Goal: Task Accomplishment & Management: Complete application form

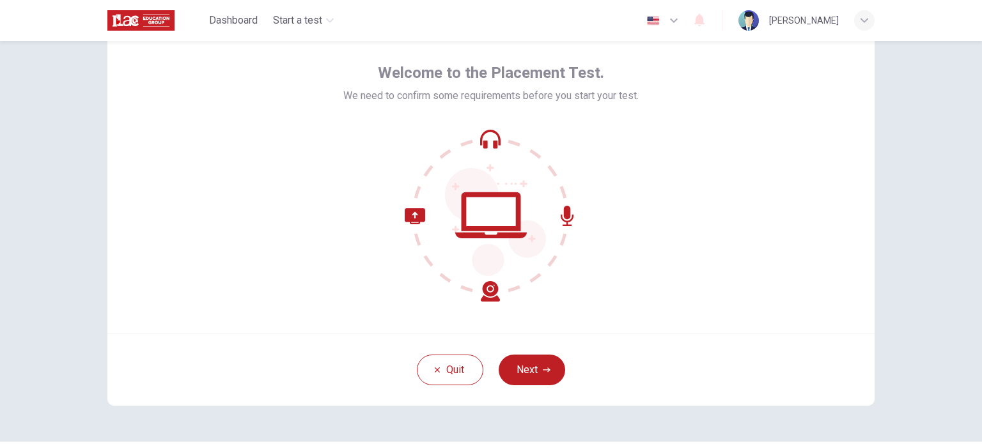
scroll to position [64, 0]
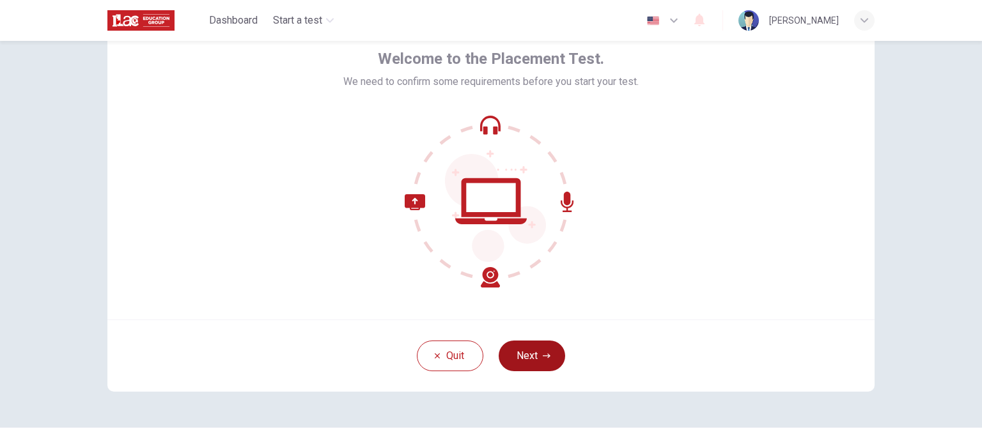
click at [544, 358] on icon "button" at bounding box center [547, 356] width 8 height 8
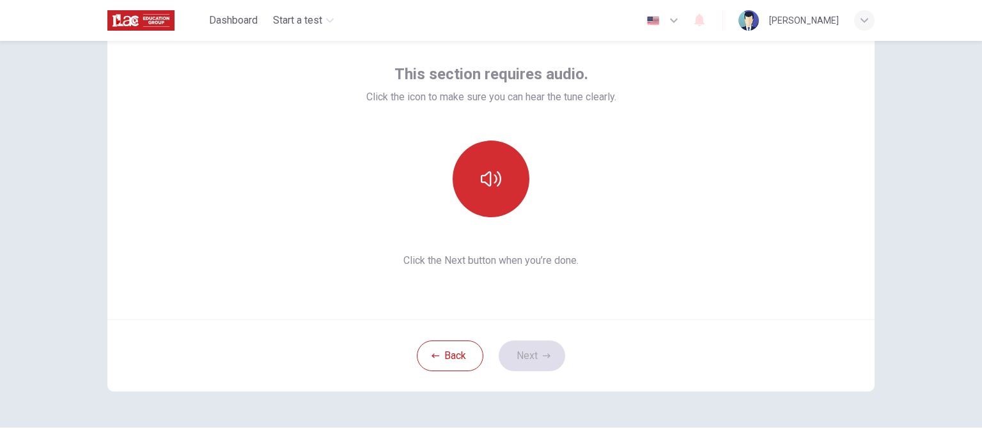
click at [501, 176] on button "button" at bounding box center [491, 179] width 77 height 77
click at [501, 178] on button "button" at bounding box center [491, 179] width 77 height 77
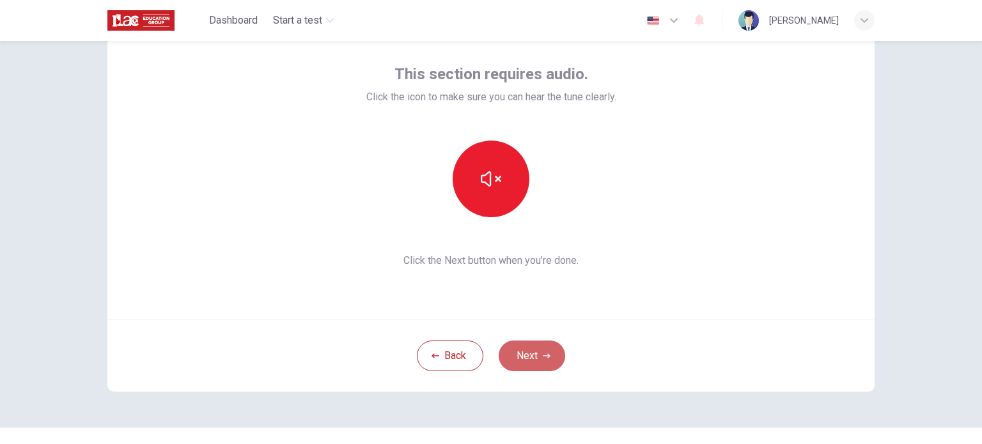
click at [539, 355] on button "Next" at bounding box center [532, 356] width 66 height 31
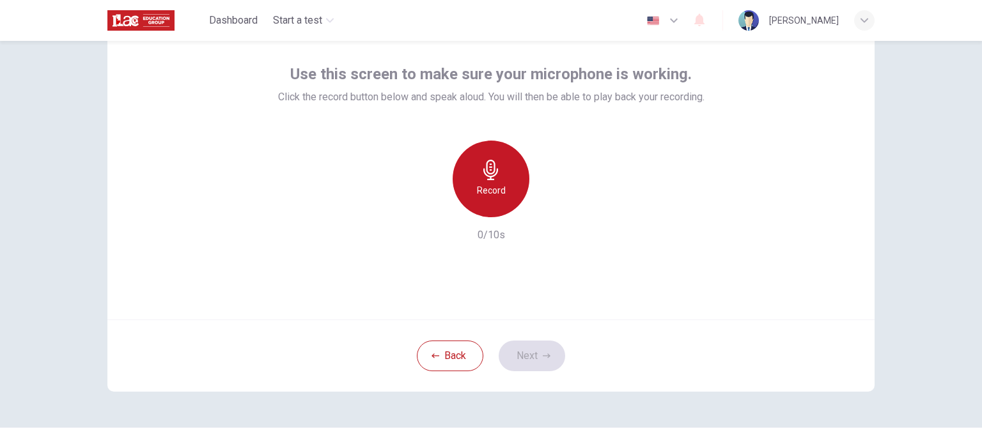
click at [481, 175] on icon "button" at bounding box center [491, 170] width 20 height 20
click at [484, 169] on icon "button" at bounding box center [491, 170] width 20 height 20
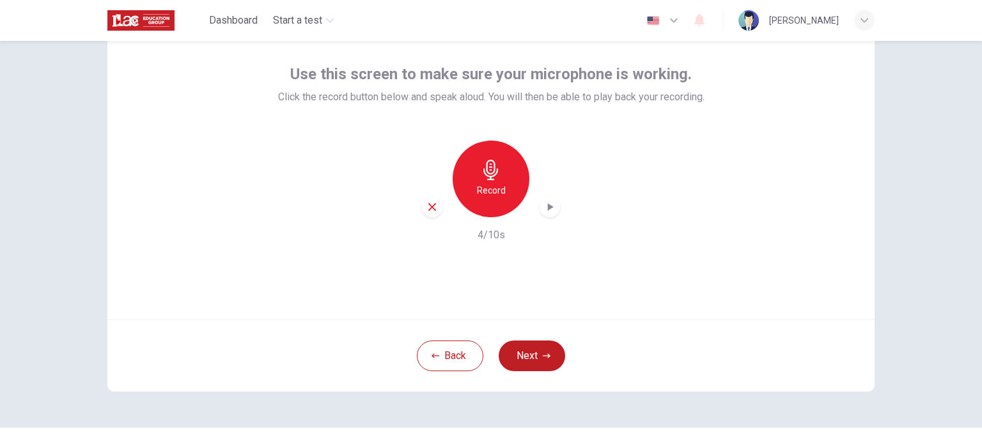
click at [548, 209] on icon "button" at bounding box center [551, 207] width 6 height 8
click at [519, 359] on button "Next" at bounding box center [532, 356] width 66 height 31
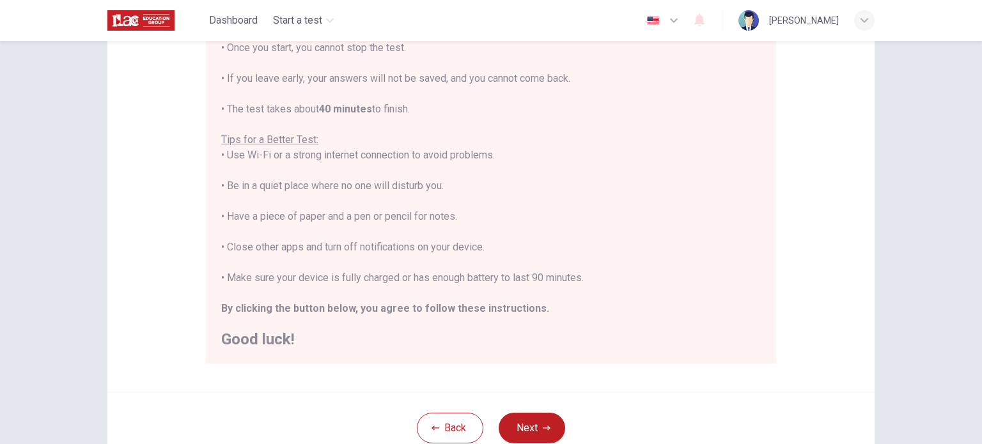
scroll to position [192, 0]
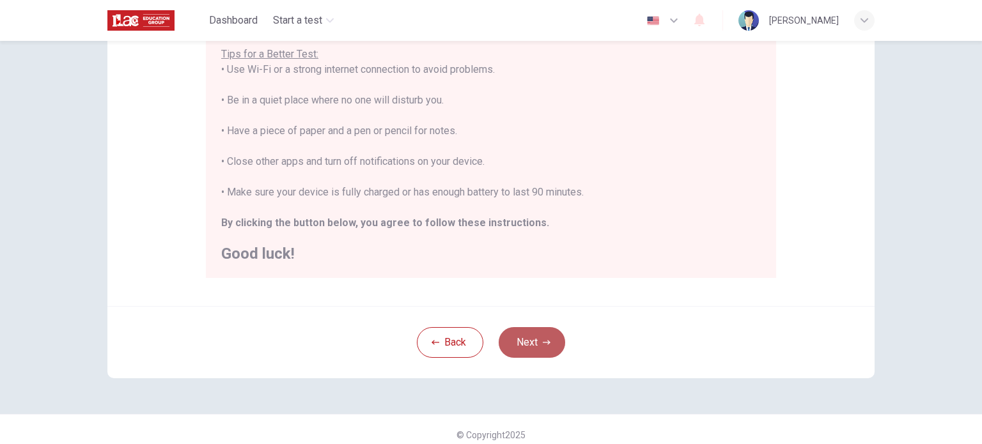
click at [531, 338] on button "Next" at bounding box center [532, 342] width 66 height 31
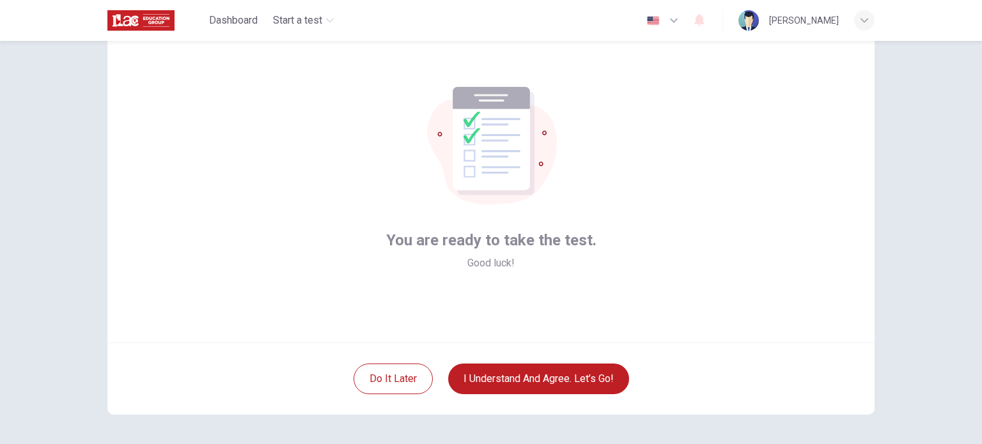
scroll to position [64, 0]
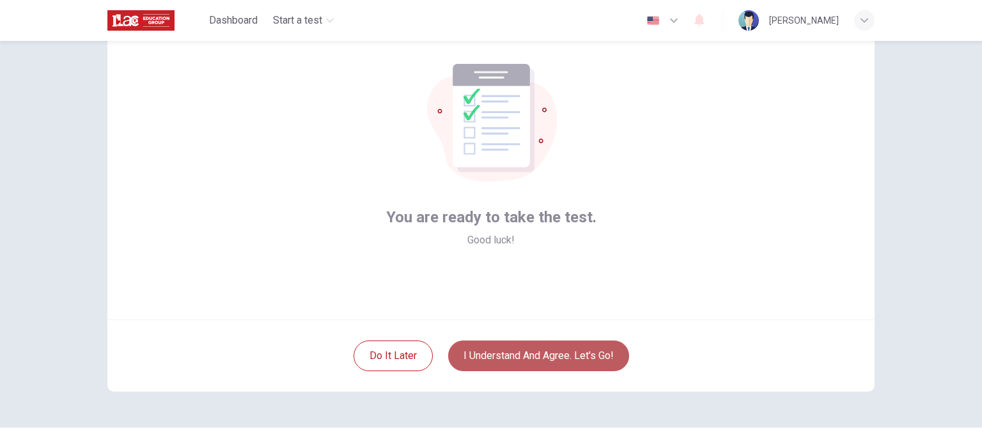
click at [523, 352] on button "I understand and agree. Let’s go!" at bounding box center [538, 356] width 181 height 31
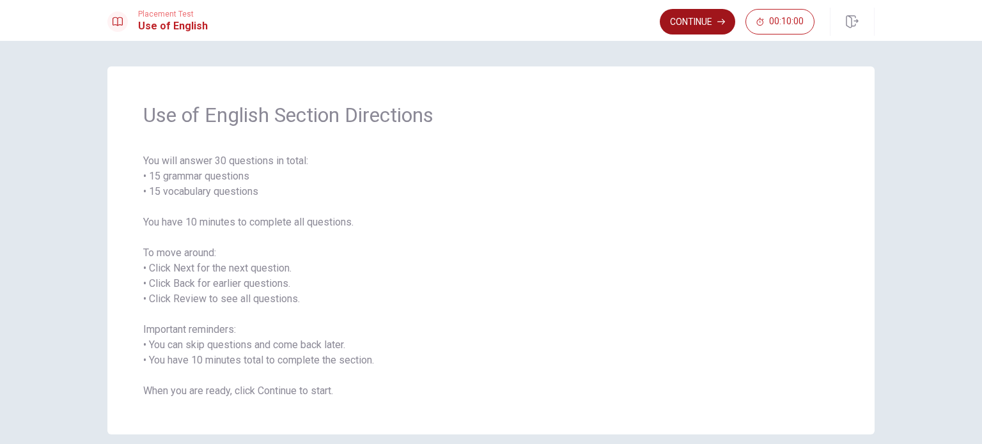
click at [683, 25] on button "Continue" at bounding box center [697, 22] width 75 height 26
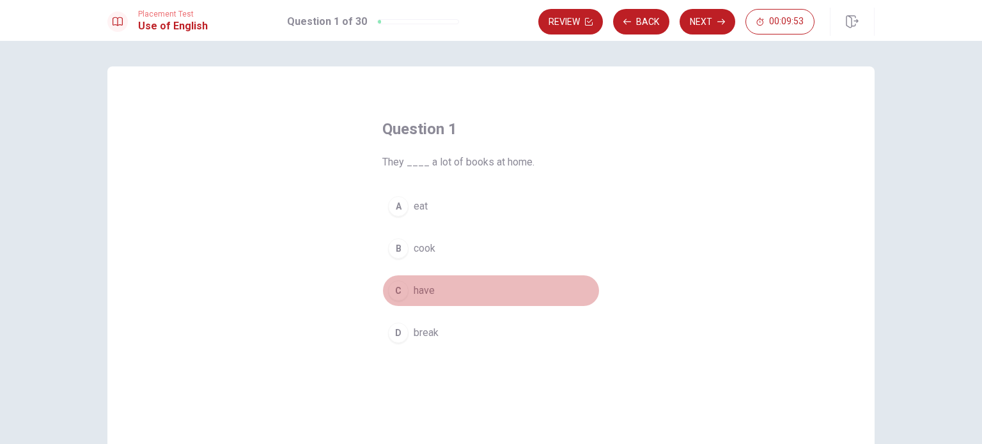
click at [394, 294] on div "C" at bounding box center [398, 291] width 20 height 20
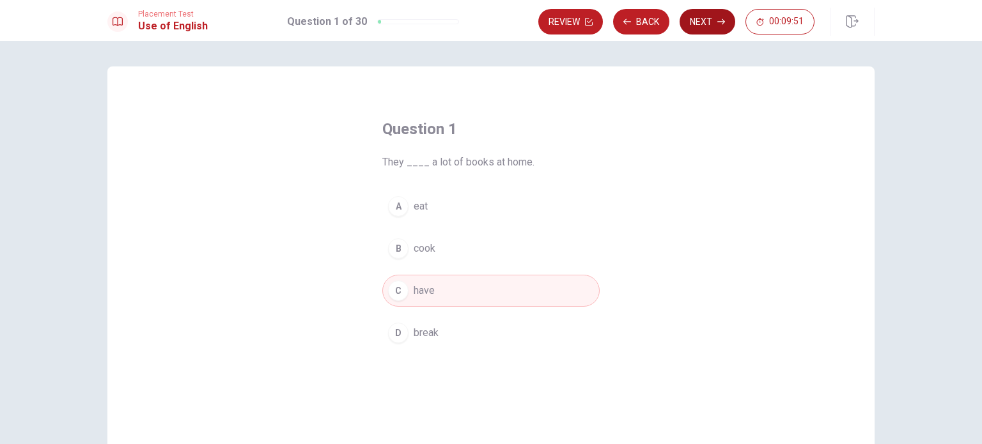
click at [721, 21] on icon "button" at bounding box center [721, 22] width 8 height 6
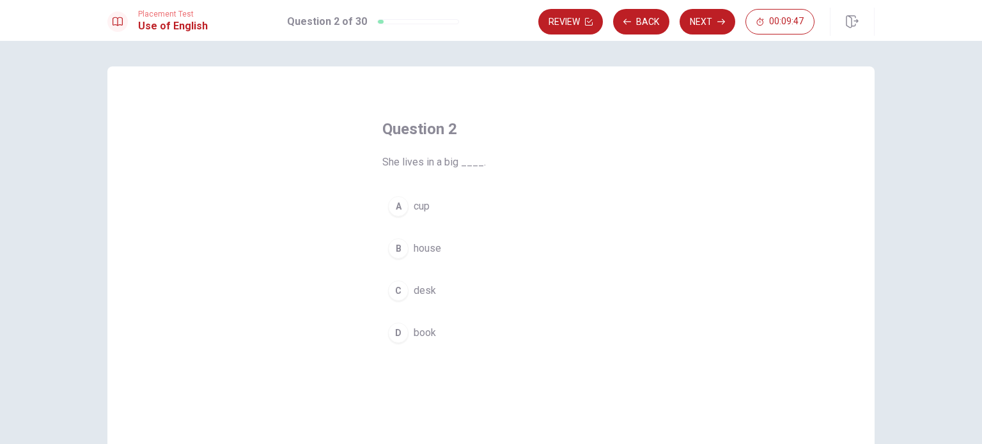
click at [404, 249] on div "B" at bounding box center [398, 248] width 20 height 20
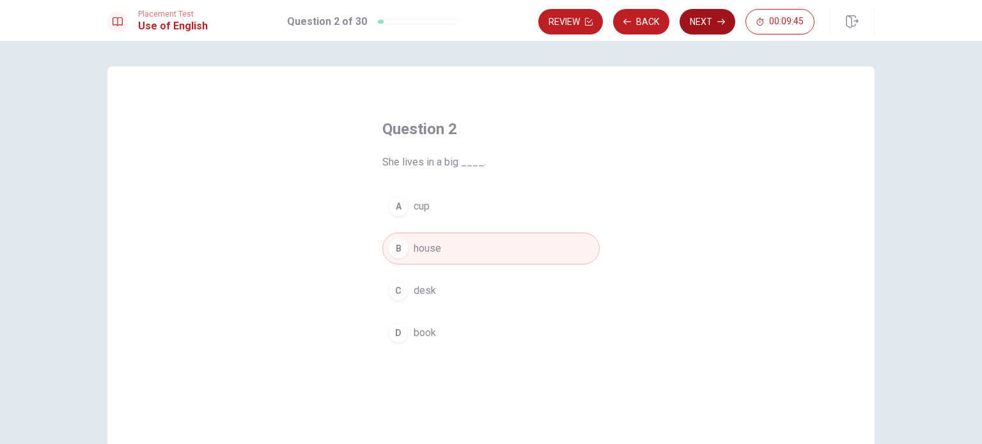
click at [714, 24] on button "Next" at bounding box center [708, 22] width 56 height 26
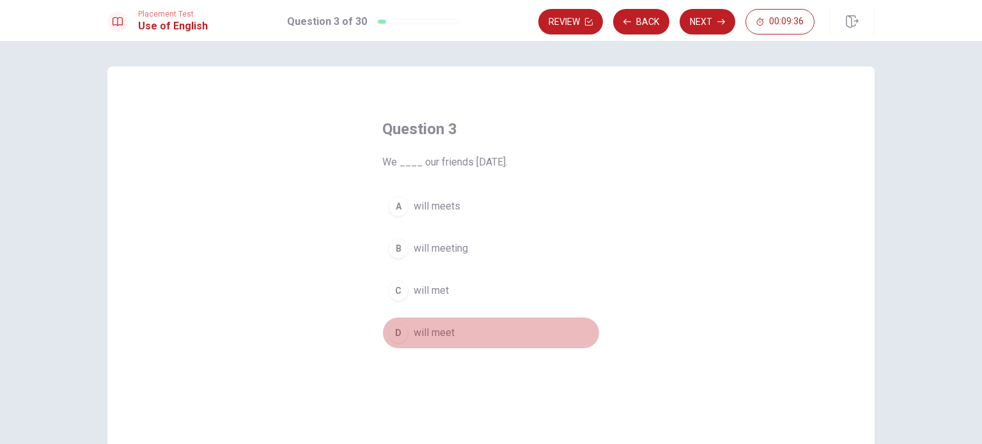
click at [402, 332] on div "D" at bounding box center [398, 333] width 20 height 20
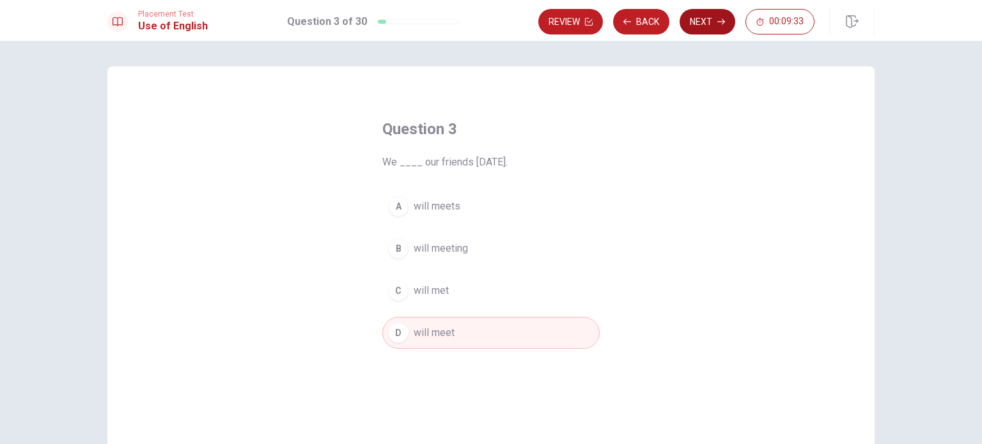
click at [706, 22] on button "Next" at bounding box center [708, 22] width 56 height 26
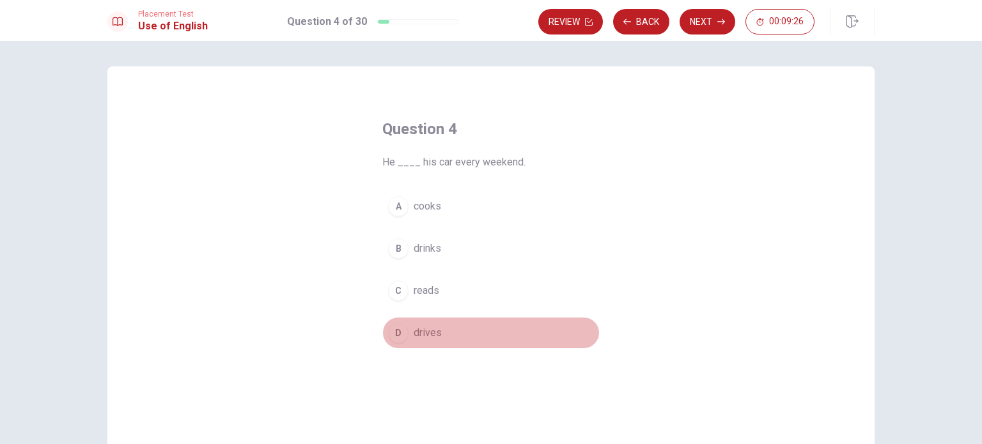
click at [391, 336] on div "D" at bounding box center [398, 333] width 20 height 20
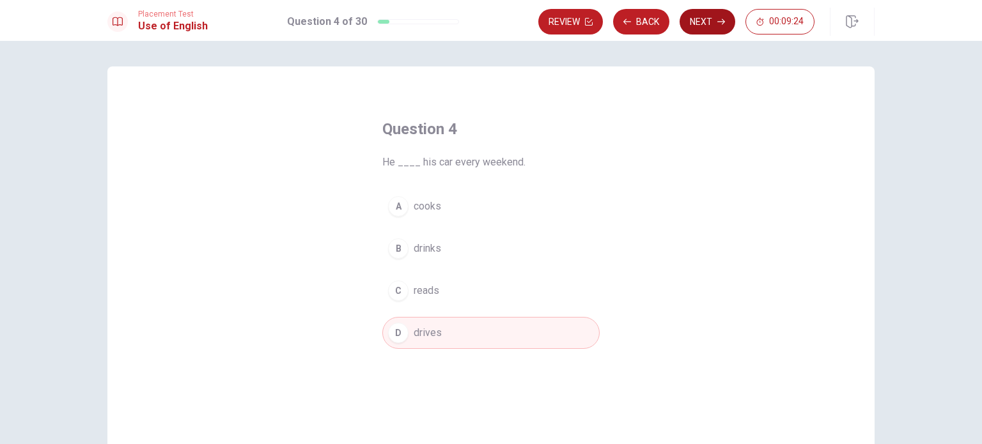
click at [710, 20] on button "Next" at bounding box center [708, 22] width 56 height 26
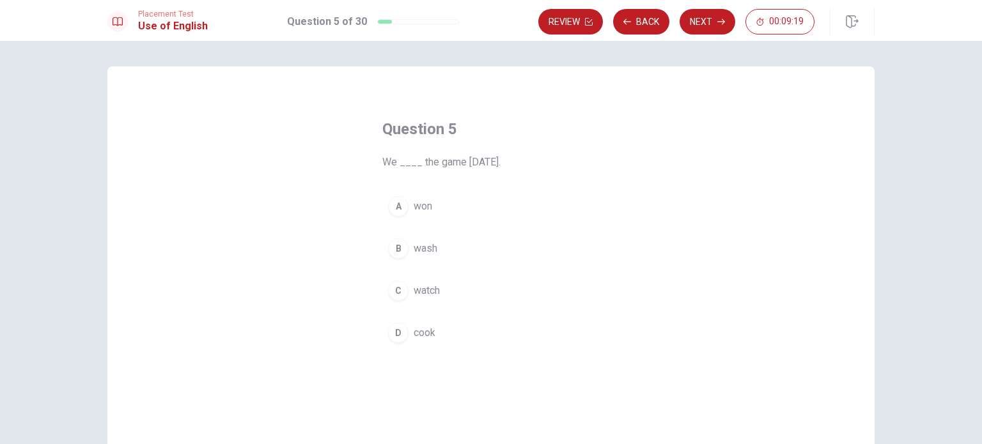
click at [396, 200] on div "A" at bounding box center [398, 206] width 20 height 20
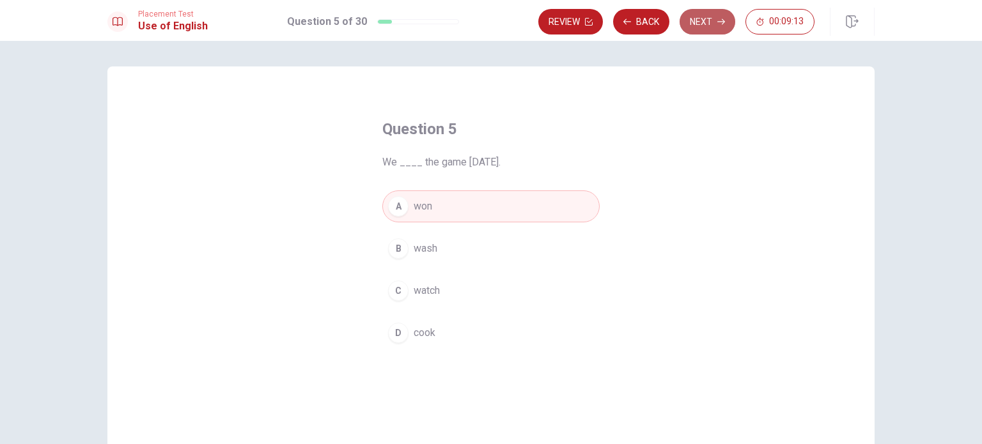
click at [699, 15] on button "Next" at bounding box center [708, 22] width 56 height 26
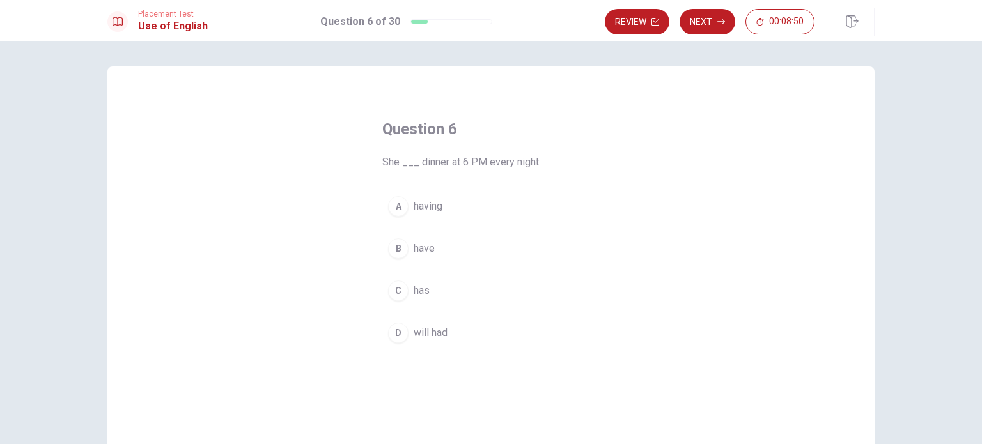
click at [396, 210] on div "A" at bounding box center [398, 206] width 20 height 20
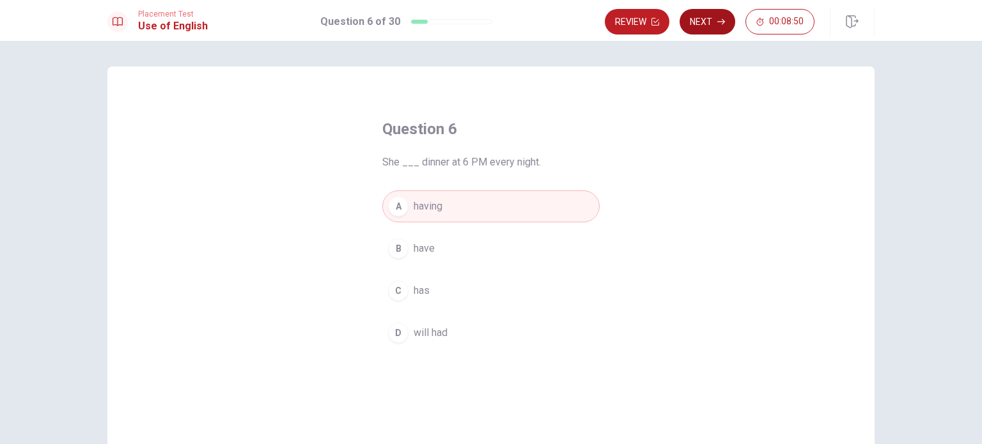
click at [711, 25] on button "Next" at bounding box center [708, 22] width 56 height 26
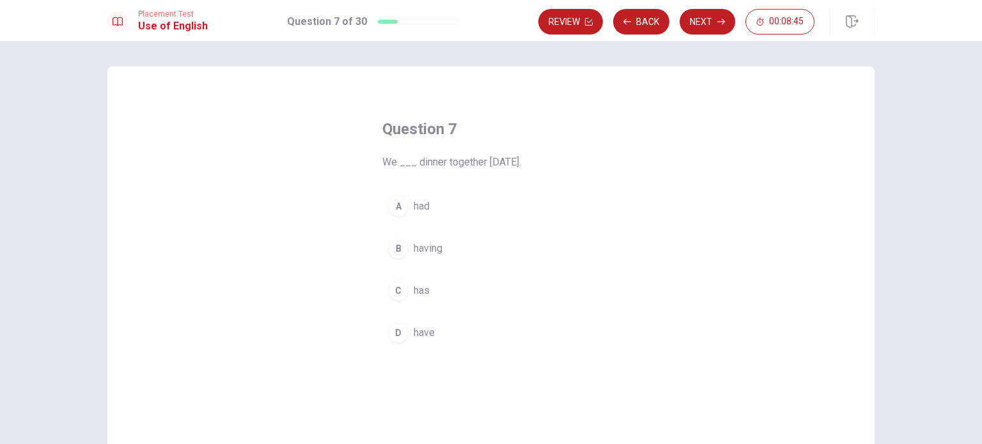
click at [398, 210] on div "A" at bounding box center [398, 206] width 20 height 20
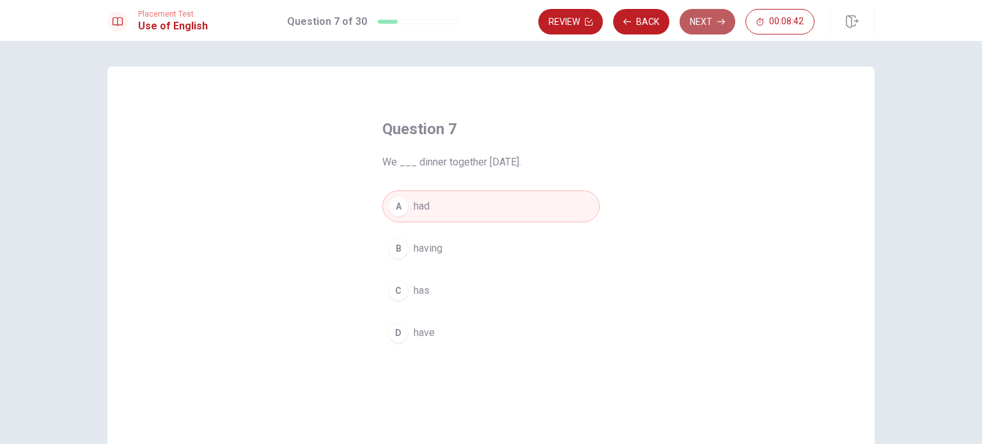
click at [705, 15] on button "Next" at bounding box center [708, 22] width 56 height 26
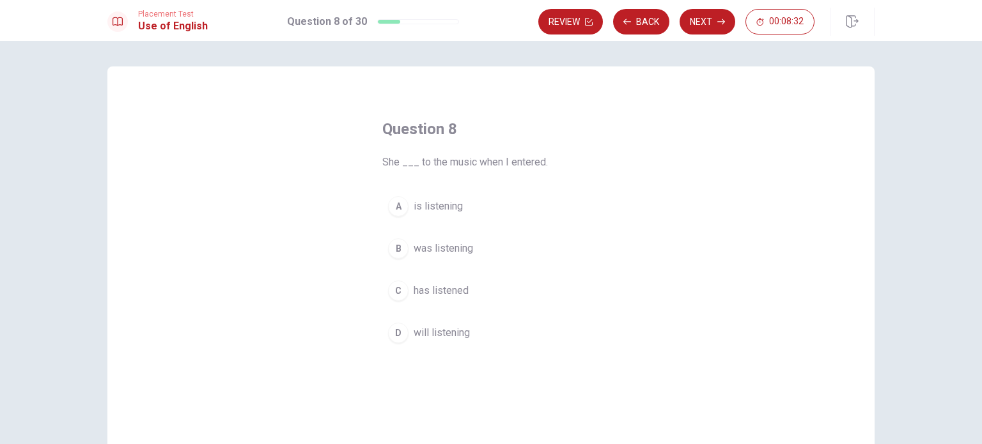
click at [405, 242] on button "B was listening" at bounding box center [490, 249] width 217 height 32
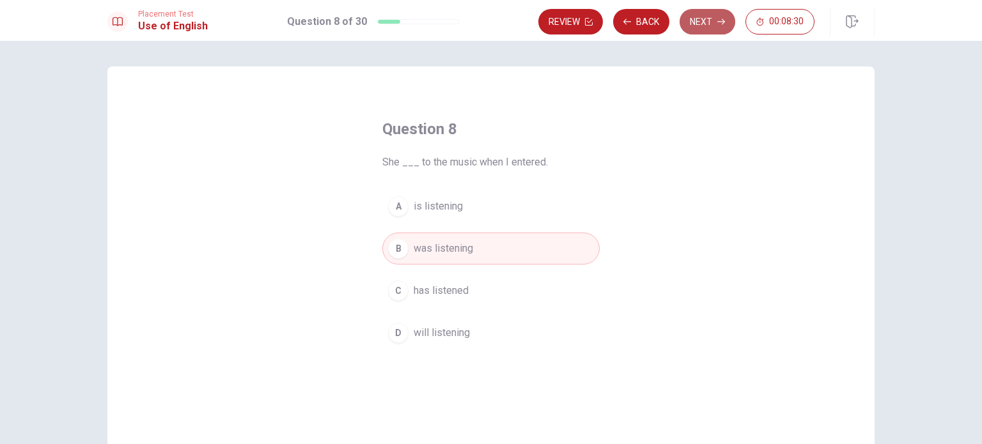
click at [701, 26] on button "Next" at bounding box center [708, 22] width 56 height 26
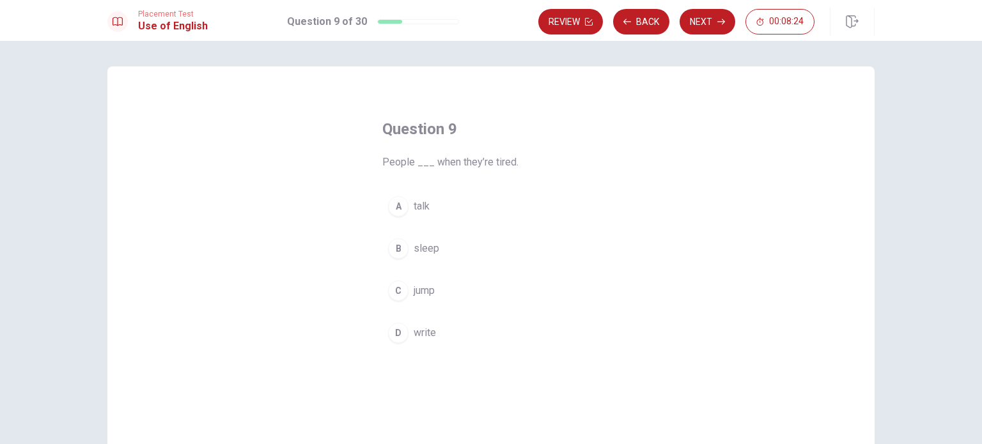
click at [405, 249] on button "B sleep" at bounding box center [490, 249] width 217 height 32
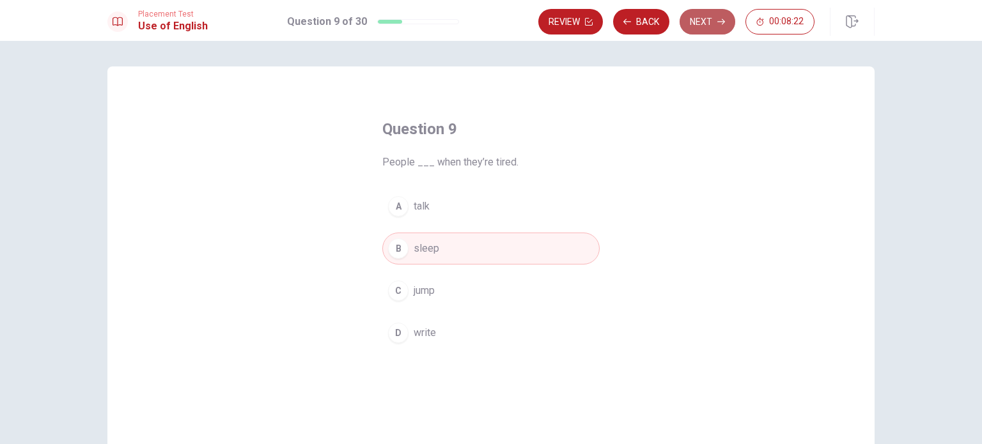
click at [714, 22] on button "Next" at bounding box center [708, 22] width 56 height 26
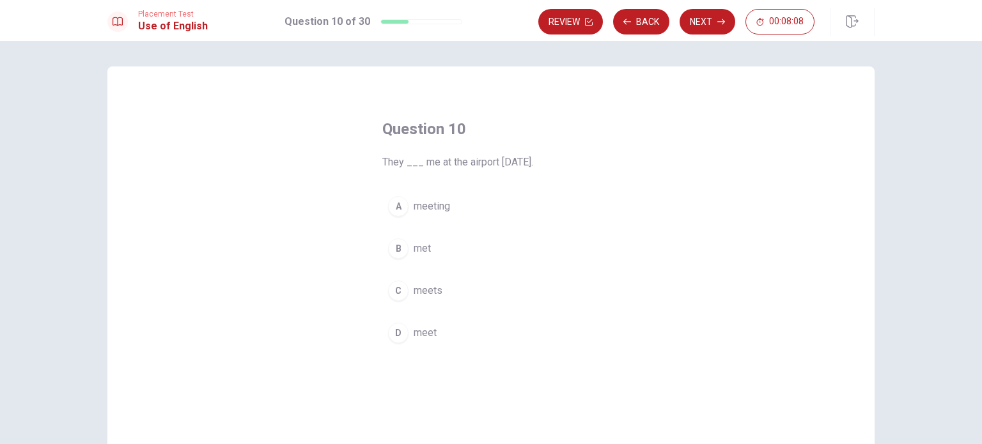
click at [394, 334] on div "D" at bounding box center [398, 333] width 20 height 20
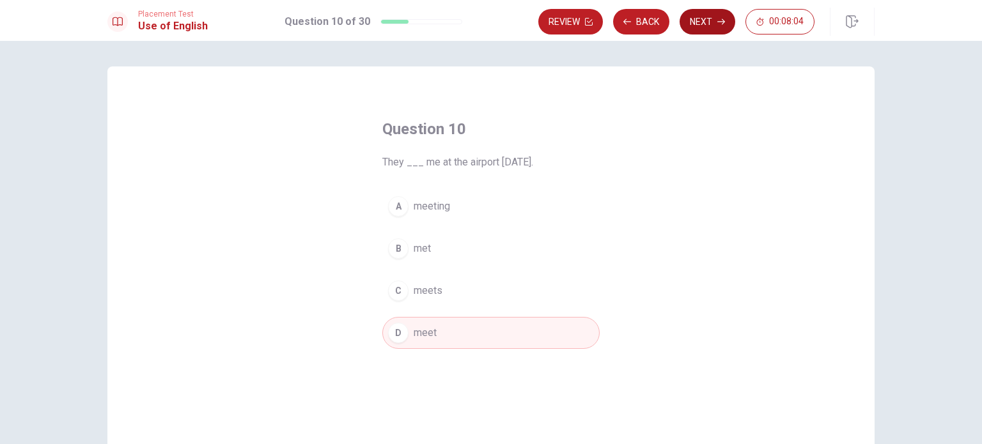
click at [715, 25] on button "Next" at bounding box center [708, 22] width 56 height 26
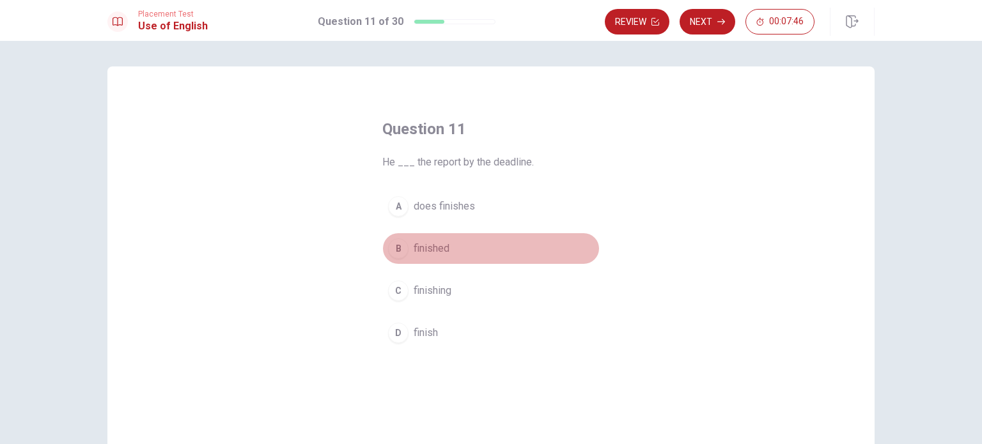
click at [398, 247] on div "B" at bounding box center [398, 248] width 20 height 20
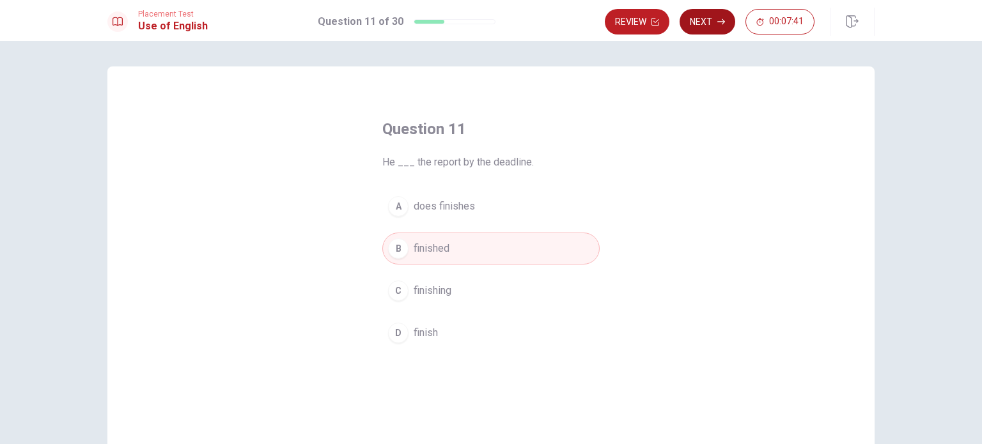
click at [713, 20] on button "Next" at bounding box center [708, 22] width 56 height 26
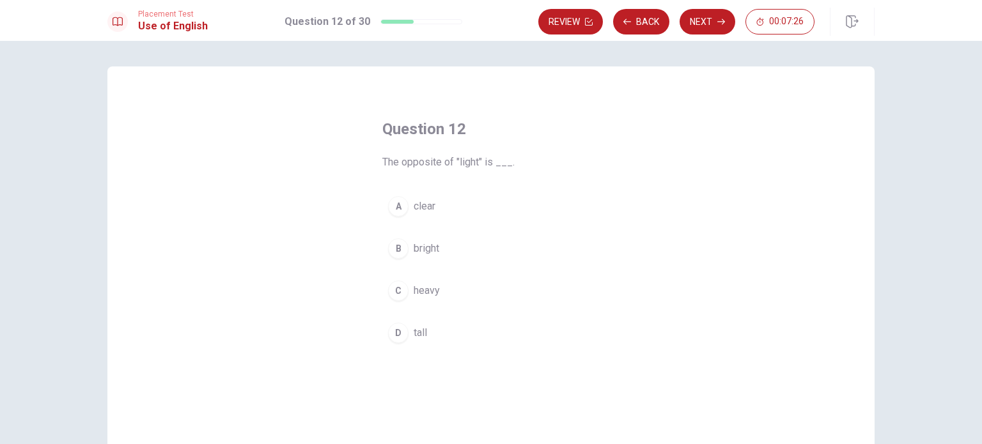
click at [404, 288] on div "C" at bounding box center [398, 291] width 20 height 20
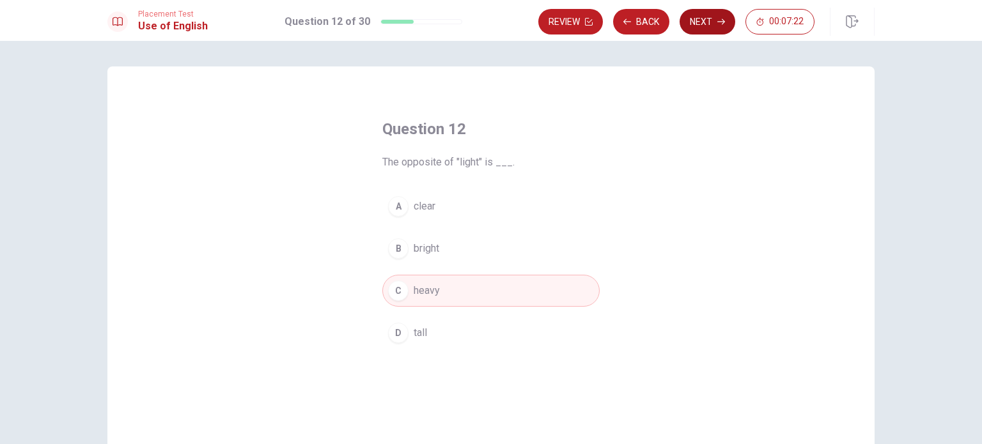
click at [696, 19] on button "Next" at bounding box center [708, 22] width 56 height 26
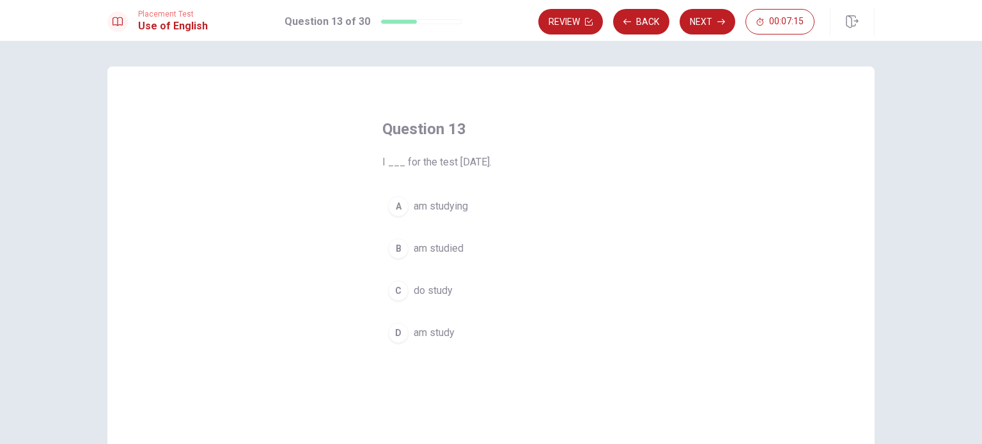
click at [404, 205] on div "A" at bounding box center [398, 206] width 20 height 20
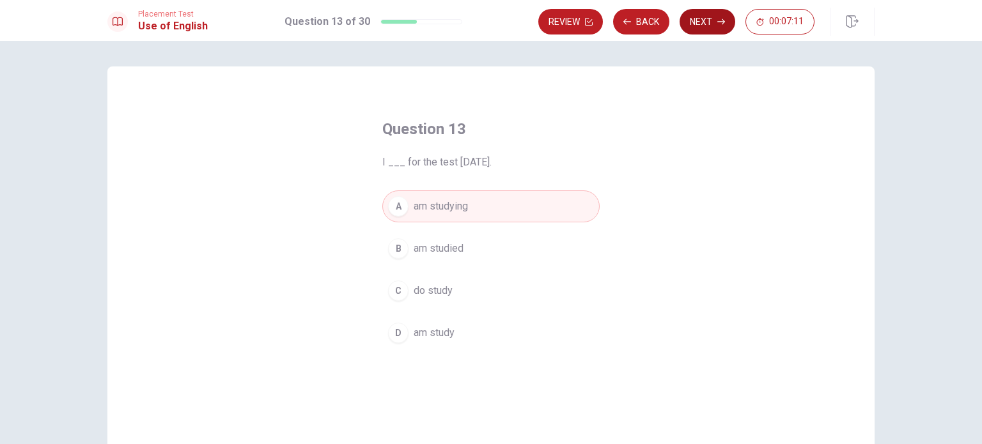
click at [708, 20] on button "Next" at bounding box center [708, 22] width 56 height 26
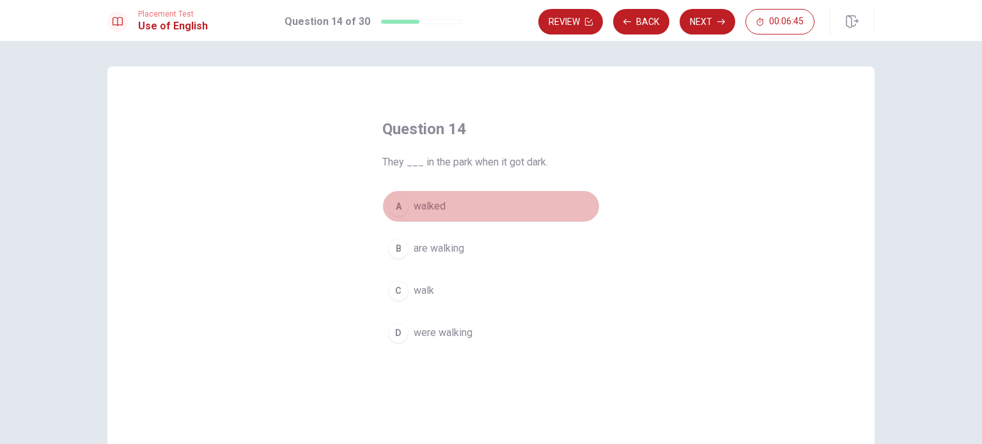
click at [396, 205] on div "A" at bounding box center [398, 206] width 20 height 20
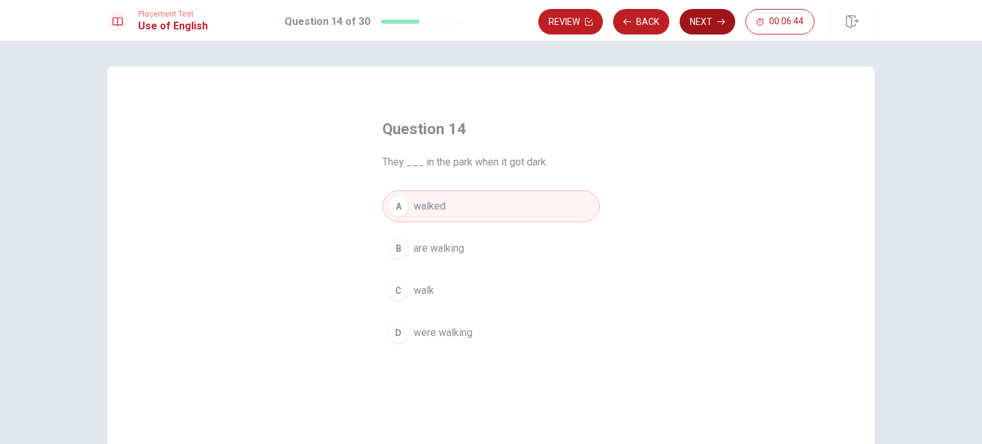
click at [698, 23] on button "Next" at bounding box center [708, 22] width 56 height 26
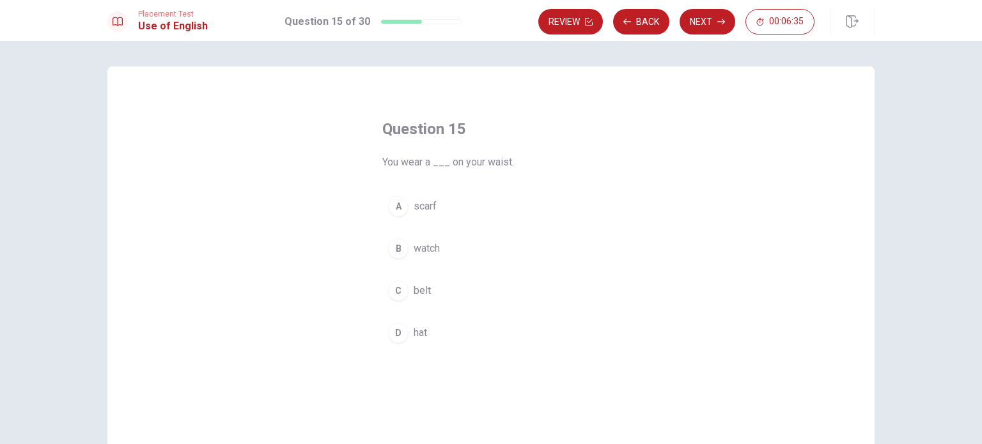
click at [396, 291] on div "C" at bounding box center [398, 291] width 20 height 20
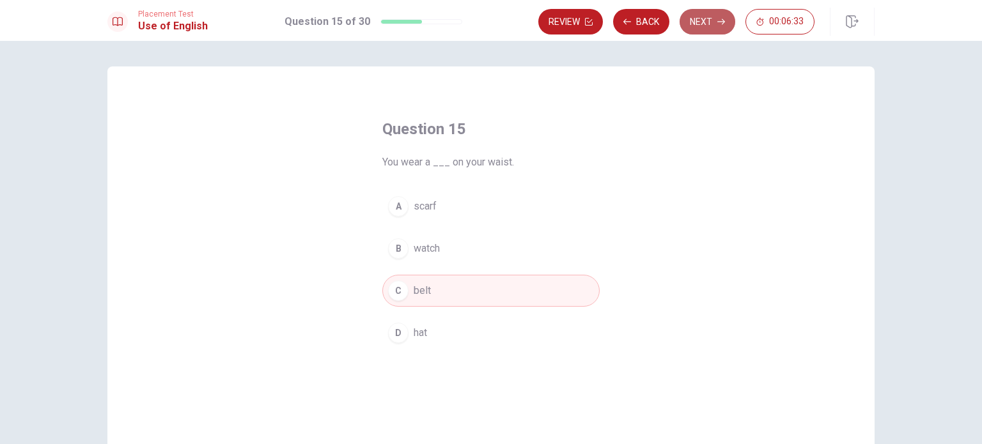
click at [715, 17] on button "Next" at bounding box center [708, 22] width 56 height 26
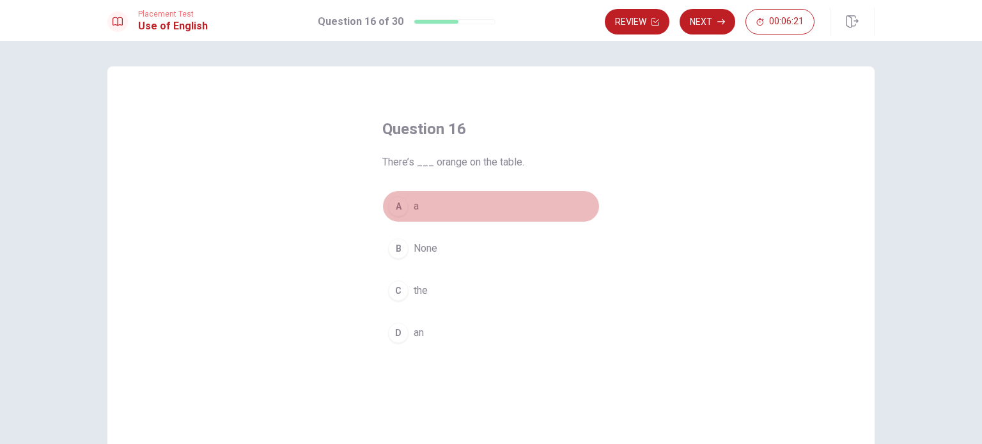
click at [397, 204] on div "A" at bounding box center [398, 206] width 20 height 20
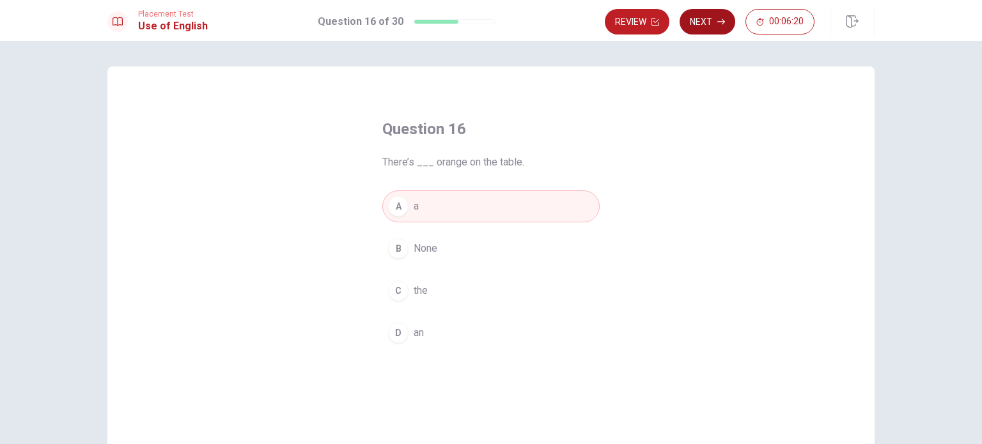
click at [719, 20] on icon "button" at bounding box center [721, 22] width 8 height 8
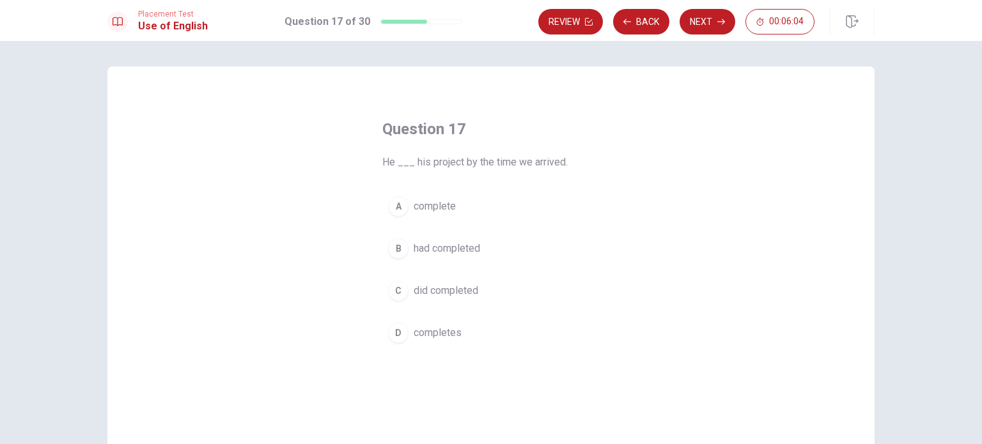
click at [399, 331] on div "D" at bounding box center [398, 333] width 20 height 20
click at [403, 208] on div "A" at bounding box center [398, 206] width 20 height 20
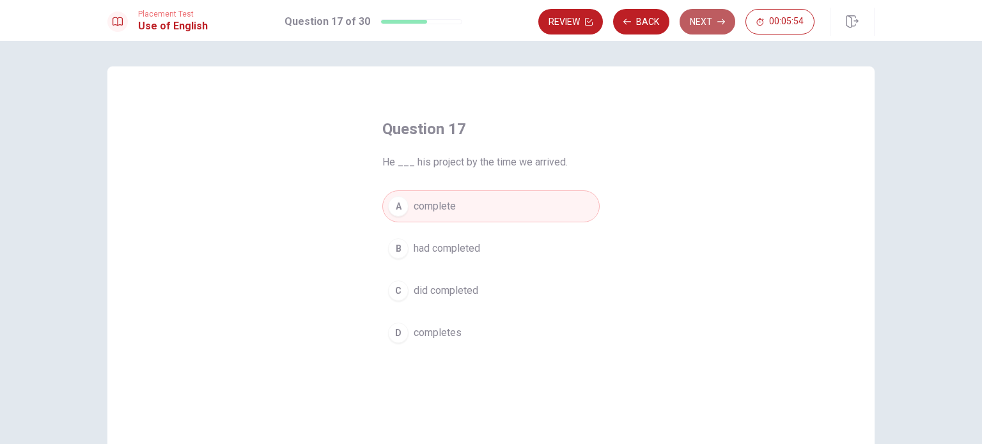
click at [715, 21] on button "Next" at bounding box center [708, 22] width 56 height 26
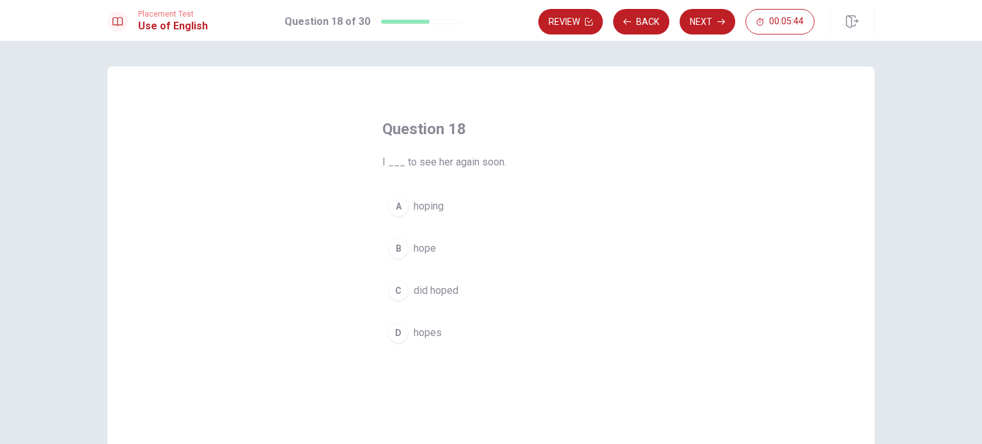
click at [402, 251] on div "B" at bounding box center [398, 248] width 20 height 20
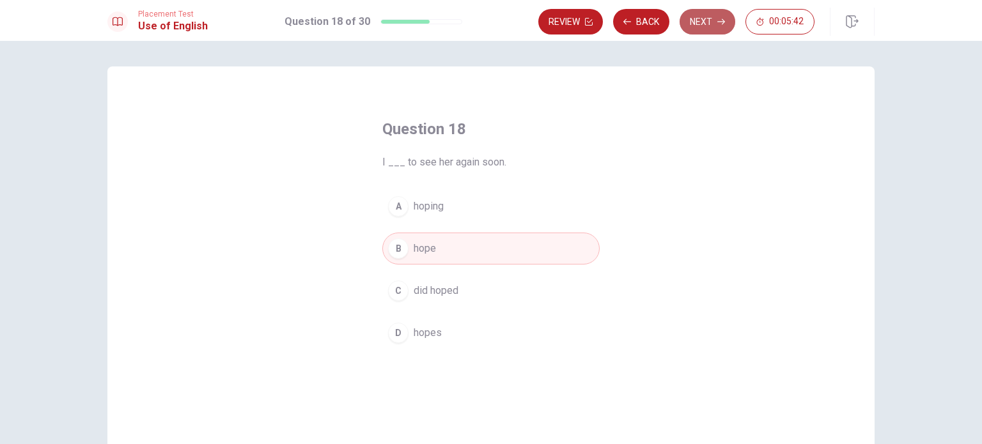
click at [703, 21] on button "Next" at bounding box center [708, 22] width 56 height 26
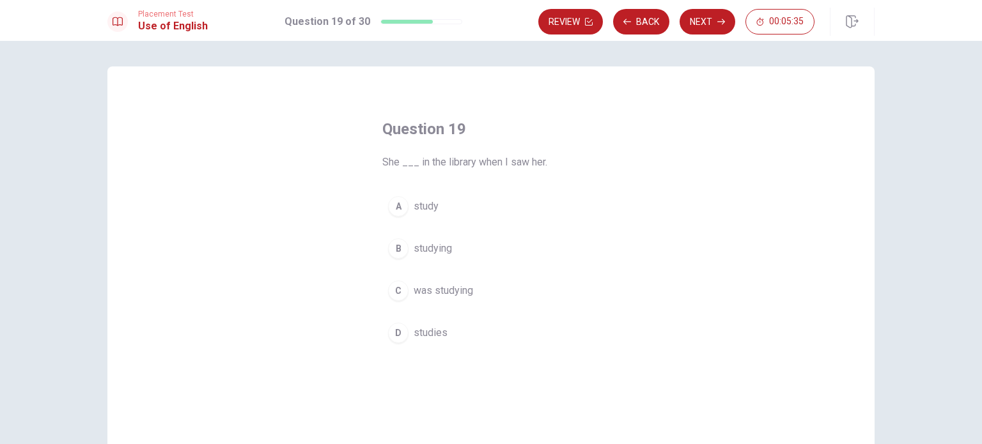
click at [400, 294] on div "C" at bounding box center [398, 291] width 20 height 20
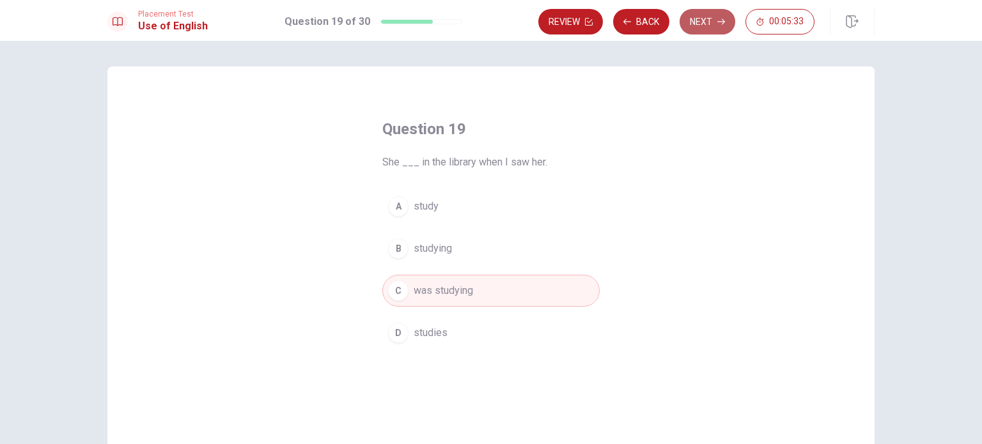
click at [702, 20] on button "Next" at bounding box center [708, 22] width 56 height 26
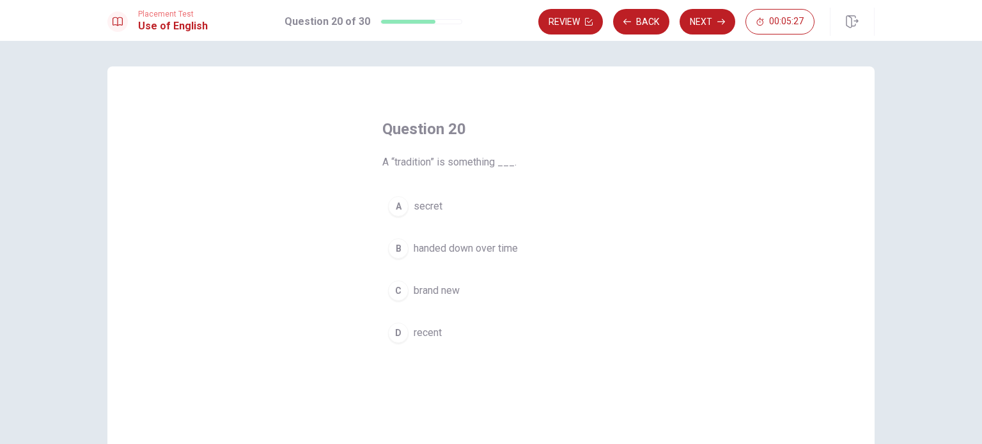
click at [393, 249] on div "B" at bounding box center [398, 248] width 20 height 20
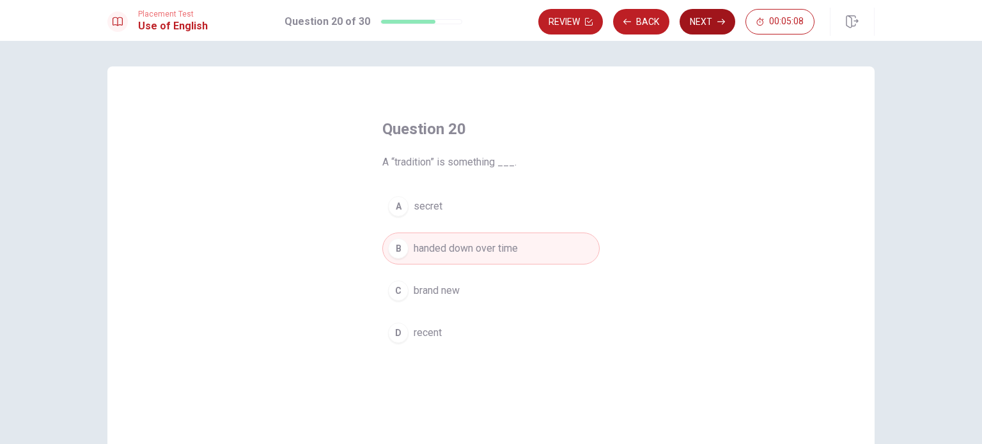
click at [706, 24] on button "Next" at bounding box center [708, 22] width 56 height 26
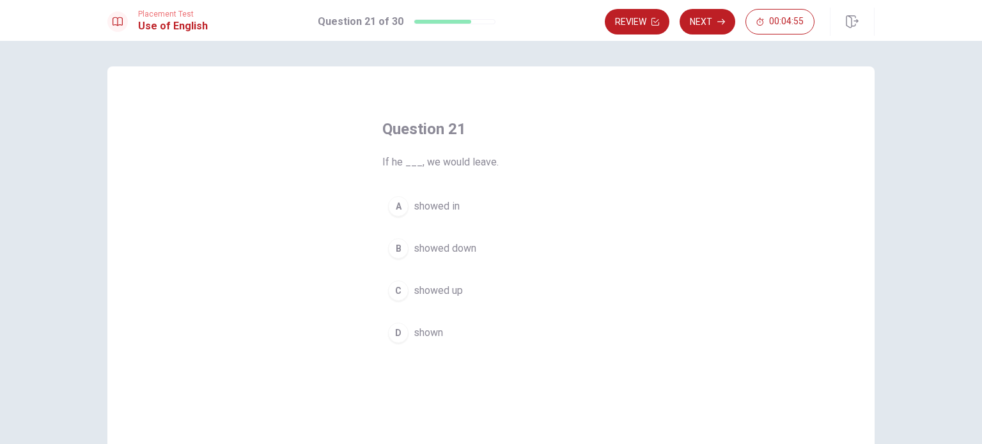
click at [398, 292] on div "C" at bounding box center [398, 291] width 20 height 20
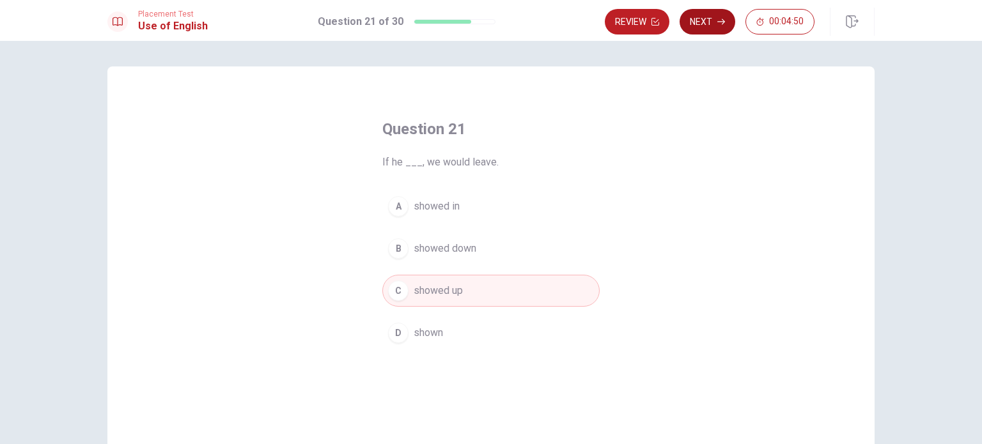
click at [719, 20] on icon "button" at bounding box center [721, 22] width 8 height 8
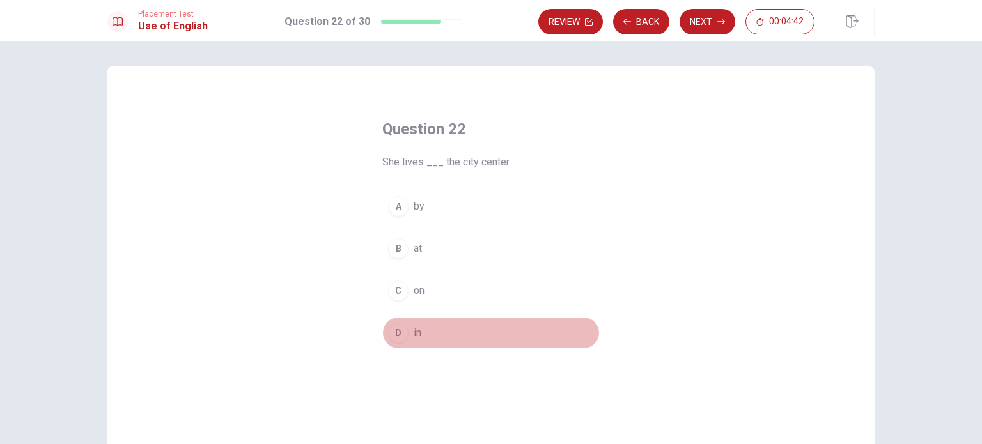
click at [399, 331] on div "D" at bounding box center [398, 333] width 20 height 20
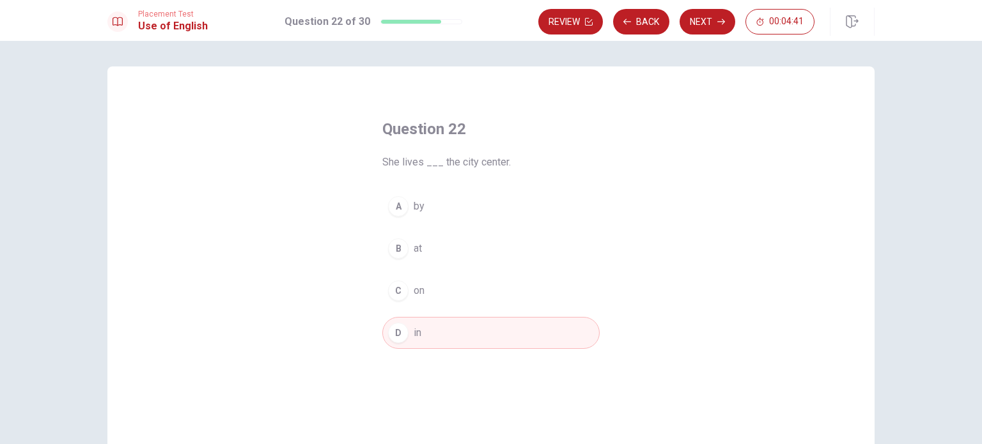
click at [700, 22] on button "Next" at bounding box center [708, 22] width 56 height 26
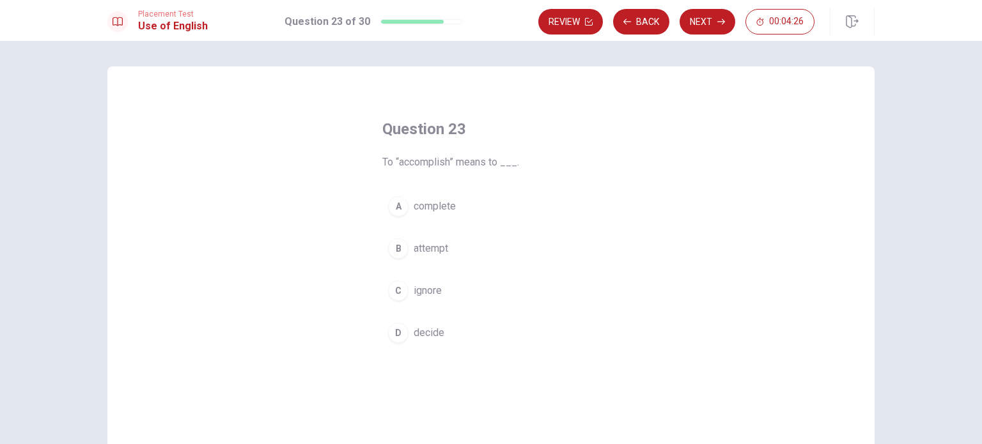
click at [418, 207] on span "complete" at bounding box center [435, 206] width 42 height 15
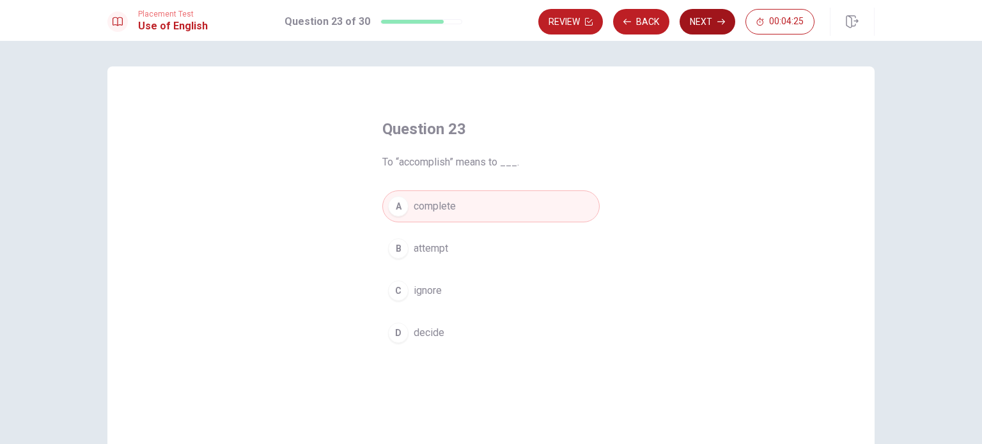
click at [716, 20] on button "Next" at bounding box center [708, 22] width 56 height 26
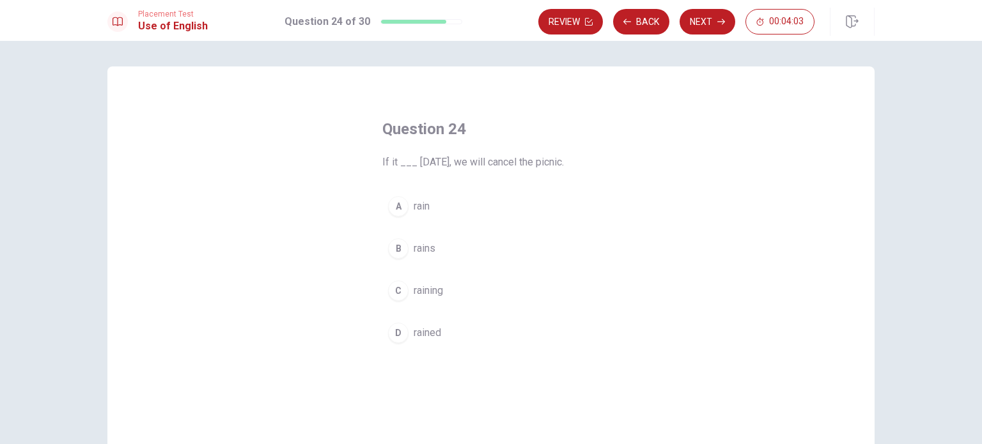
click at [394, 254] on div "B" at bounding box center [398, 248] width 20 height 20
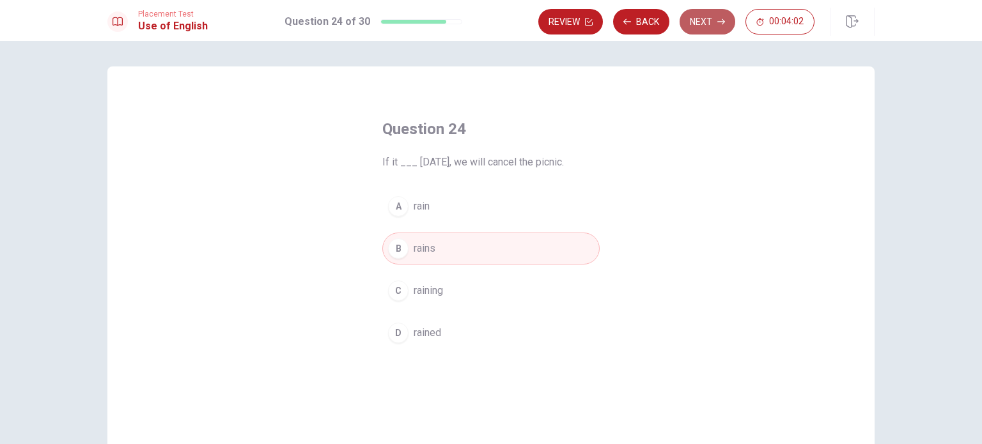
click at [713, 20] on button "Next" at bounding box center [708, 22] width 56 height 26
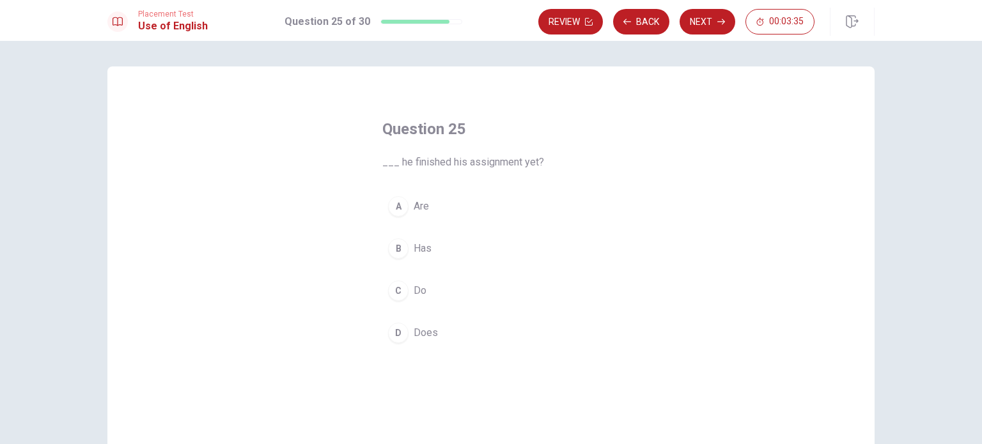
click at [406, 333] on button "D Does" at bounding box center [490, 333] width 217 height 32
click at [706, 17] on button "Next" at bounding box center [708, 22] width 56 height 26
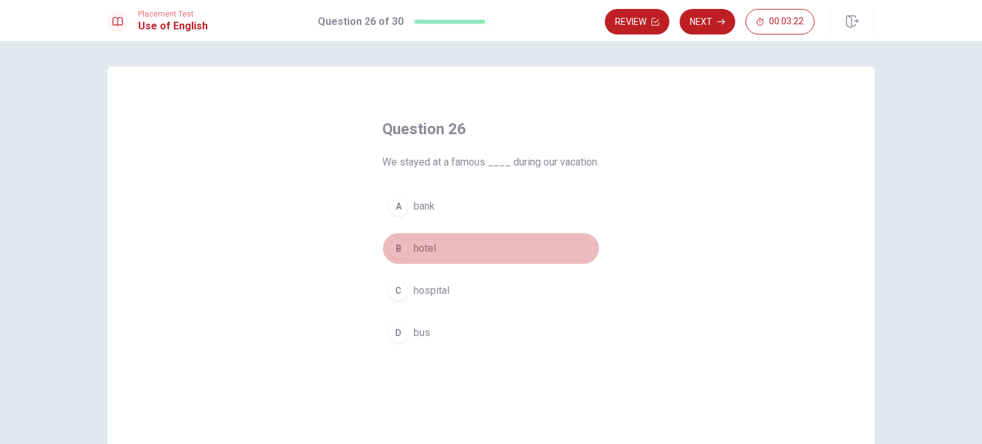
click at [403, 259] on div "B" at bounding box center [398, 248] width 20 height 20
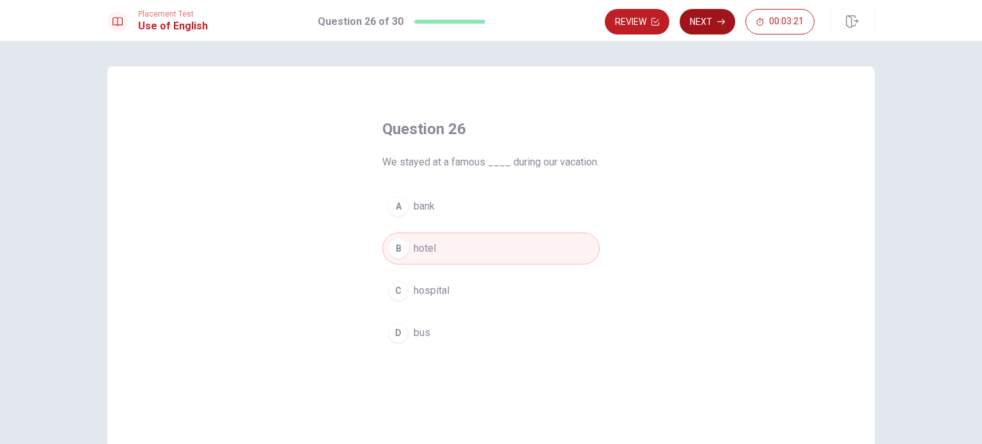
click at [711, 17] on button "Next" at bounding box center [708, 22] width 56 height 26
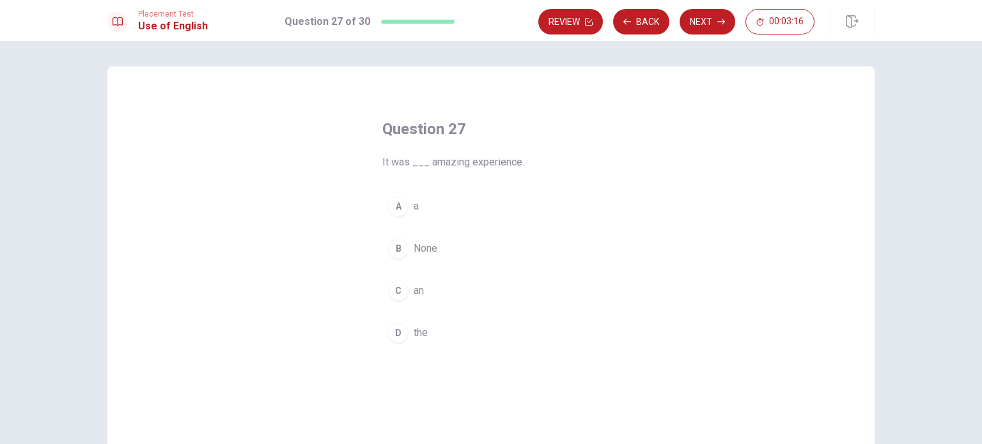
click at [390, 307] on div "A a B None C an D the" at bounding box center [490, 270] width 217 height 159
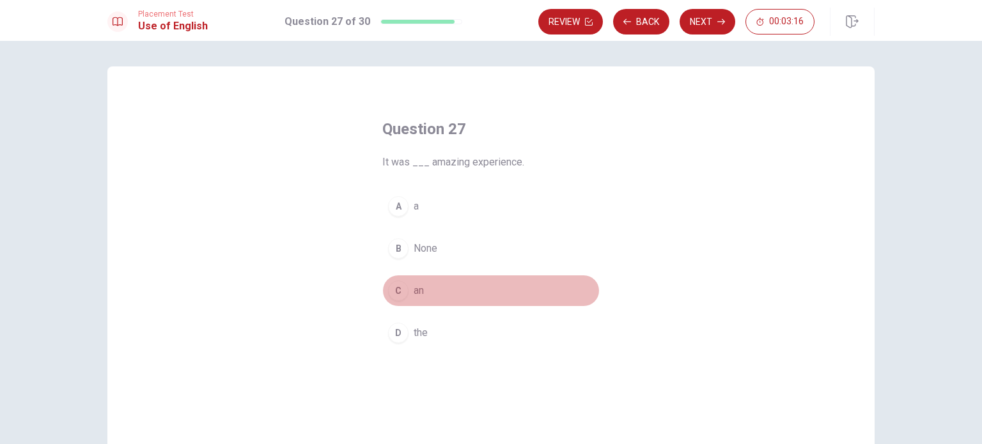
click at [396, 286] on div "C" at bounding box center [398, 291] width 20 height 20
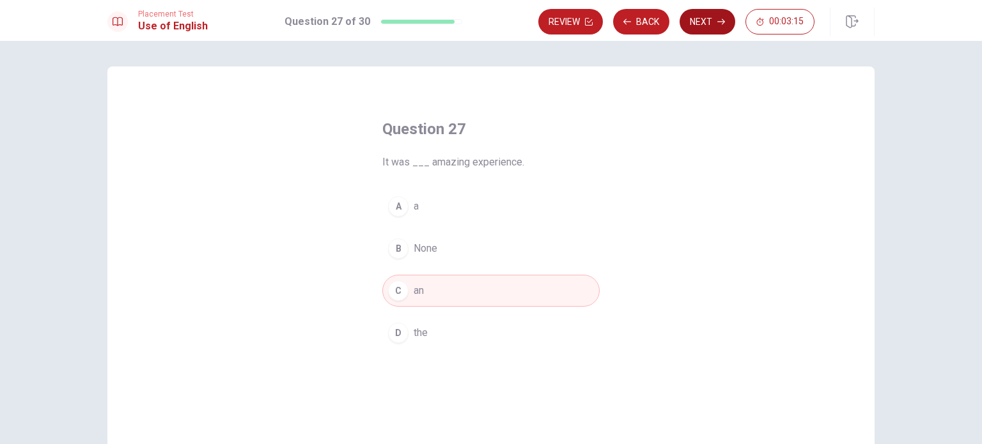
click at [708, 23] on button "Next" at bounding box center [708, 22] width 56 height 26
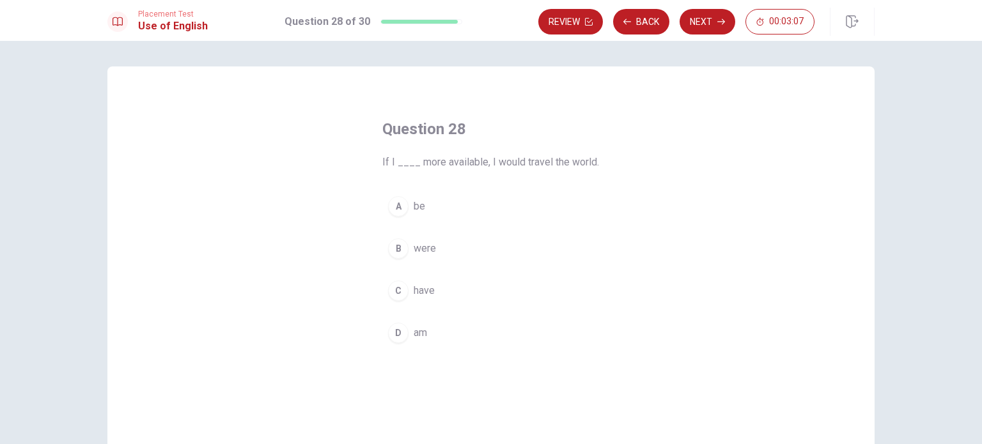
click at [395, 245] on div "B" at bounding box center [398, 248] width 20 height 20
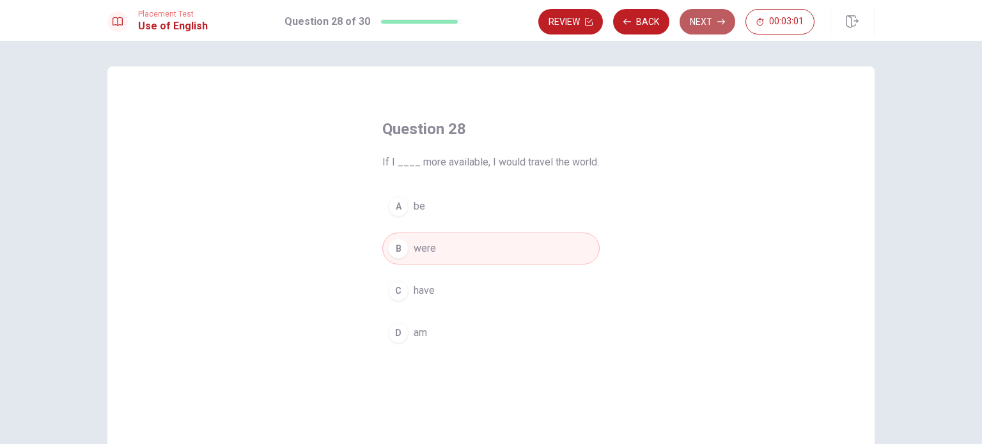
click at [696, 30] on button "Next" at bounding box center [708, 22] width 56 height 26
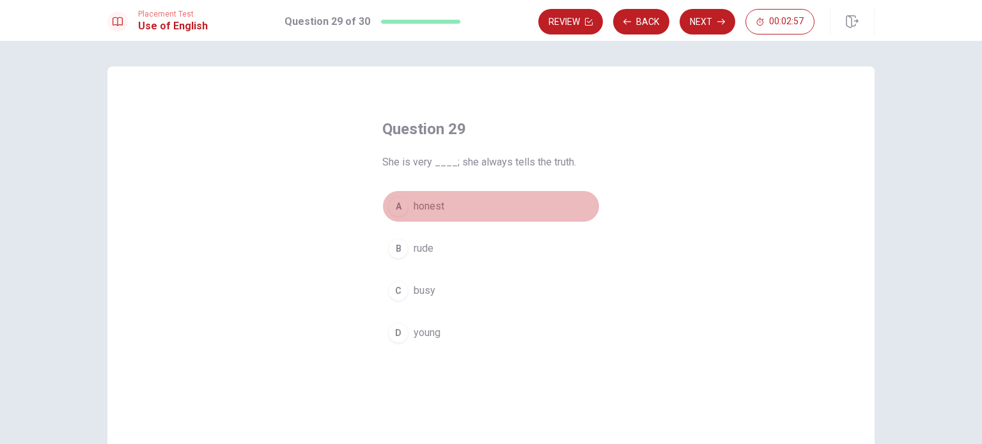
click at [402, 203] on div "A" at bounding box center [398, 206] width 20 height 20
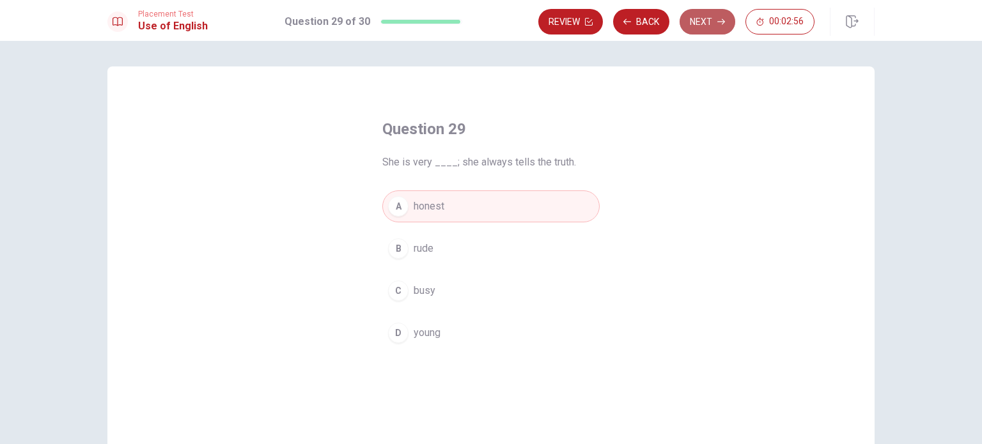
click at [706, 19] on button "Next" at bounding box center [708, 22] width 56 height 26
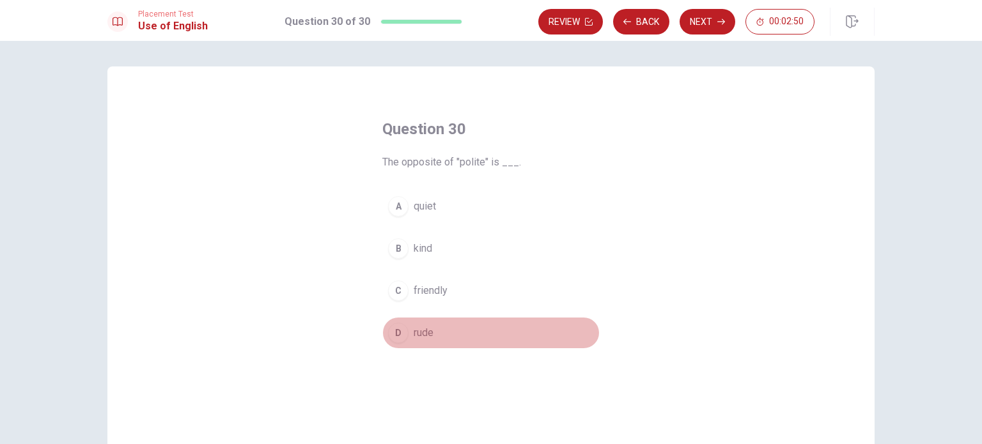
click at [401, 332] on div "D" at bounding box center [398, 333] width 20 height 20
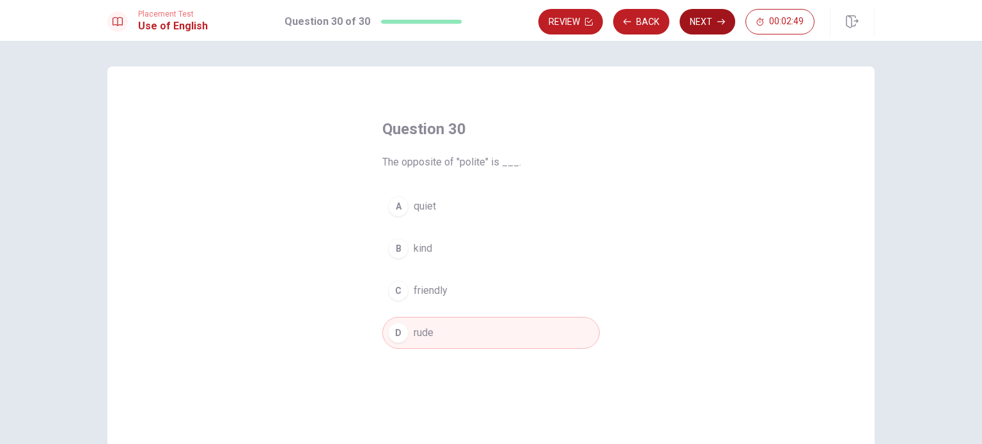
click at [715, 15] on button "Next" at bounding box center [708, 22] width 56 height 26
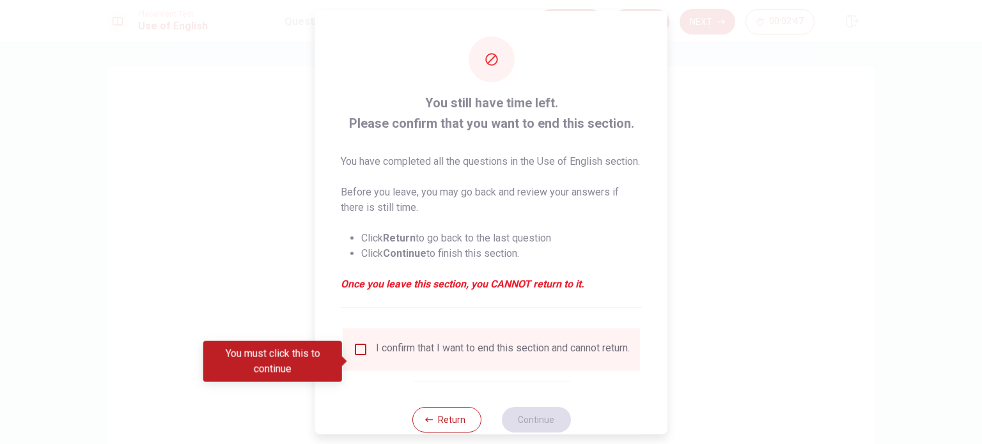
scroll to position [47, 0]
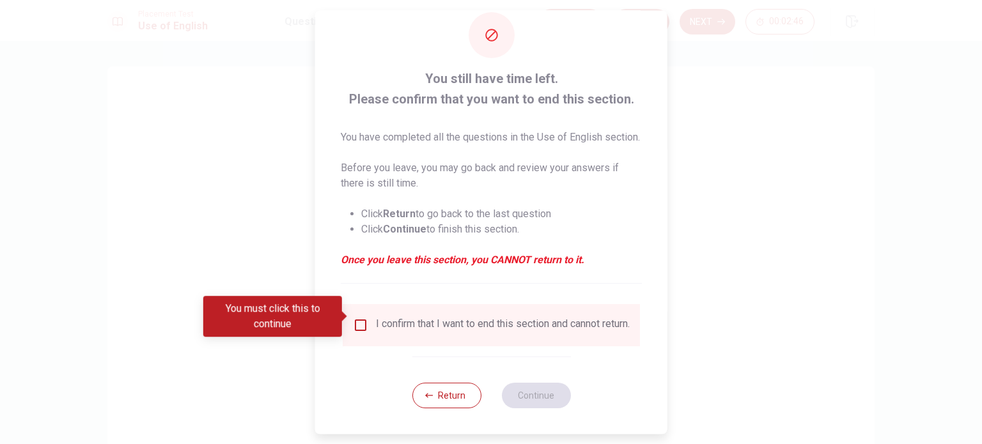
click at [366, 324] on div "I confirm that I want to end this section and cannot return." at bounding box center [491, 325] width 277 height 15
click at [356, 318] on input "You must click this to continue" at bounding box center [360, 325] width 15 height 15
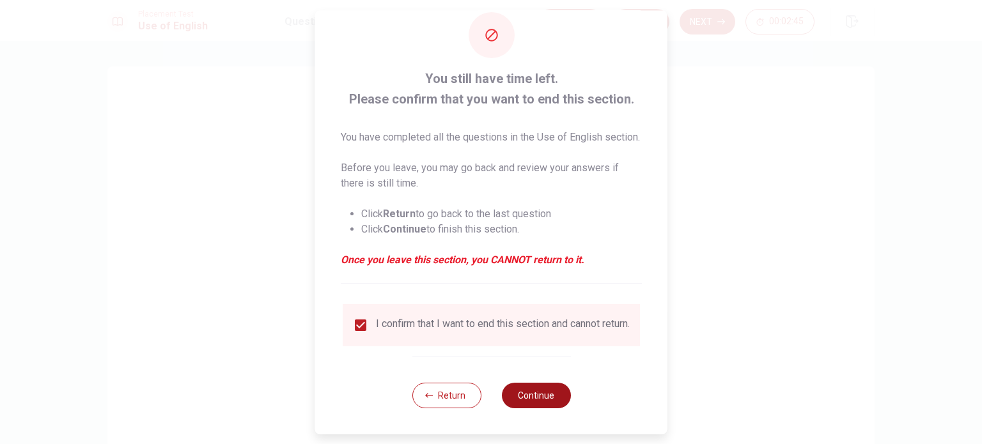
click at [527, 393] on button "Continue" at bounding box center [535, 396] width 69 height 26
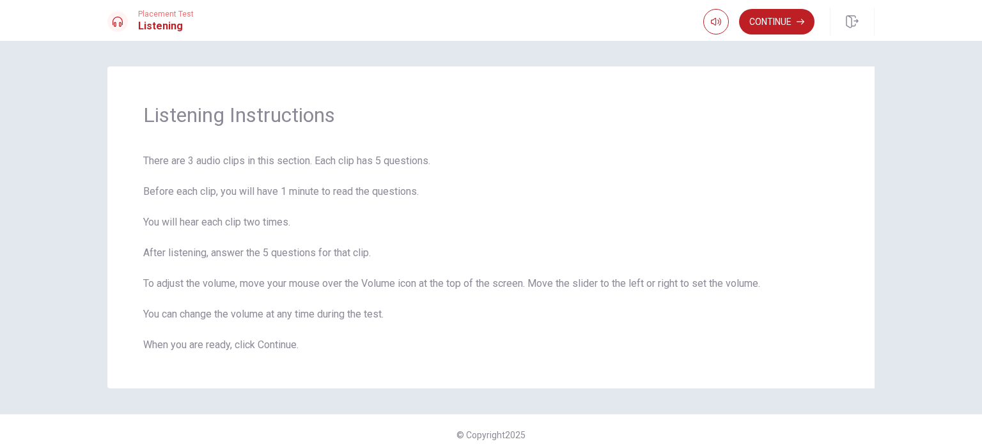
click at [780, 17] on button "Continue" at bounding box center [776, 22] width 75 height 26
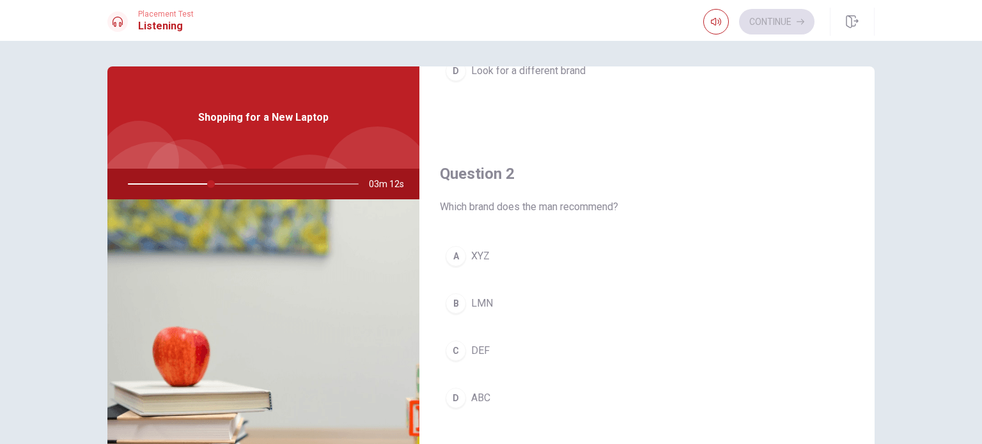
scroll to position [0, 0]
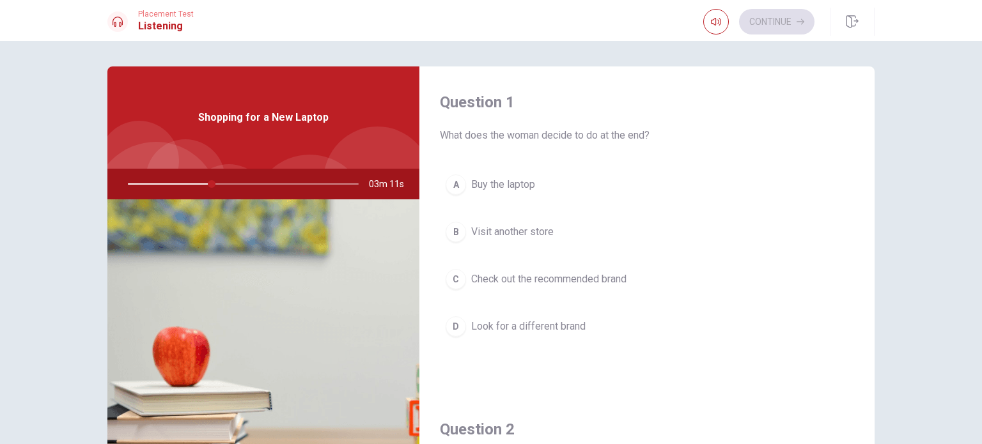
click at [449, 185] on div "A" at bounding box center [456, 185] width 20 height 20
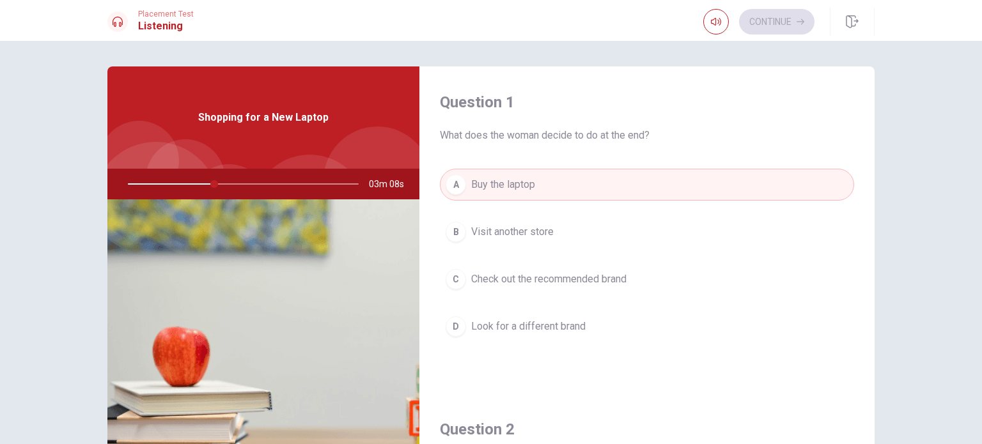
click at [477, 269] on button "C Check out the recommended brand" at bounding box center [647, 279] width 414 height 32
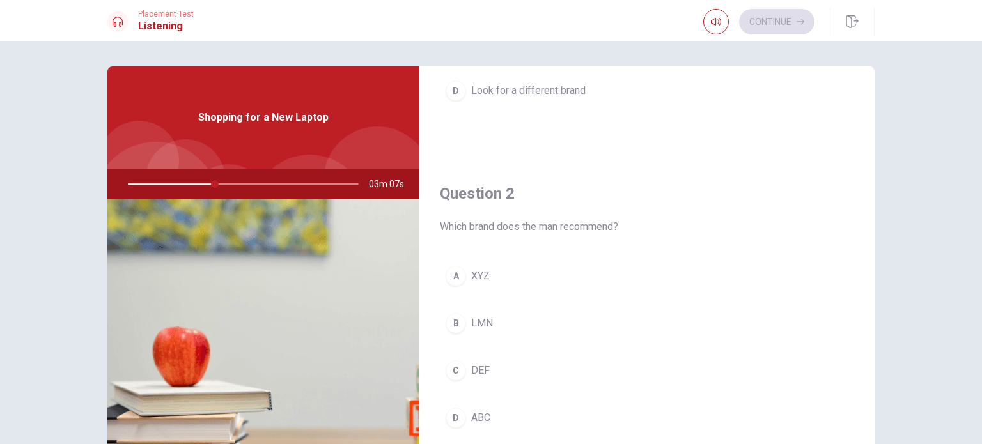
scroll to position [256, 0]
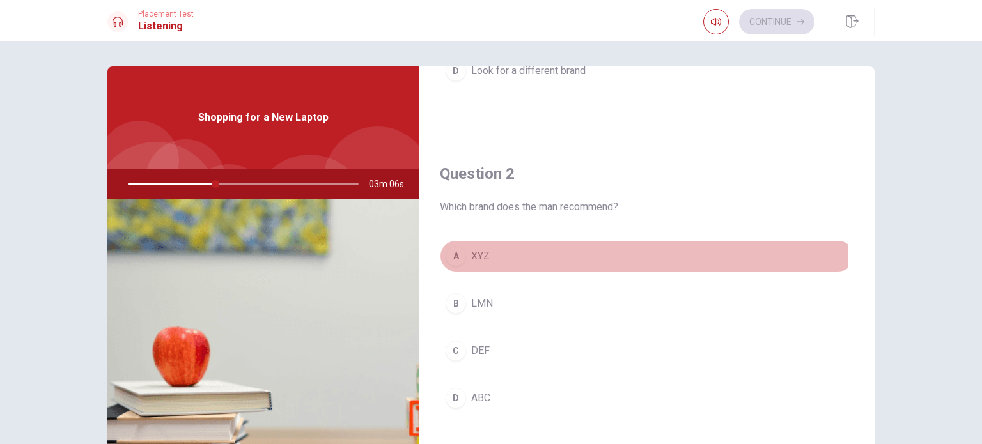
click at [483, 258] on span "XYZ" at bounding box center [480, 256] width 19 height 15
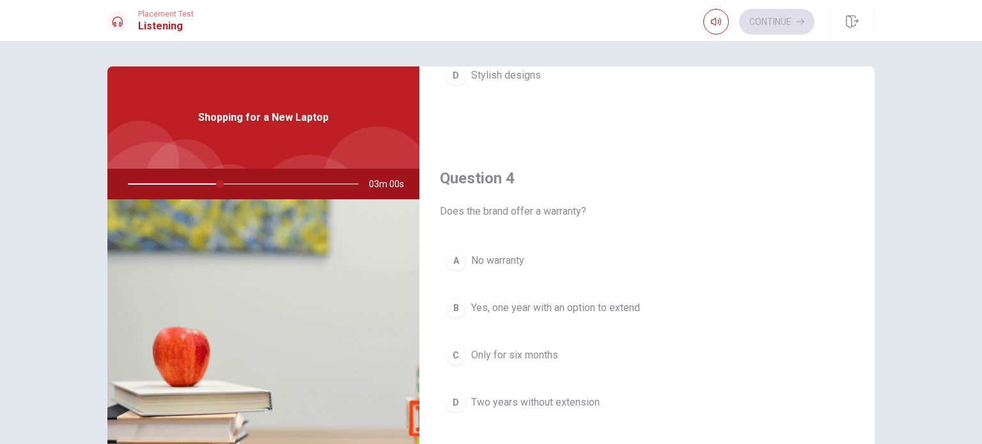
scroll to position [959, 0]
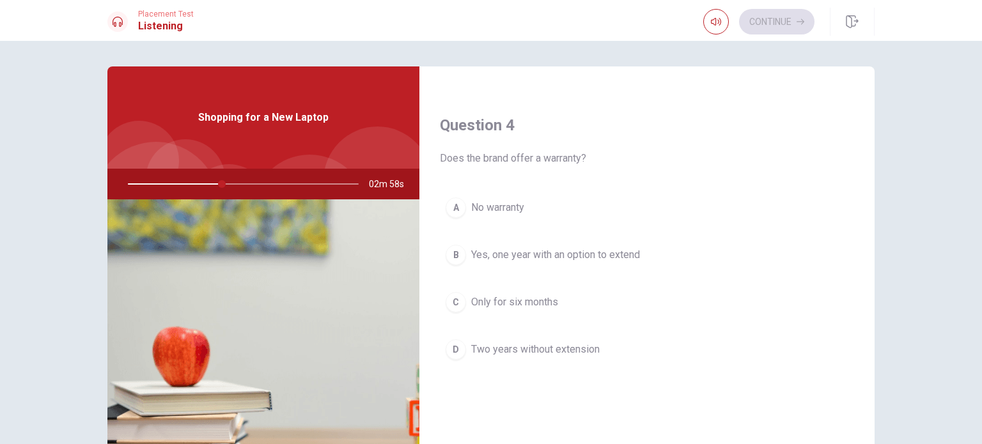
click at [476, 256] on span "Yes, one year with an option to extend" at bounding box center [555, 254] width 169 height 15
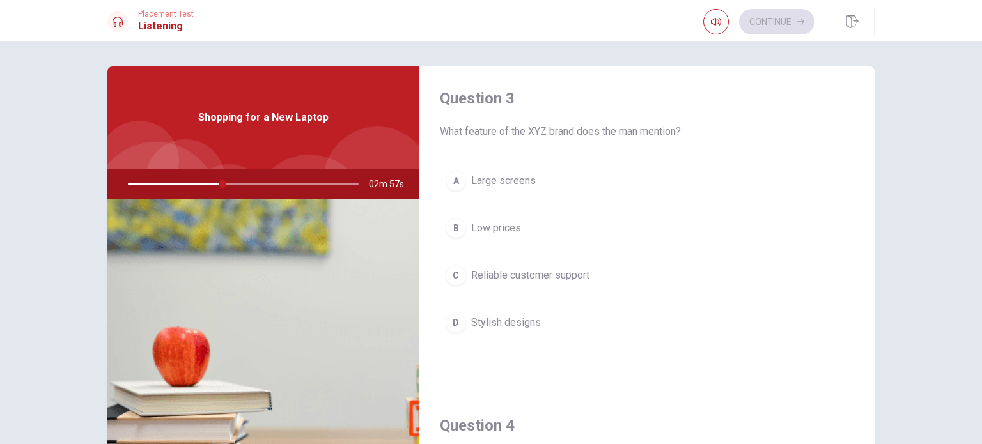
scroll to position [639, 0]
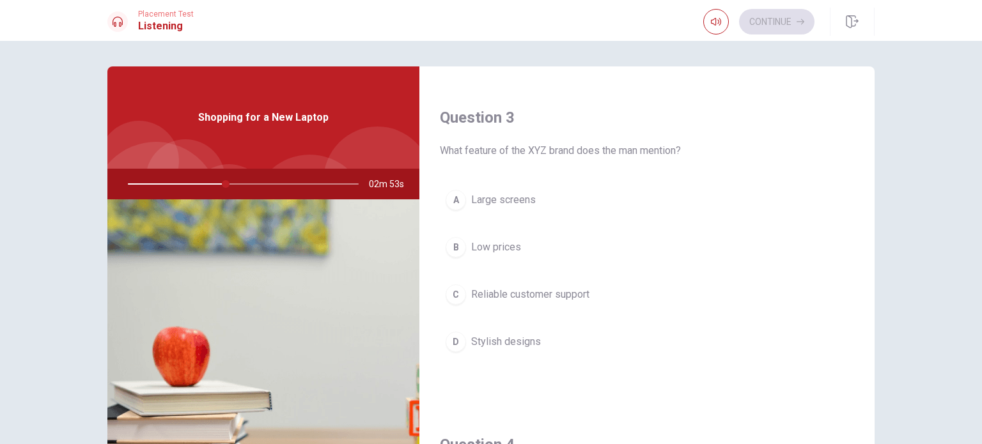
click at [460, 298] on div "C" at bounding box center [456, 295] width 20 height 20
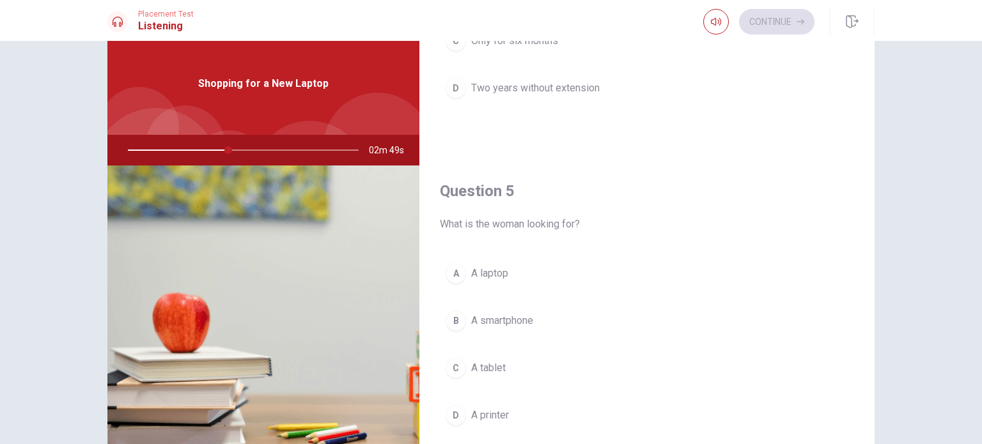
scroll to position [64, 0]
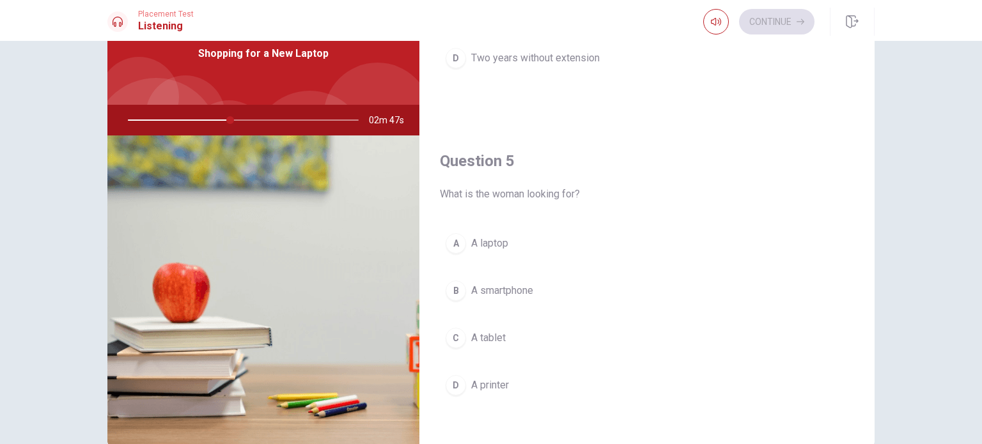
click at [478, 240] on span "A laptop" at bounding box center [489, 243] width 37 height 15
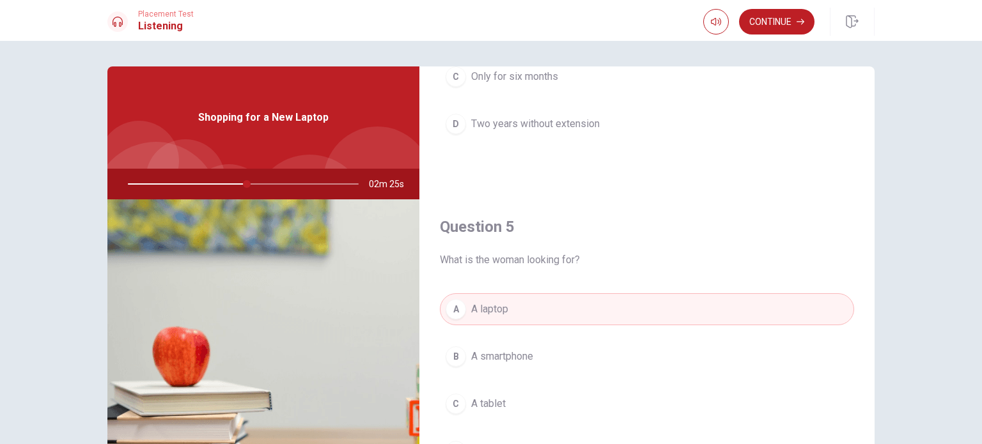
scroll to position [1187, 0]
click at [788, 19] on button "Continue" at bounding box center [776, 22] width 75 height 26
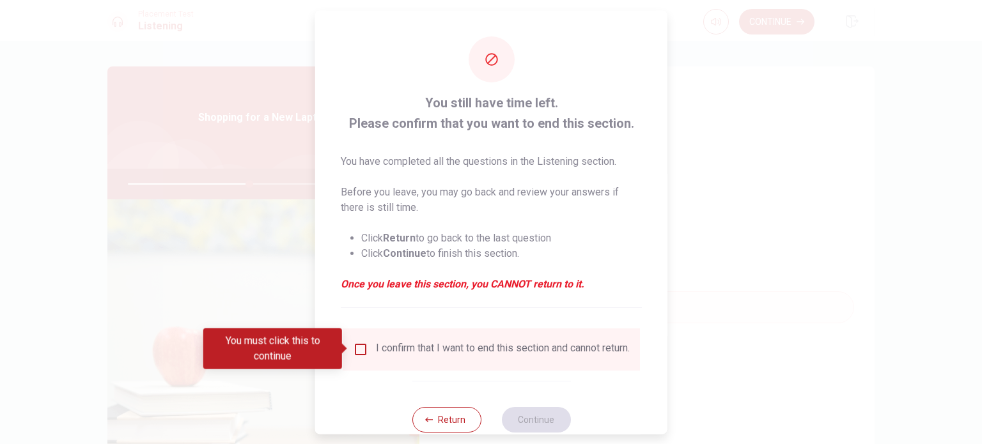
click at [363, 352] on input "You must click this to continue" at bounding box center [360, 348] width 15 height 15
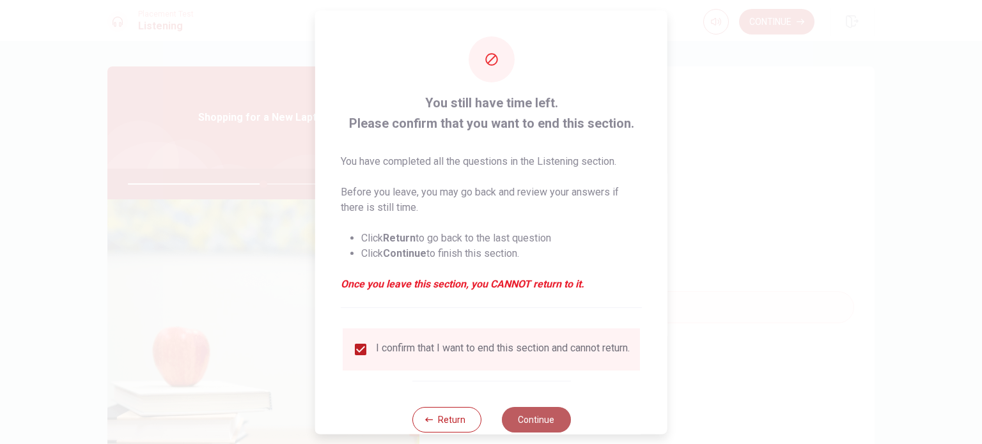
click at [523, 418] on button "Continue" at bounding box center [535, 420] width 69 height 26
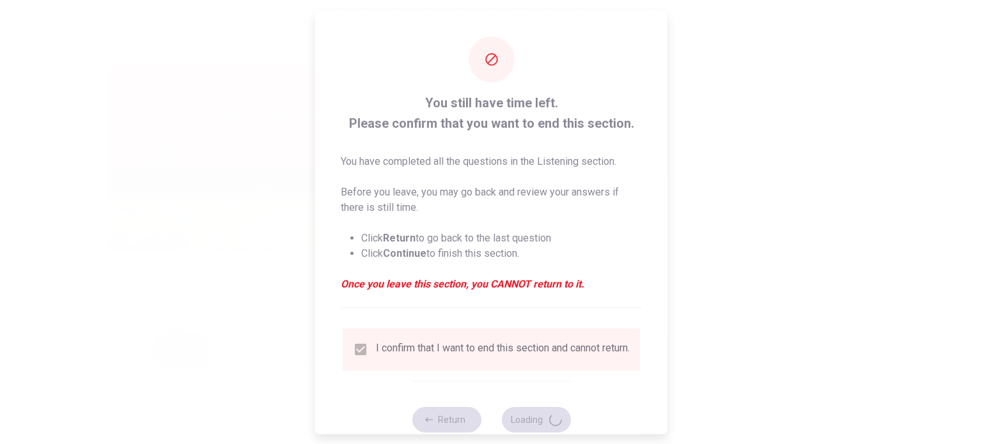
type input "59"
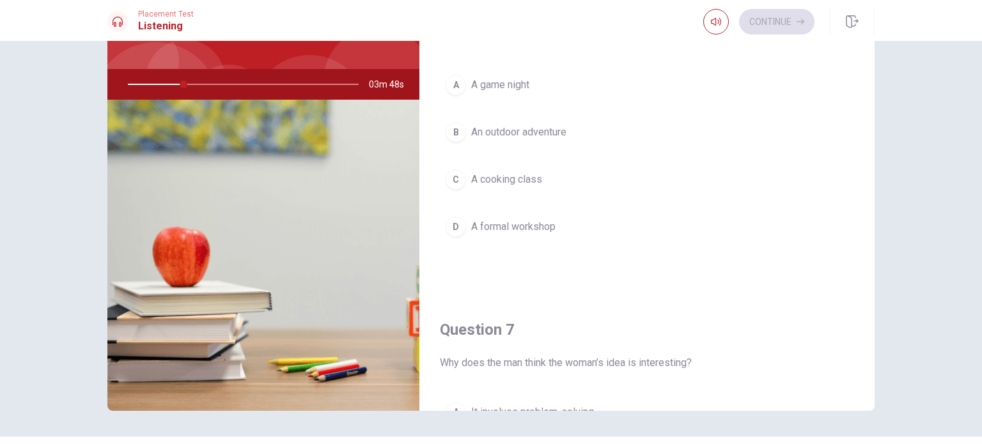
scroll to position [0, 0]
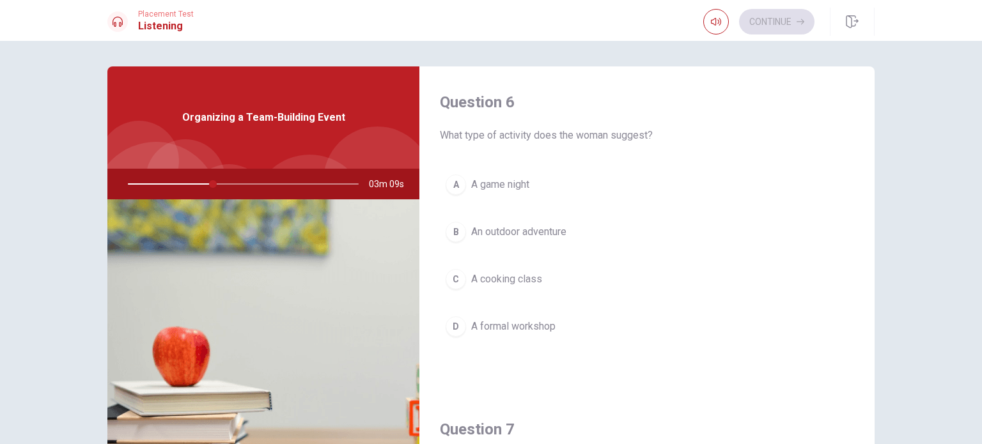
click at [494, 230] on span "An outdoor adventure" at bounding box center [518, 231] width 95 height 15
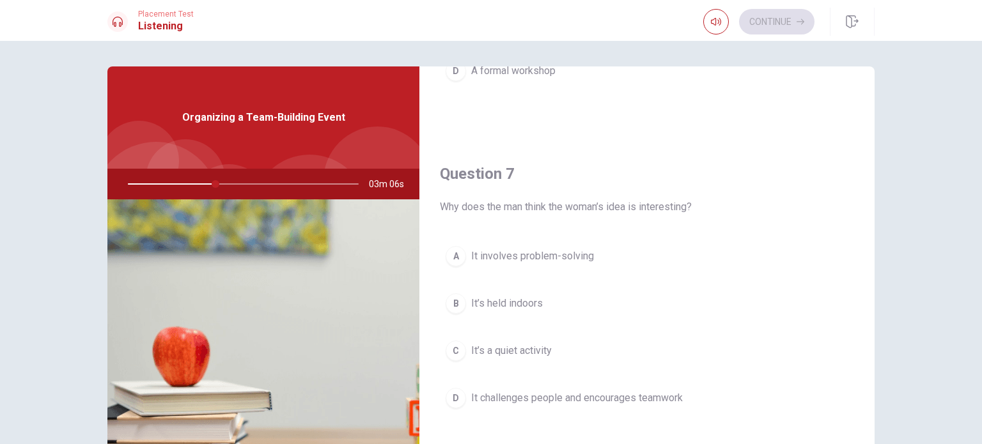
scroll to position [320, 0]
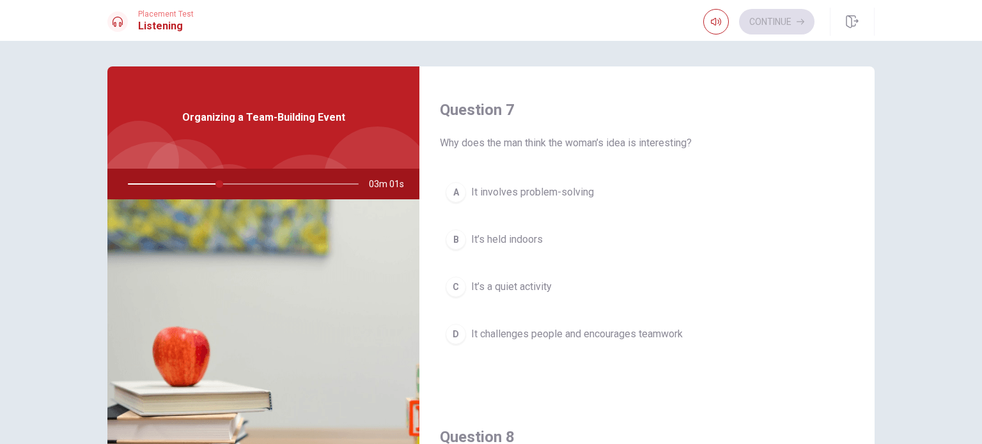
click at [526, 332] on span "It challenges people and encourages teamwork" at bounding box center [577, 334] width 212 height 15
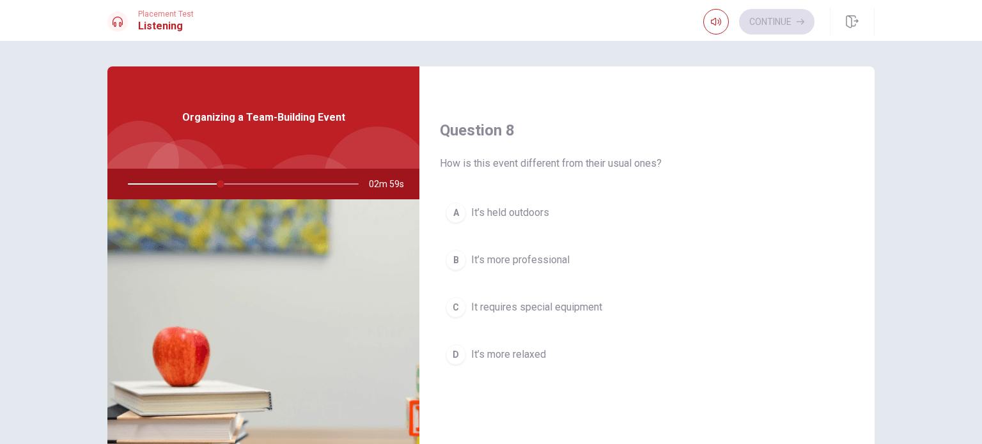
scroll to position [639, 0]
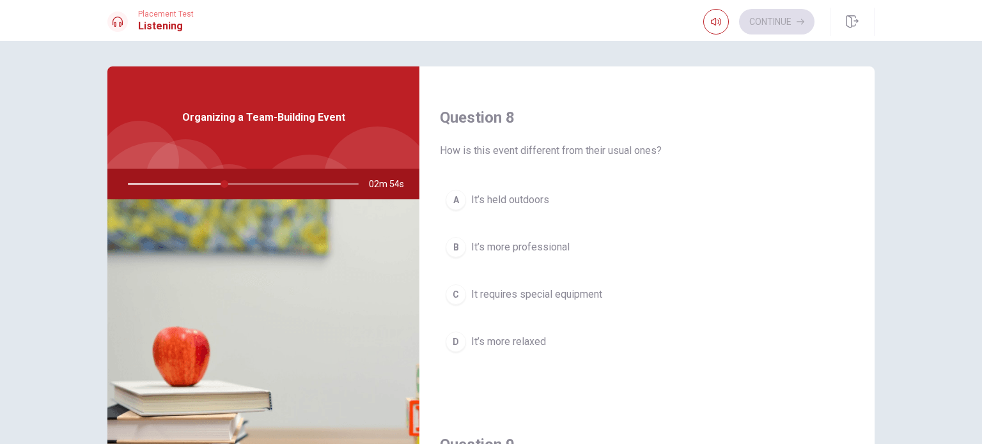
click at [543, 195] on span "It’s held outdoors" at bounding box center [510, 199] width 78 height 15
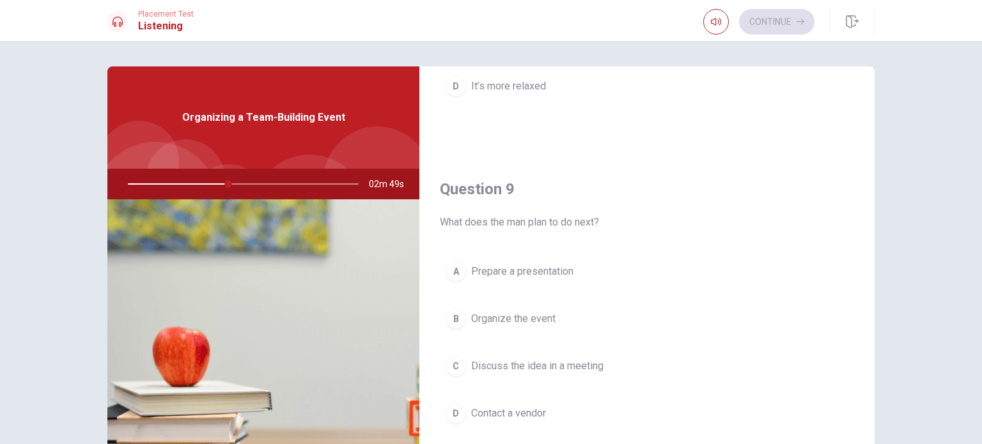
scroll to position [959, 0]
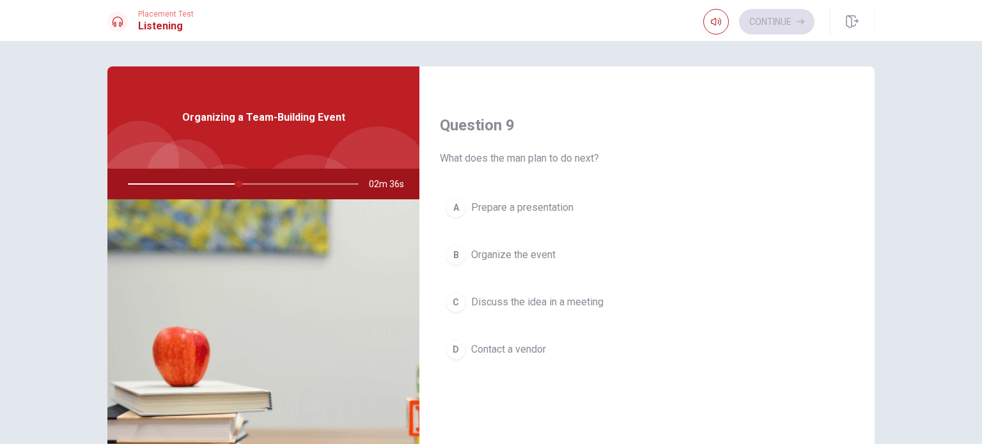
click at [501, 295] on span "Discuss the idea in a meeting" at bounding box center [537, 302] width 132 height 15
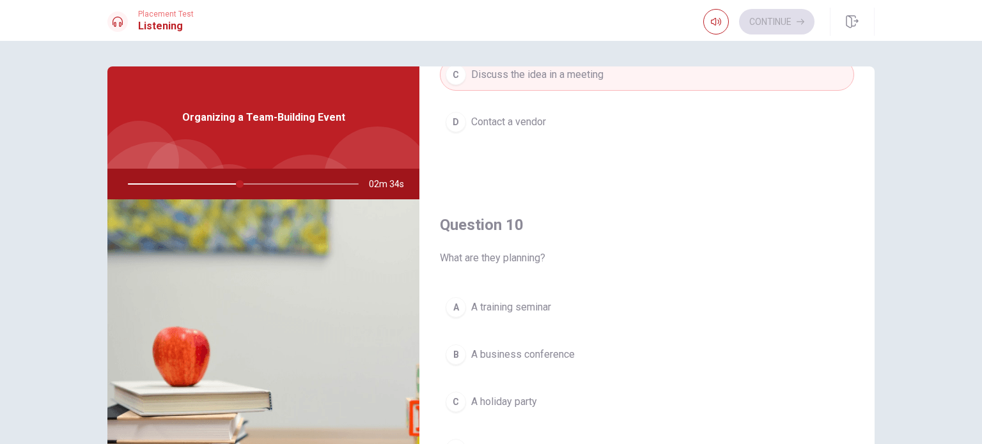
scroll to position [64, 0]
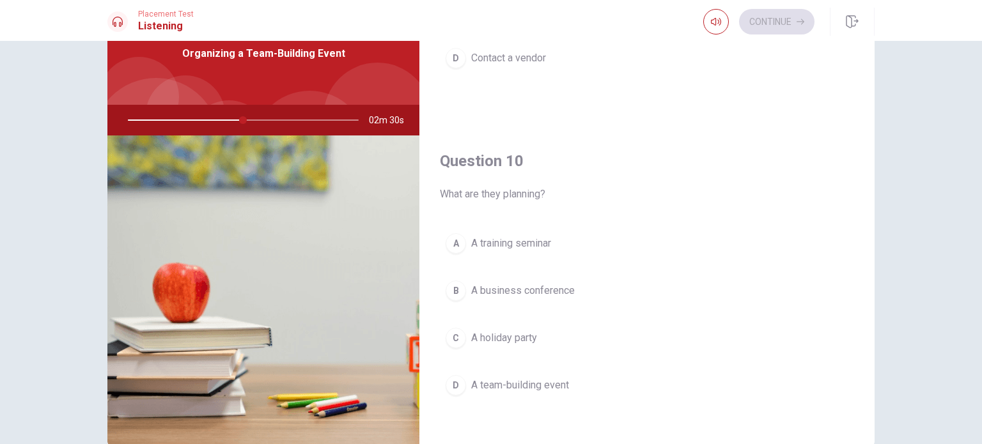
click at [514, 378] on span "A team-building event" at bounding box center [520, 385] width 98 height 15
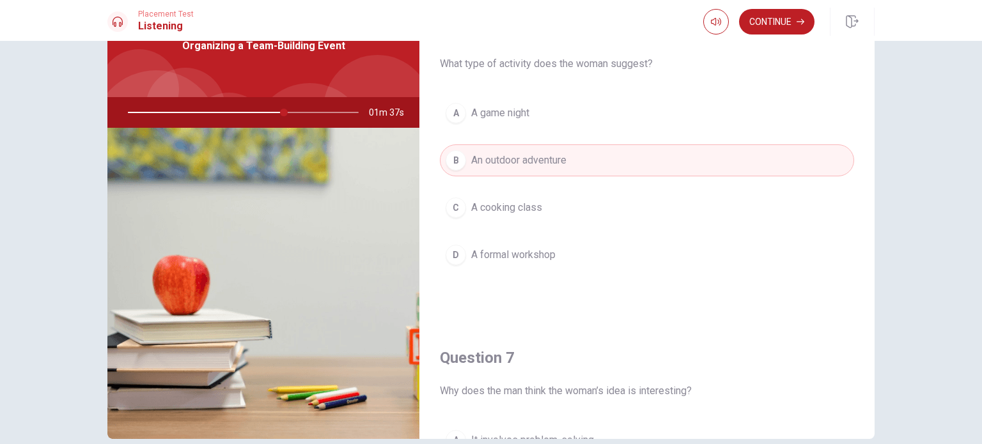
scroll to position [0, 0]
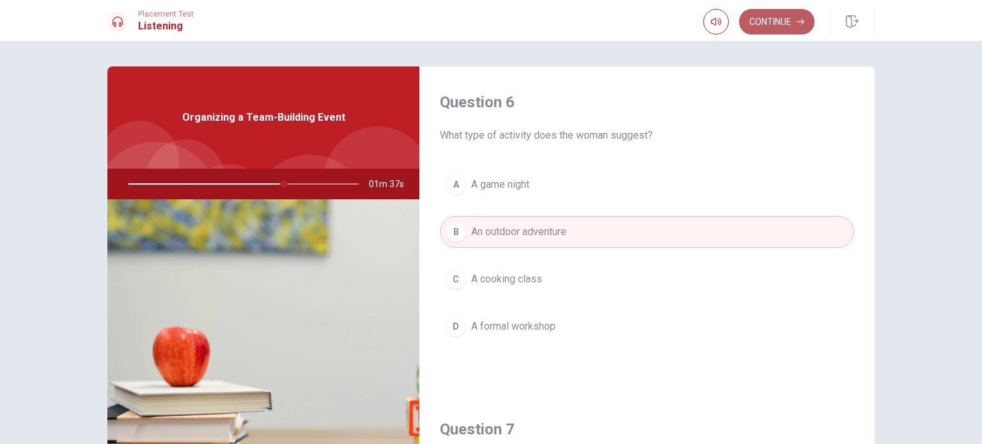
click at [770, 30] on button "Continue" at bounding box center [776, 22] width 75 height 26
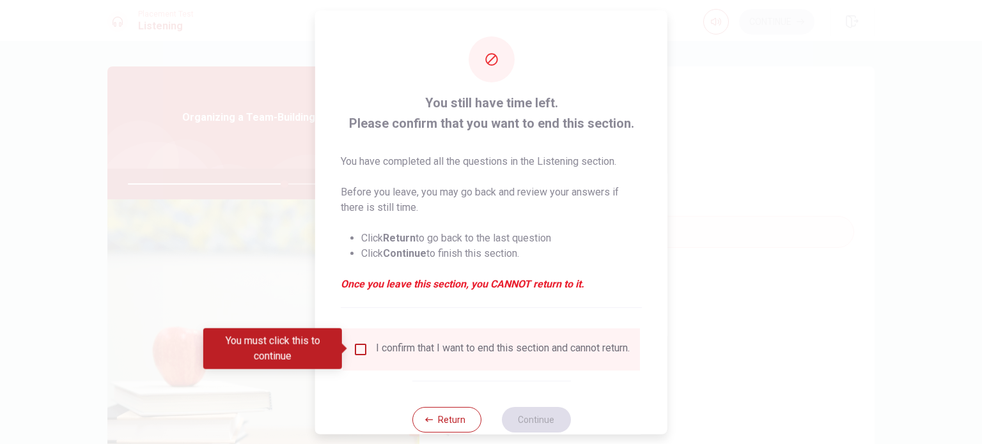
click at [359, 347] on input "You must click this to continue" at bounding box center [360, 348] width 15 height 15
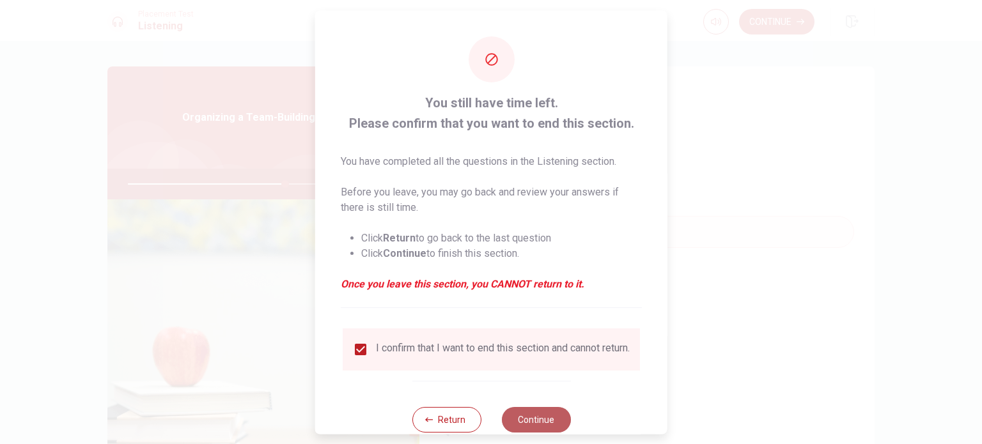
click at [522, 425] on button "Continue" at bounding box center [535, 420] width 69 height 26
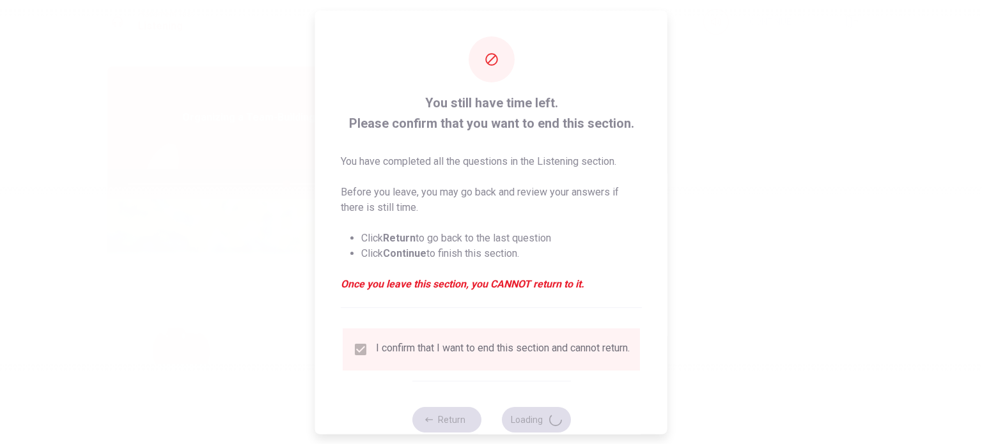
type input "69"
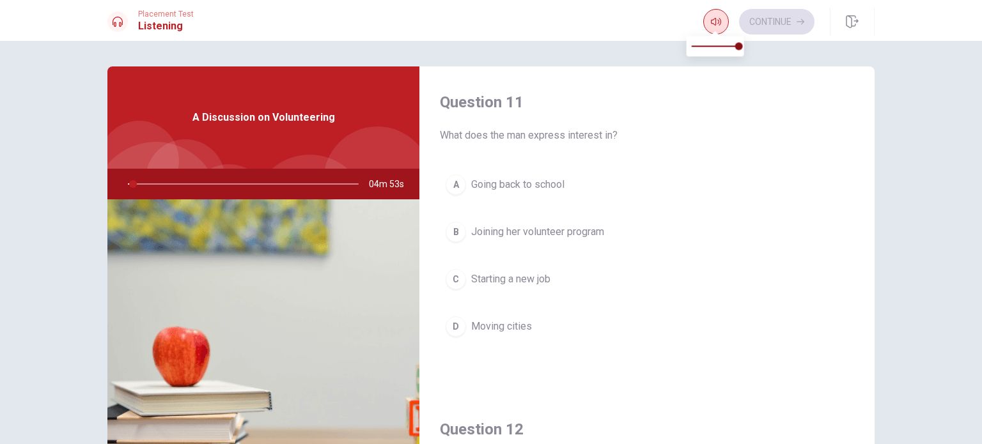
click at [716, 20] on icon "button" at bounding box center [716, 22] width 10 height 10
type input "3"
type input "0.8"
type input "3"
type input "0.7"
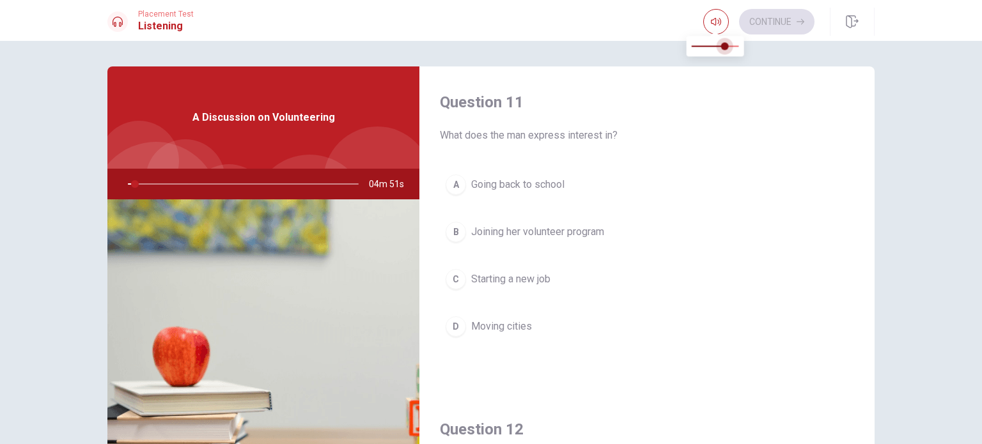
type input "3"
type input "0.6"
type input "3"
type input "0.5"
type input "3"
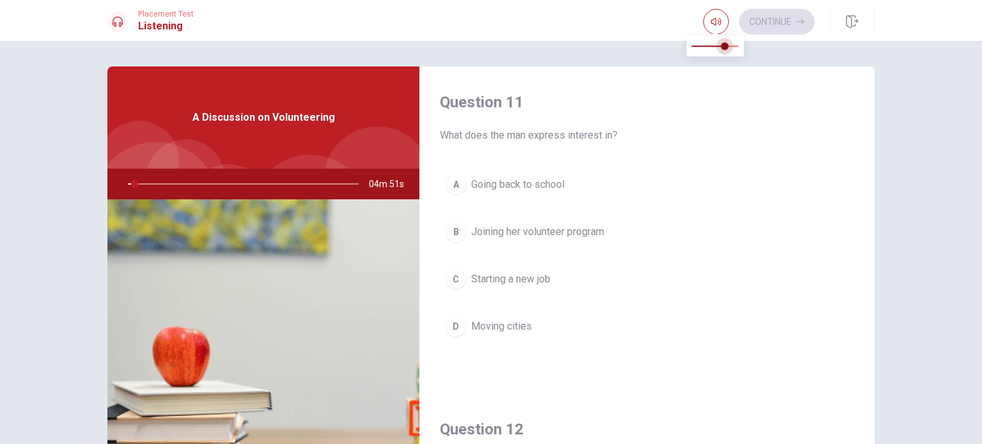
type input "0.4"
type input "3"
type input "0.3"
type input "3"
type input "0.2"
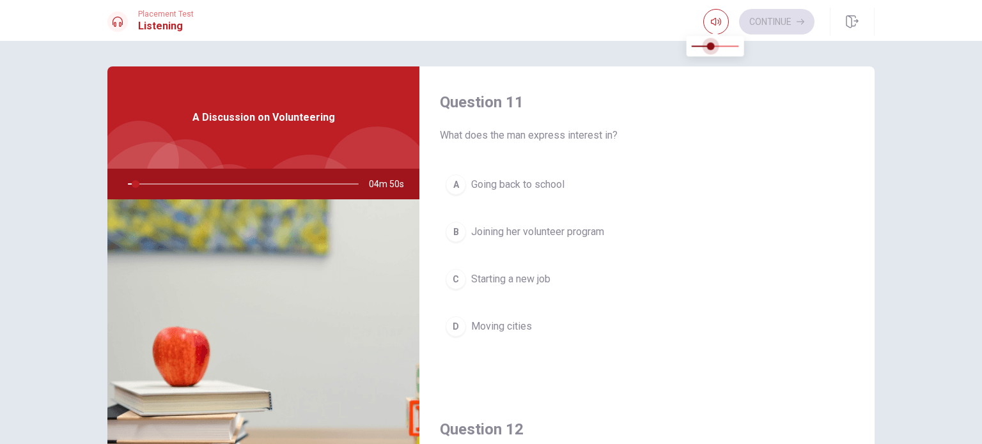
type input "3"
type input "0.1"
drag, startPoint x: 731, startPoint y: 46, endPoint x: 698, endPoint y: 48, distance: 32.7
click at [698, 48] on span at bounding box center [696, 46] width 8 height 8
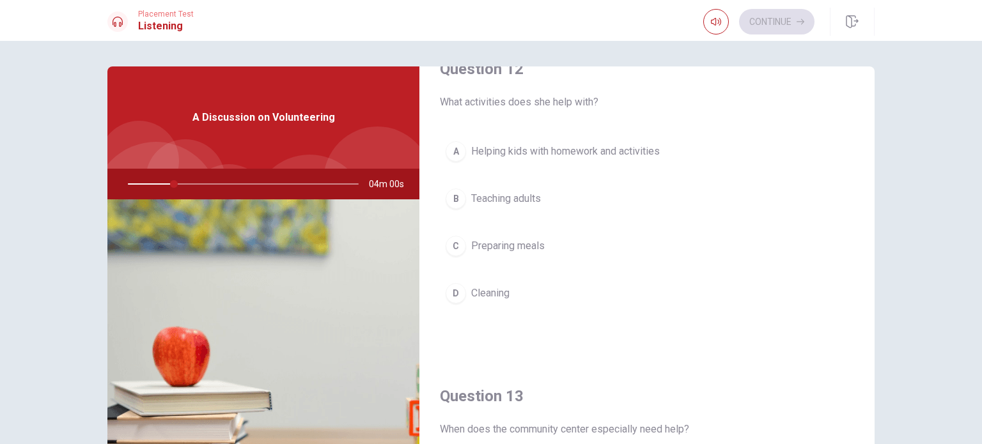
scroll to position [384, 0]
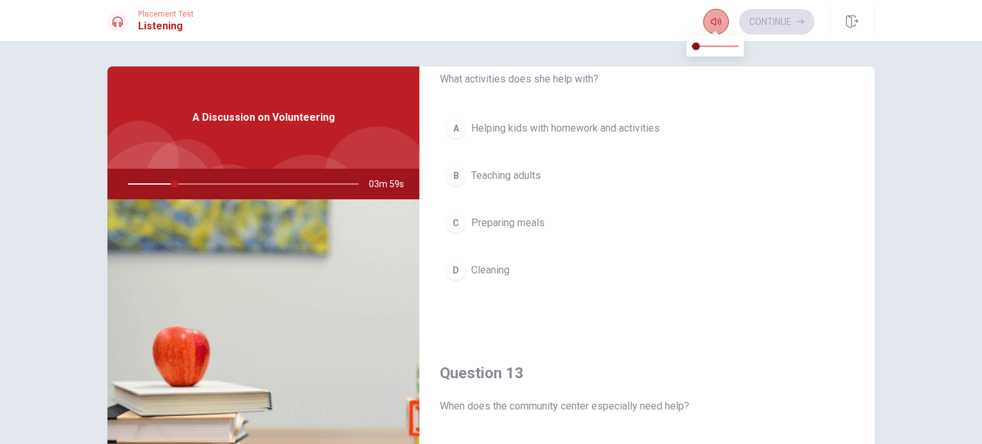
click at [722, 19] on button "button" at bounding box center [716, 22] width 26 height 26
type input "21"
type input "0.2"
type input "21"
type input "0.3"
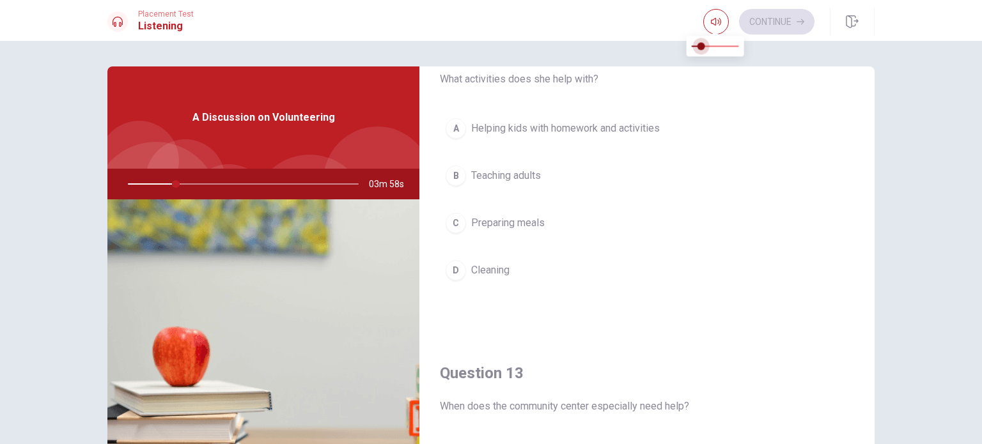
type input "21"
type input "0.4"
type input "21"
type input "0.5"
type input "21"
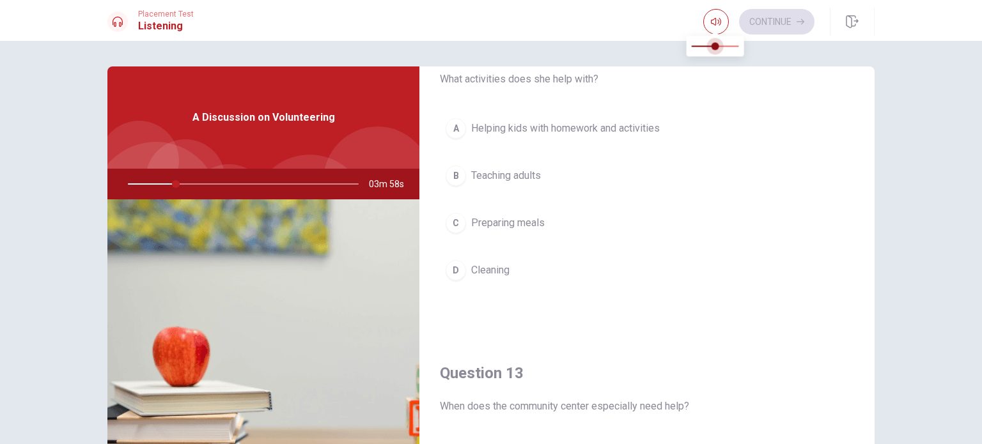
type input "0.6"
type input "21"
type input "0.7"
type input "21"
type input "0.8"
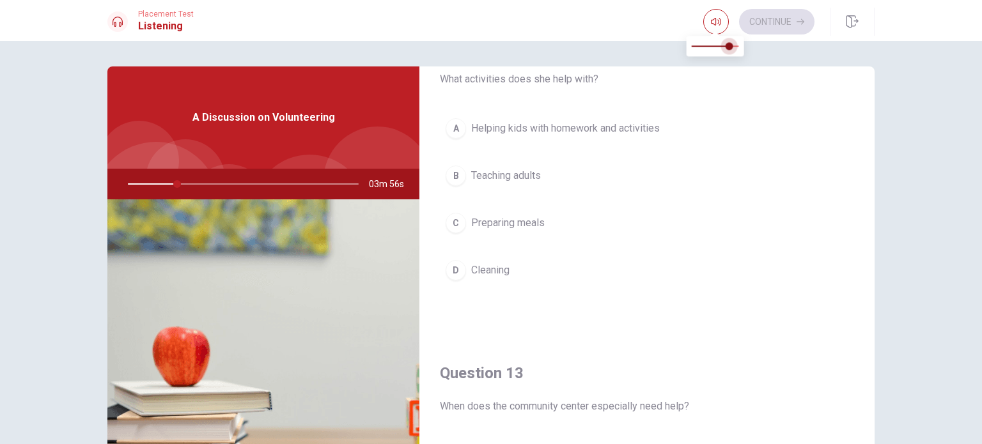
drag, startPoint x: 703, startPoint y: 45, endPoint x: 731, endPoint y: 48, distance: 27.6
click at [731, 48] on span at bounding box center [730, 46] width 8 height 8
type input "22"
type input "0.9"
type input "22"
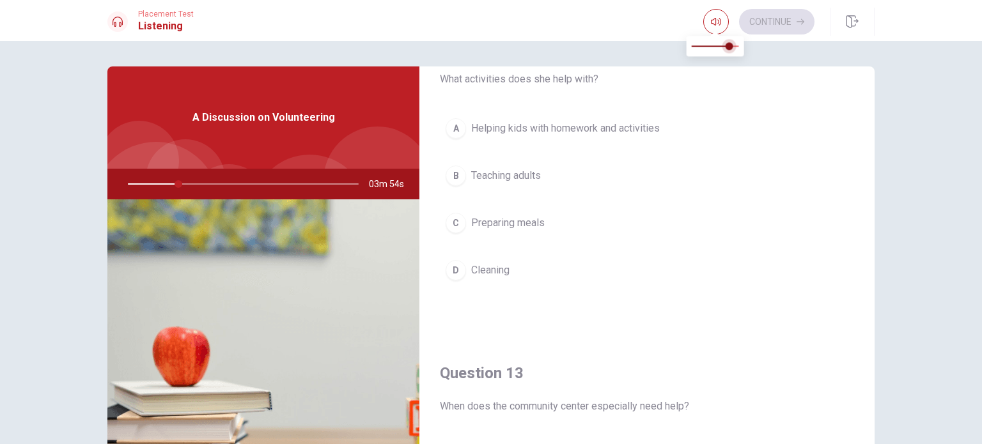
type input "1"
drag, startPoint x: 731, startPoint y: 48, endPoint x: 738, endPoint y: 46, distance: 7.9
click at [738, 46] on span at bounding box center [739, 46] width 8 height 8
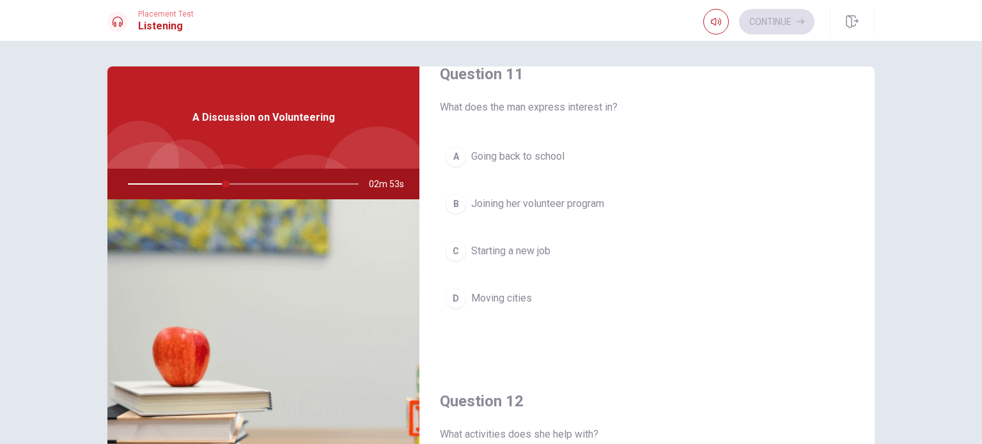
scroll to position [0, 0]
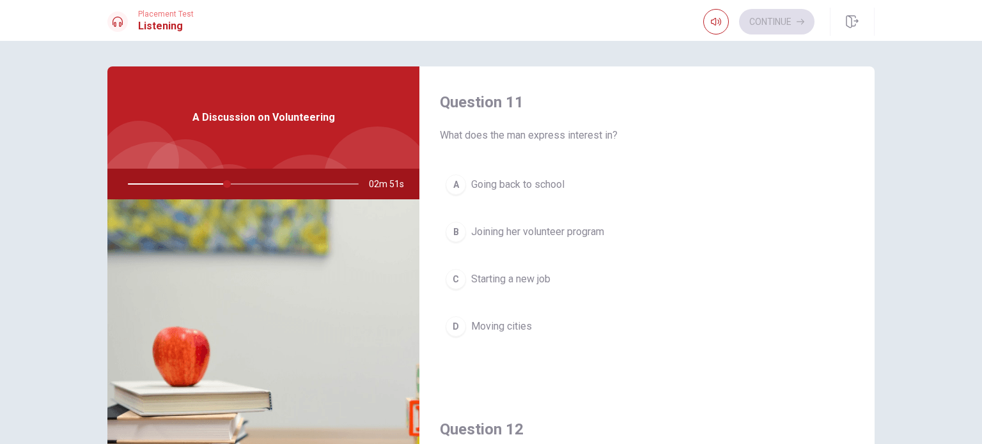
click at [481, 231] on span "Joining her volunteer program" at bounding box center [537, 231] width 133 height 15
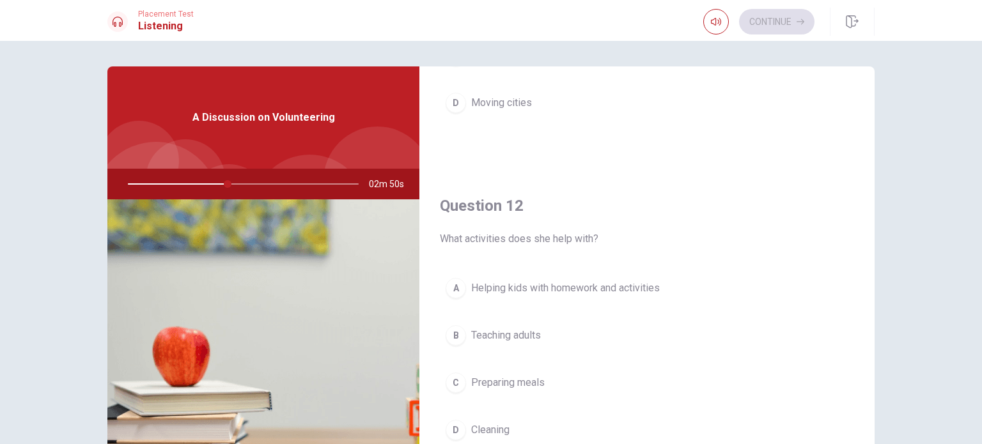
scroll to position [320, 0]
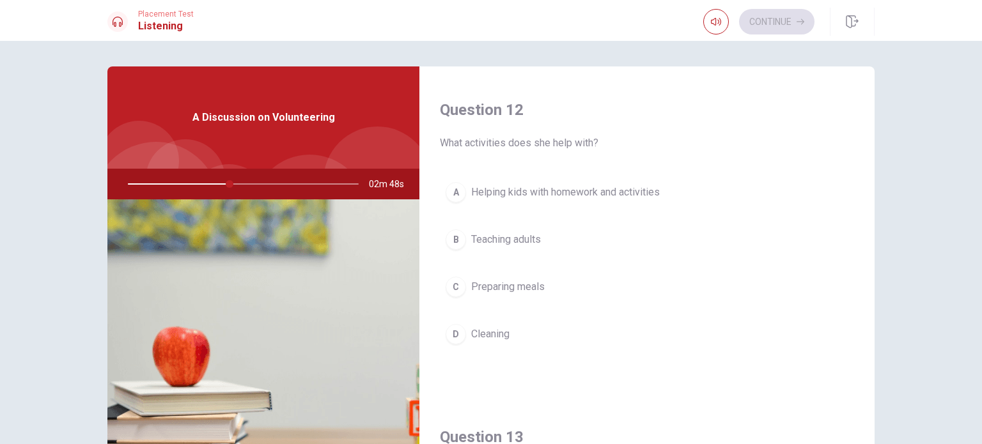
click at [471, 188] on span "Helping kids with homework and activities" at bounding box center [565, 192] width 189 height 15
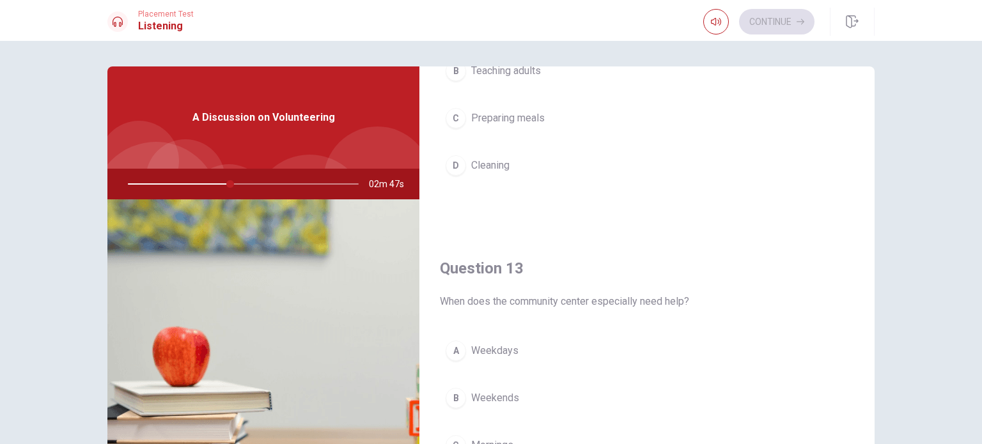
scroll to position [639, 0]
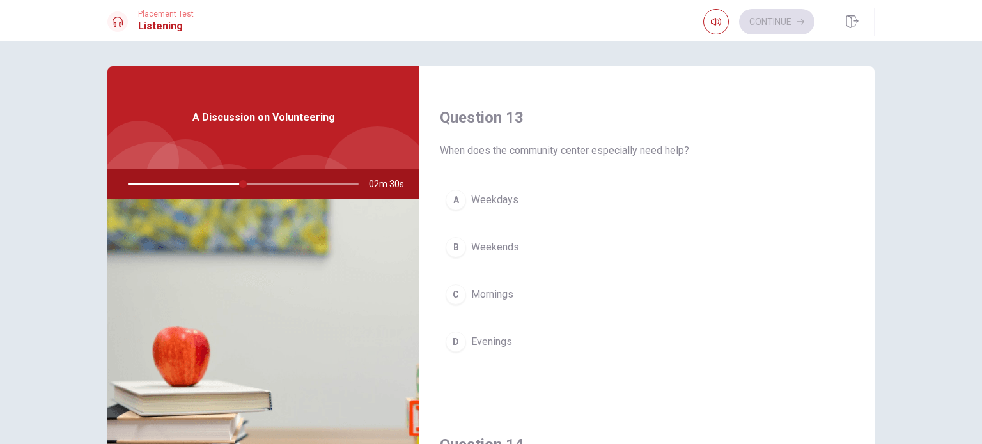
click at [460, 194] on div "A" at bounding box center [456, 200] width 20 height 20
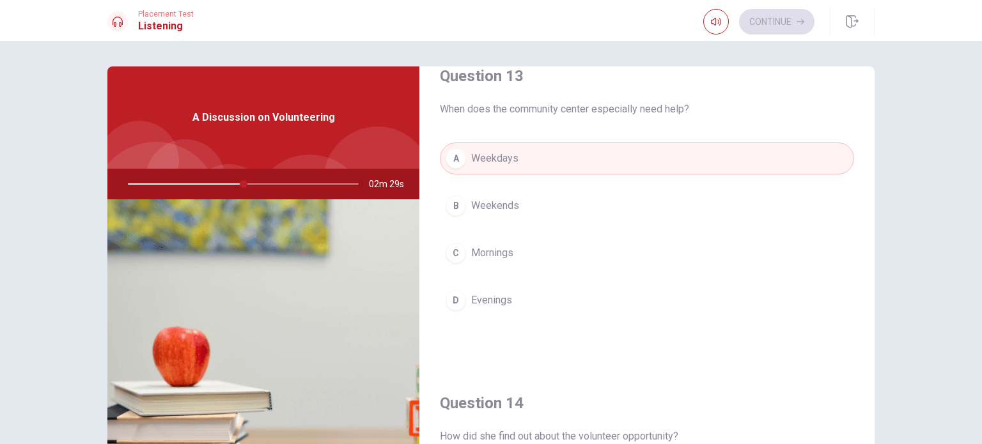
scroll to position [703, 0]
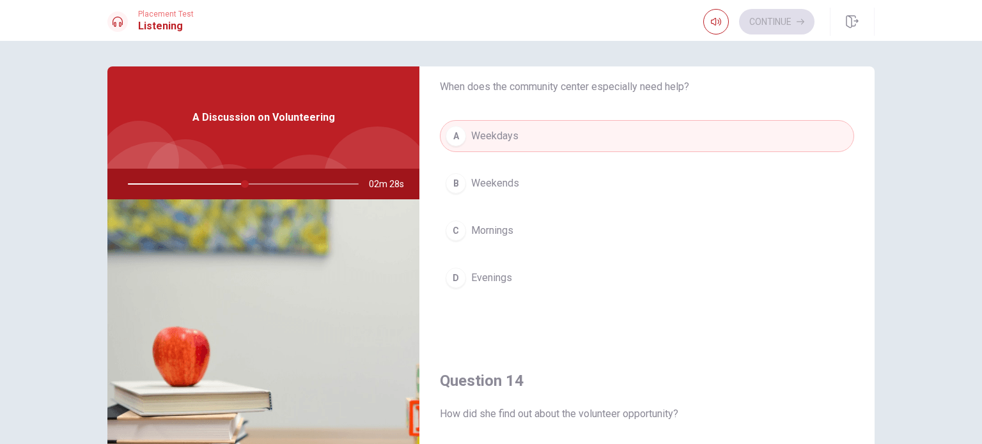
click at [458, 183] on div "B" at bounding box center [456, 183] width 20 height 20
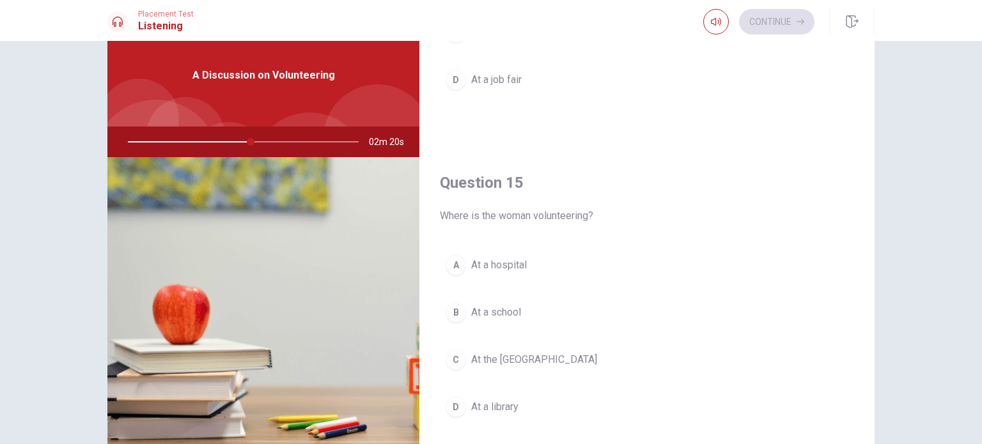
scroll to position [64, 0]
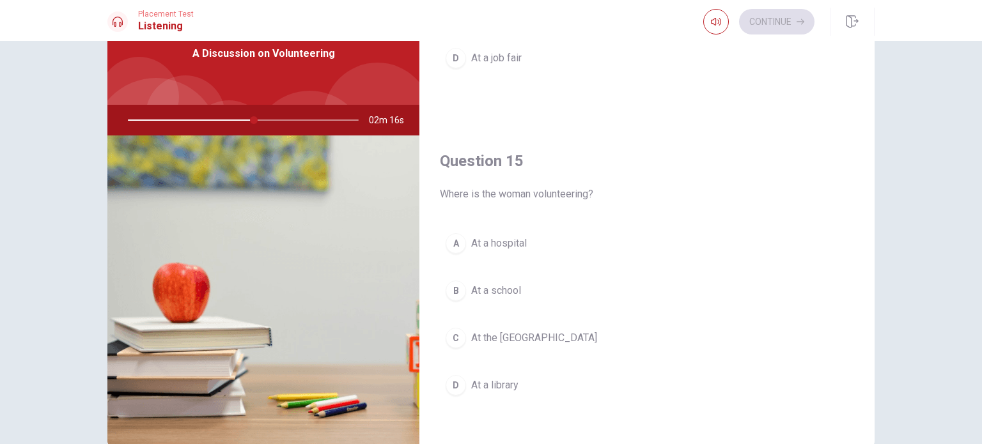
click at [455, 337] on div "C" at bounding box center [456, 338] width 20 height 20
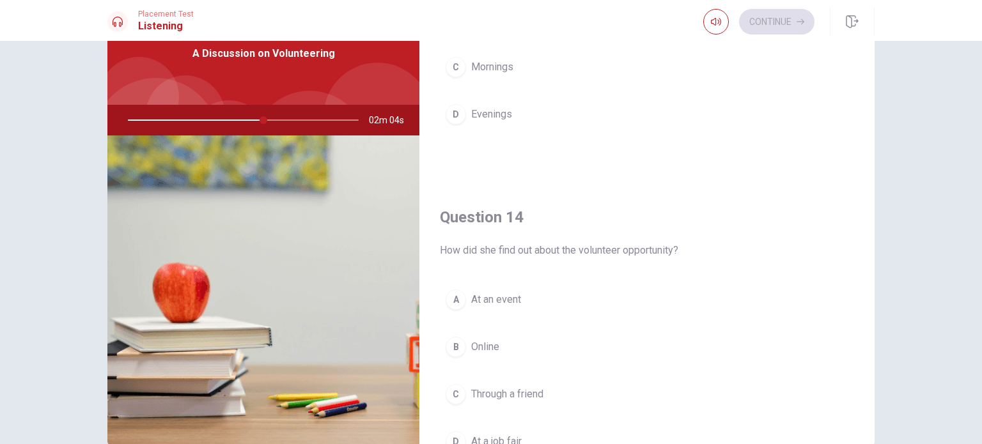
scroll to position [867, 0]
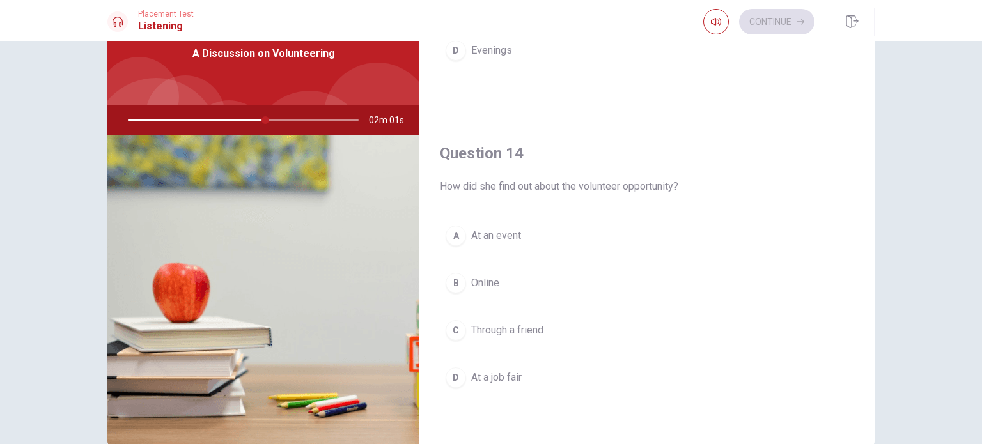
click at [466, 280] on button "B Online" at bounding box center [647, 283] width 414 height 32
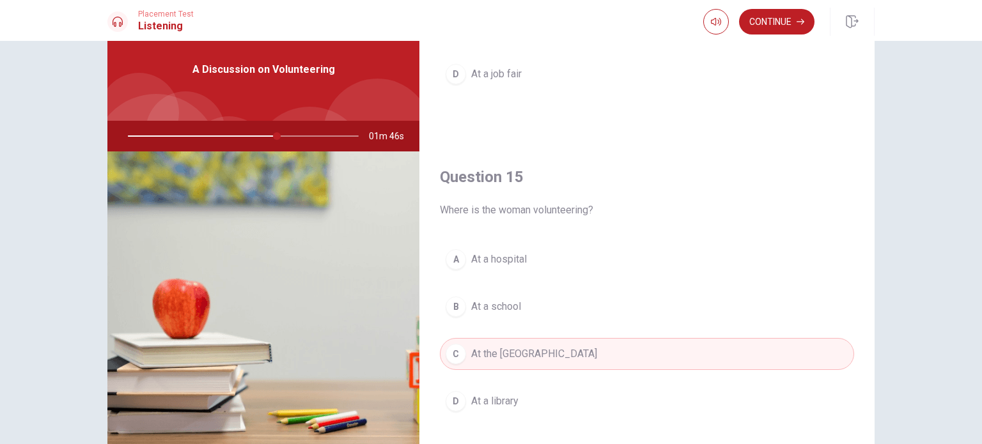
scroll to position [133, 0]
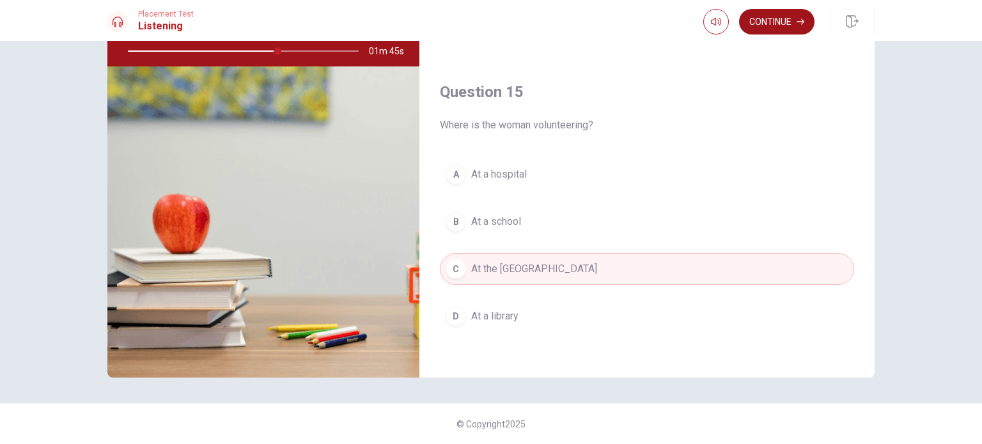
click at [783, 22] on button "Continue" at bounding box center [776, 22] width 75 height 26
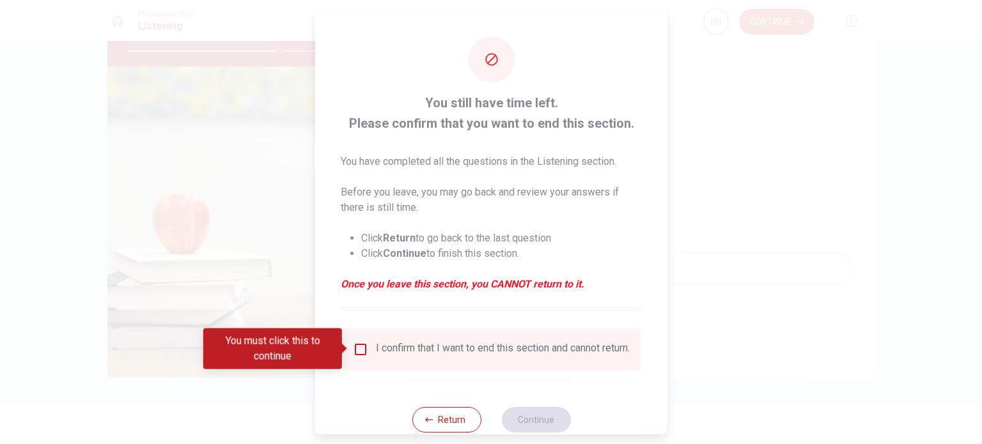
click at [366, 352] on input "You must click this to continue" at bounding box center [360, 348] width 15 height 15
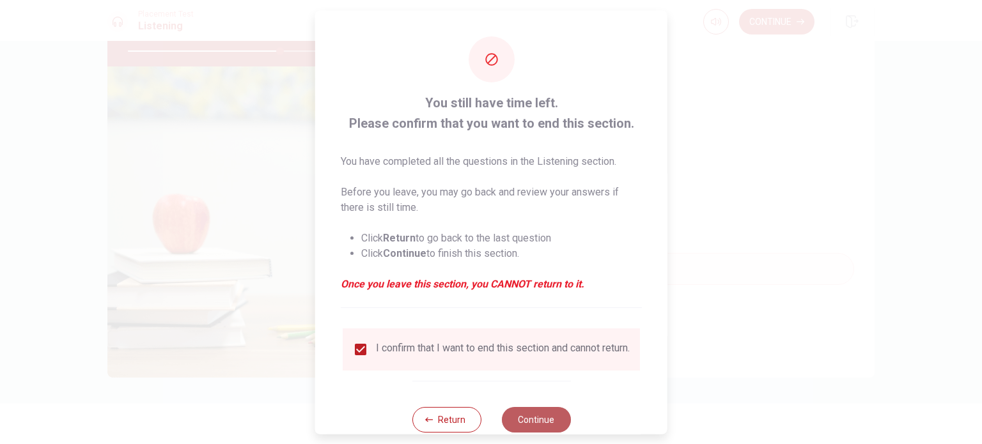
click at [515, 424] on button "Continue" at bounding box center [535, 420] width 69 height 26
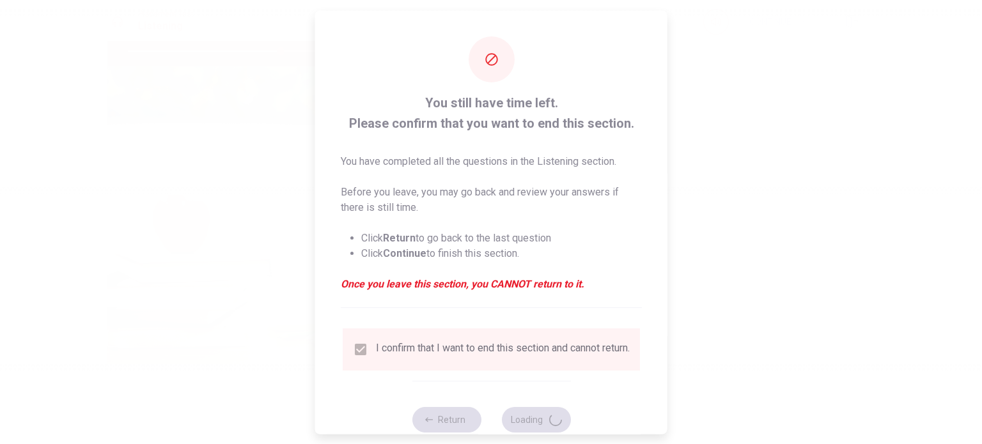
type input "67"
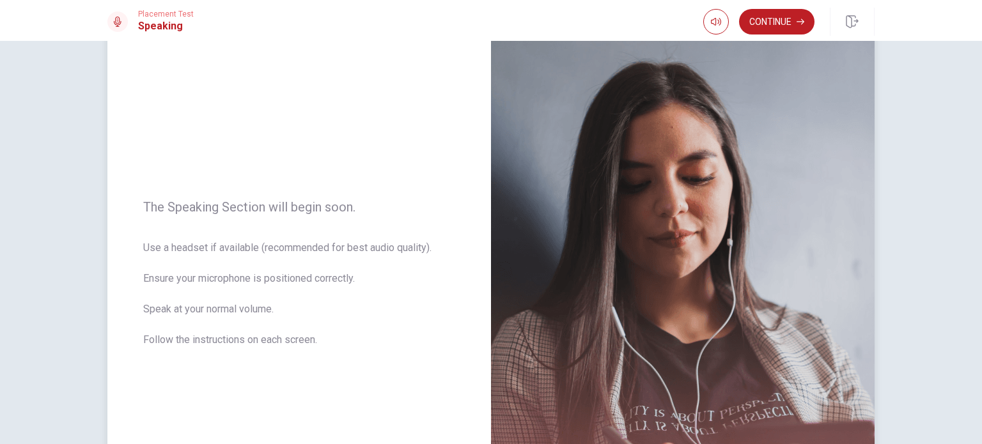
scroll to position [128, 0]
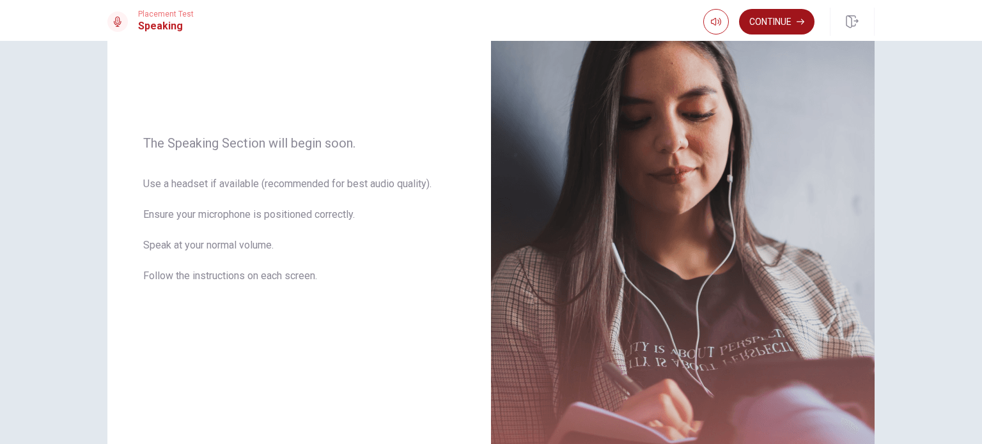
click at [770, 23] on button "Continue" at bounding box center [776, 22] width 75 height 26
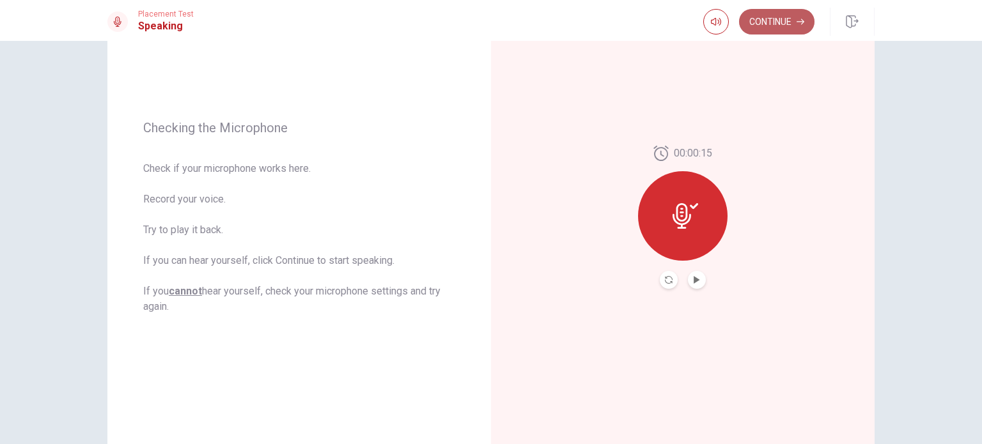
click at [774, 18] on button "Continue" at bounding box center [776, 22] width 75 height 26
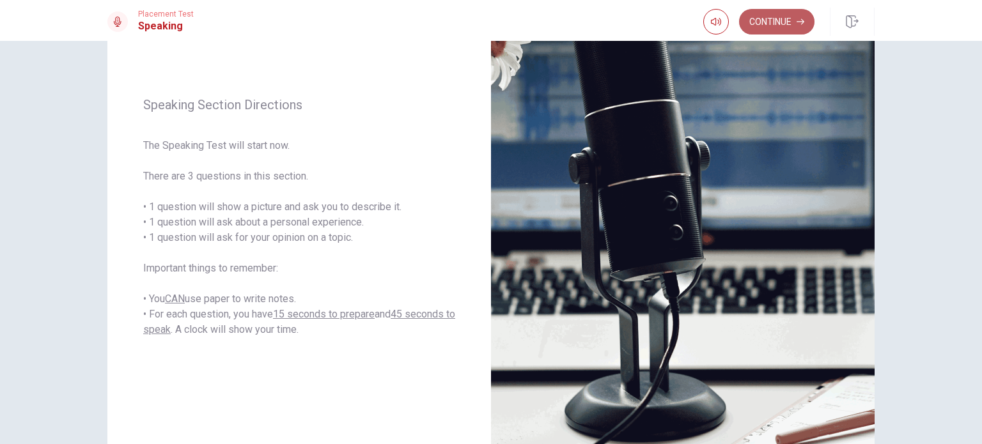
click at [776, 23] on button "Continue" at bounding box center [776, 22] width 75 height 26
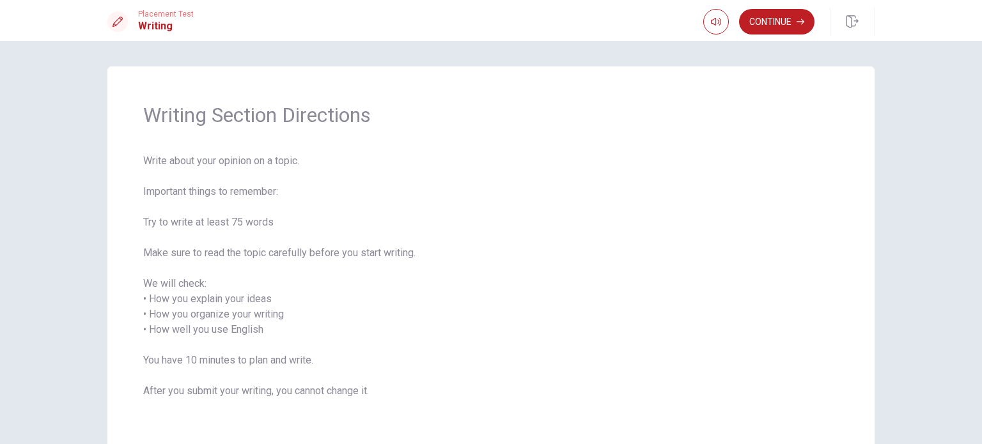
scroll to position [64, 0]
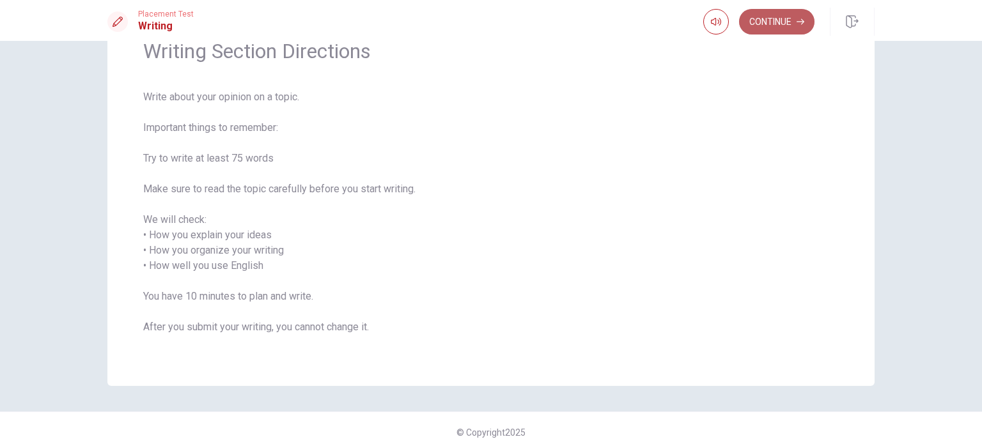
click at [781, 12] on button "Continue" at bounding box center [776, 22] width 75 height 26
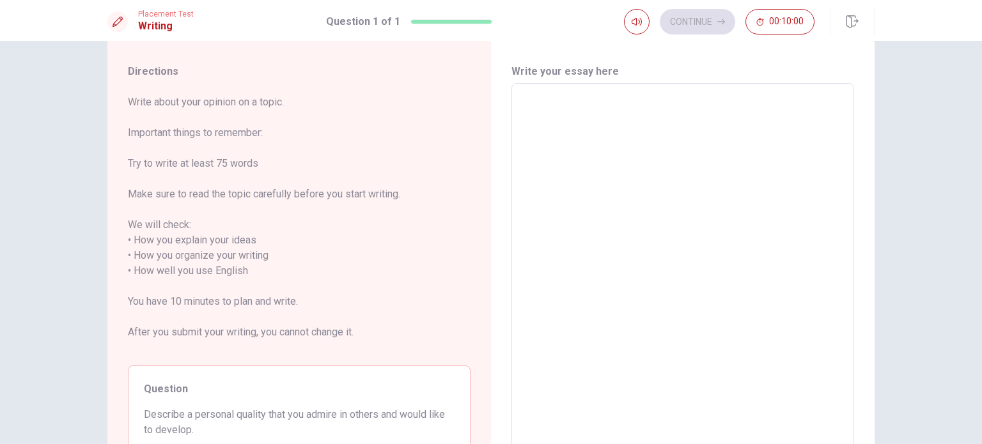
scroll to position [0, 0]
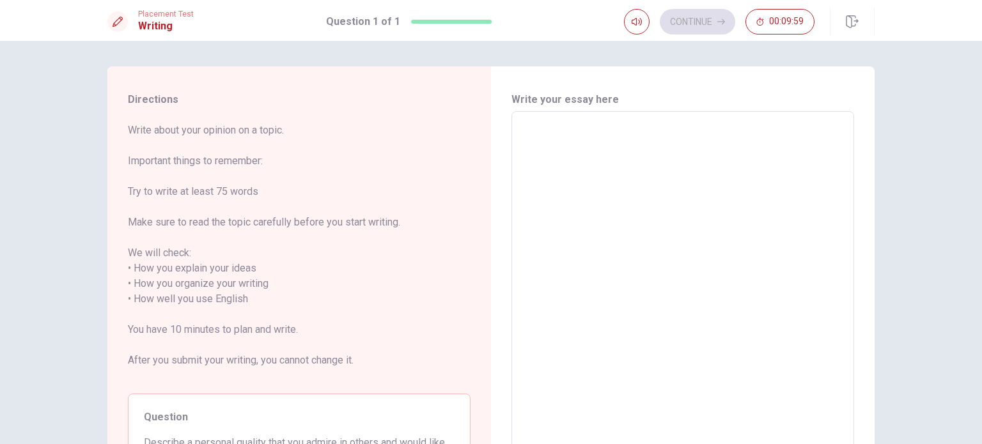
click at [538, 135] on textarea at bounding box center [682, 299] width 325 height 355
type textarea "I"
type textarea "x"
type textarea "IF"
type textarea "x"
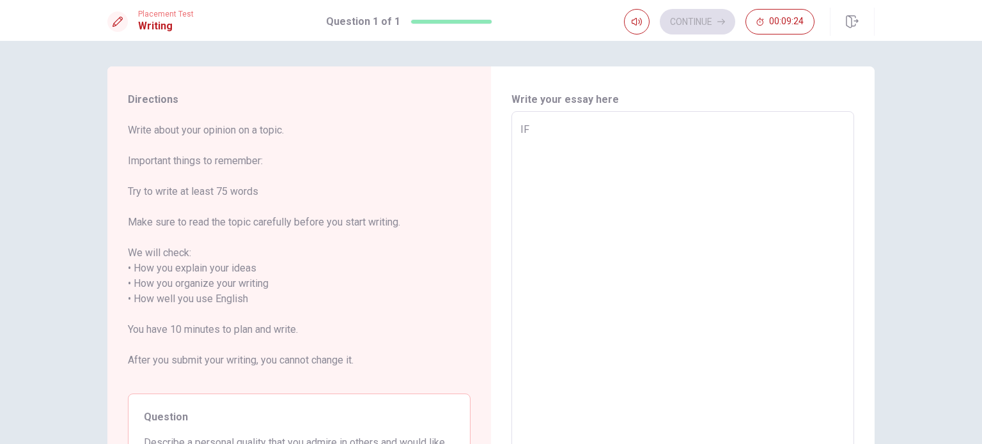
type textarea "I"
type textarea "x"
type textarea "If"
type textarea "x"
type textarea "If"
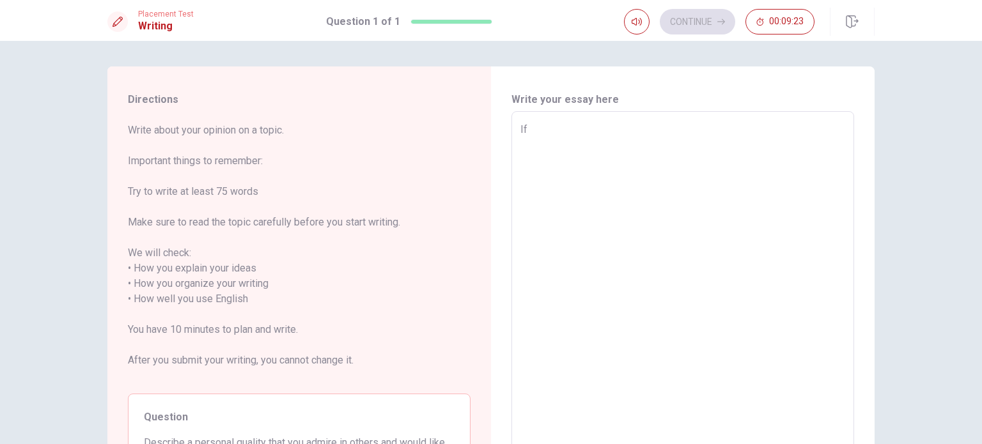
type textarea "x"
type textarea "If t"
type textarea "x"
type textarea "If th"
type textarea "x"
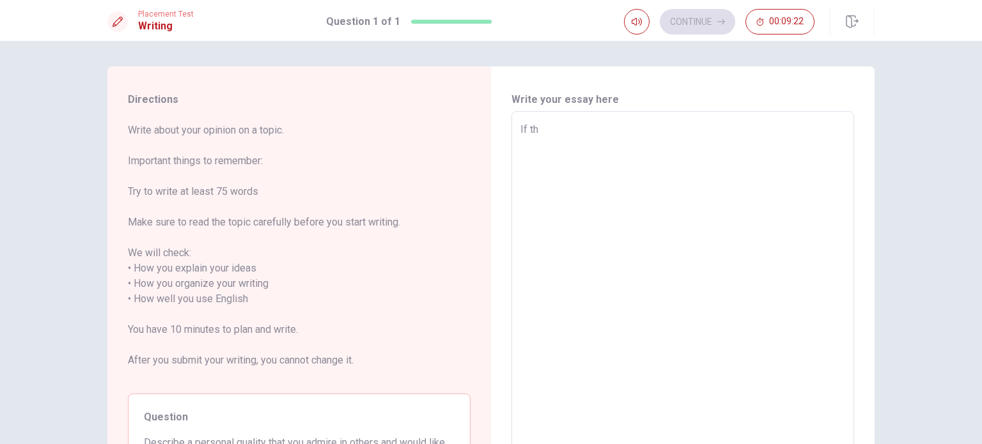
type textarea "If thr"
type textarea "x"
type textarea "If th"
type textarea "x"
type textarea "If the"
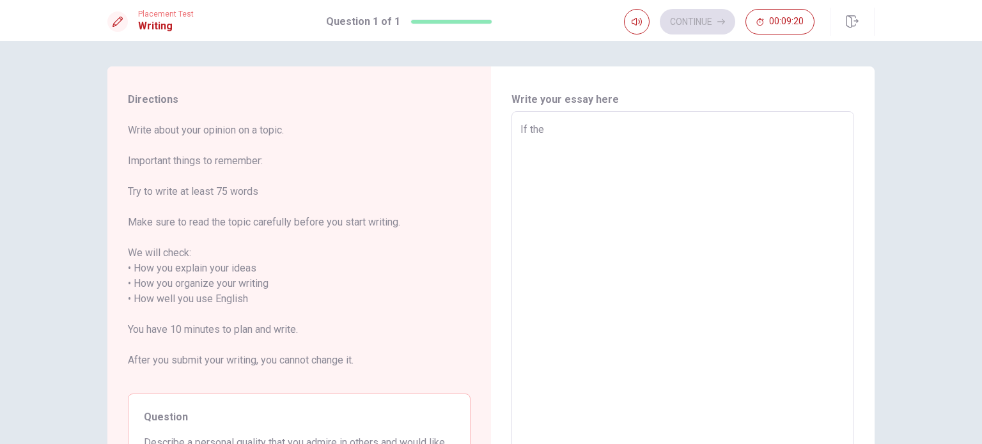
type textarea "x"
type textarea "If ther"
type textarea "x"
type textarea "If there"
type textarea "x"
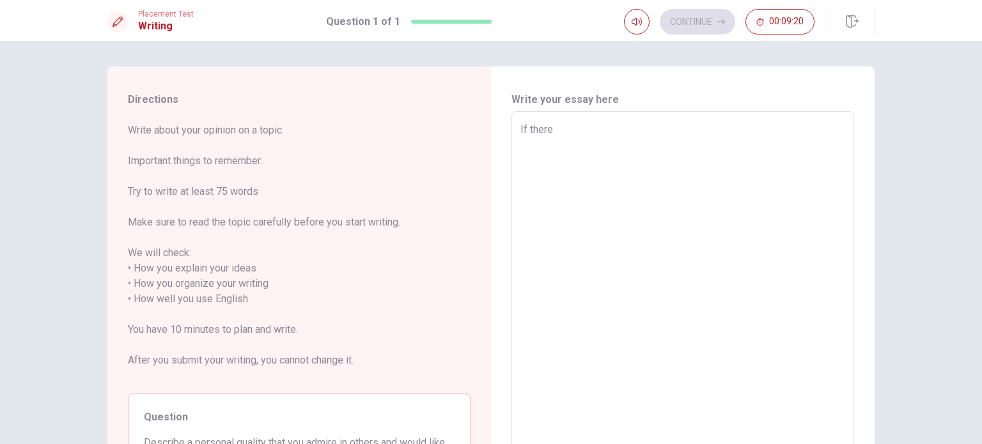
type textarea "If there"
type textarea "x"
type textarea "If there i"
type textarea "x"
type textarea "If there is"
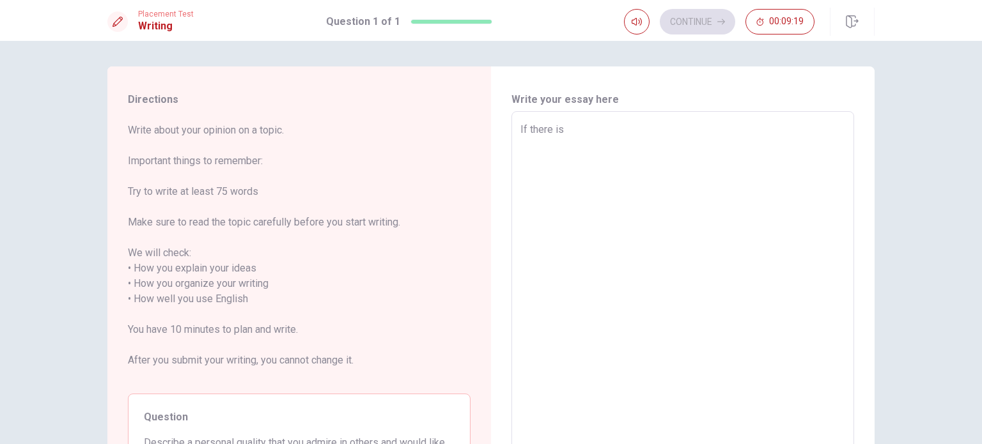
type textarea "x"
type textarea "If there is"
type textarea "x"
type textarea "If there is o"
type textarea "x"
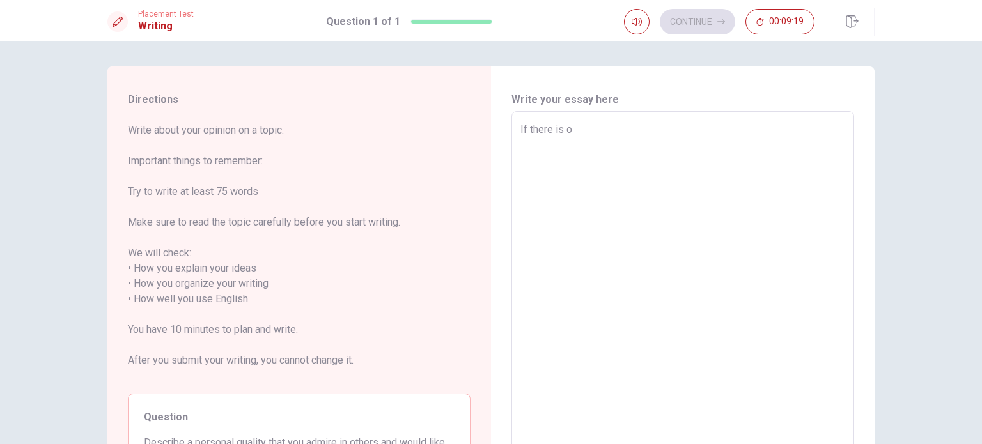
type textarea "If there is on"
type textarea "x"
type textarea "If there is one"
type textarea "x"
type textarea "If there is one"
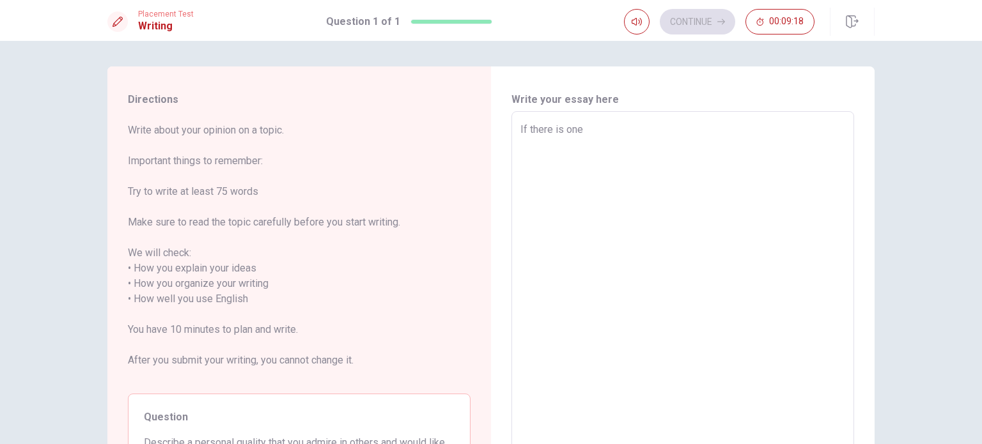
type textarea "x"
type textarea "If there is one q"
type textarea "x"
type textarea "If there is one qu"
type textarea "x"
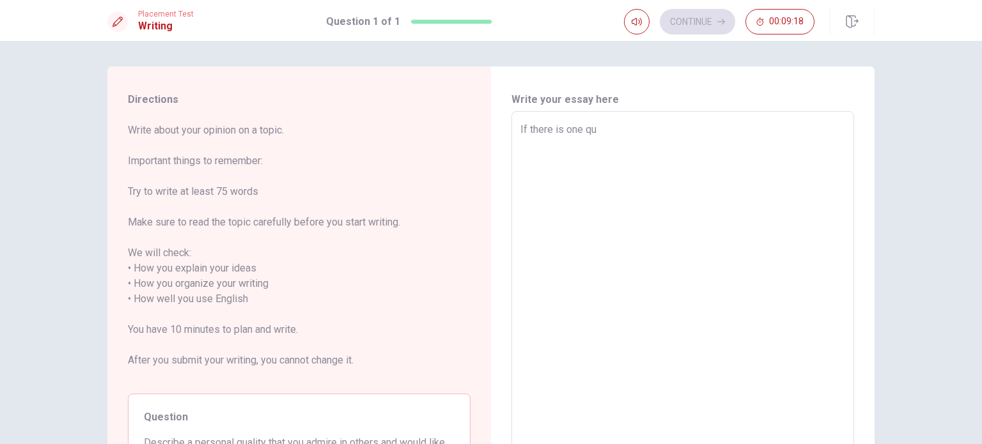
type textarea "If there is one qua"
type textarea "x"
type textarea "If there is one qual"
type textarea "x"
type textarea "If there is one quali"
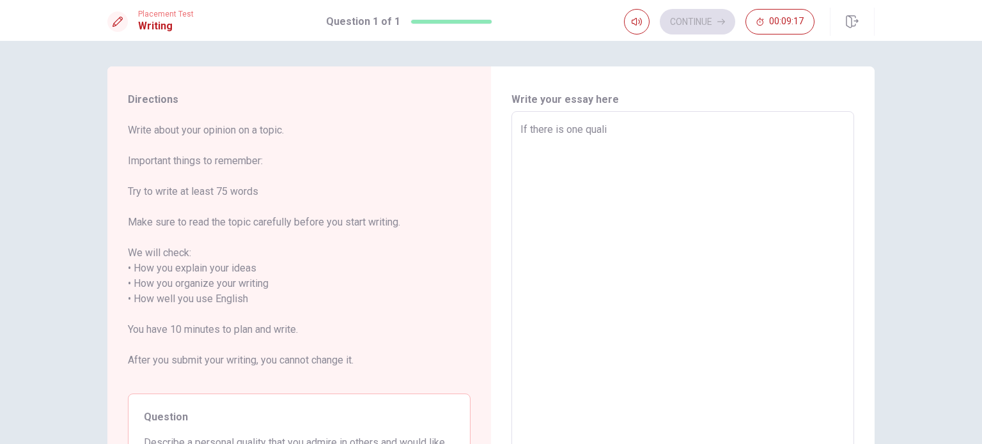
type textarea "x"
type textarea "If there is one qualit"
type textarea "x"
type textarea "If there is one quality"
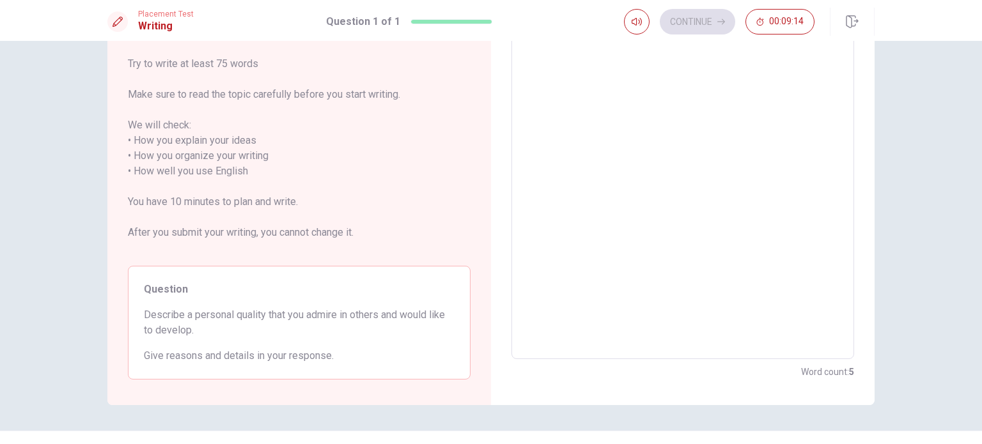
type textarea "x"
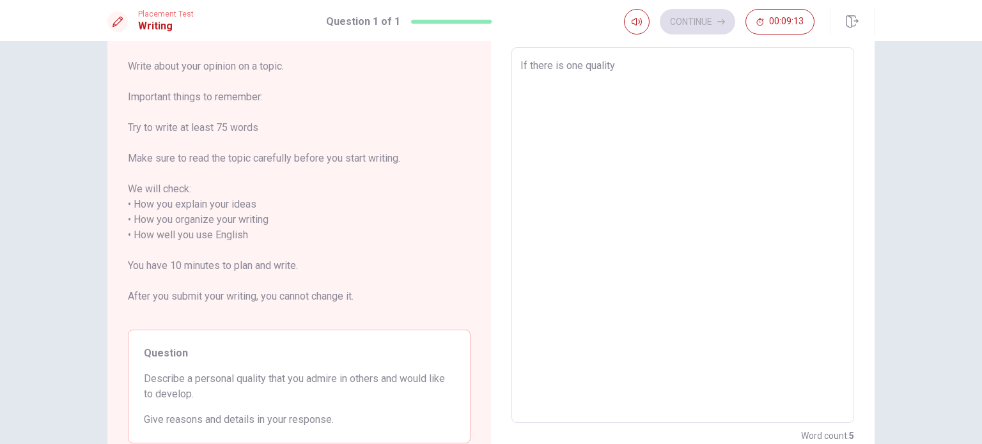
type textarea "If there is one quality"
type textarea "x"
type textarea "If there is one quality t"
type textarea "x"
type textarea "If there is one quality tr"
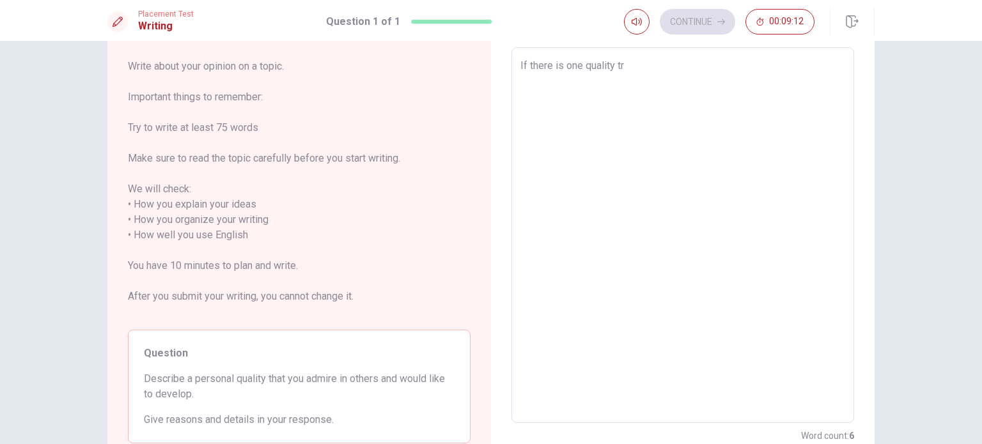
type textarea "x"
type textarea "If there is one quality t"
type textarea "x"
type textarea "If there is one quality th"
type textarea "x"
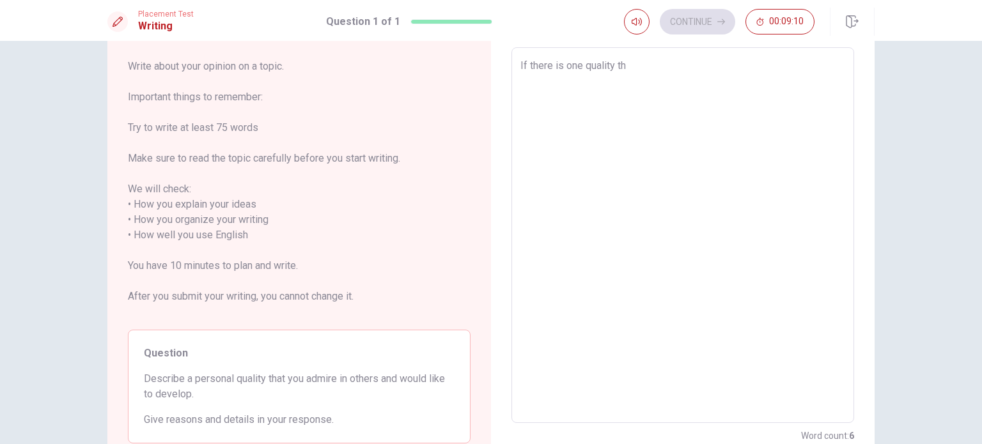
type textarea "If there is one quality tha"
type textarea "x"
type textarea "If there is one quality that"
type textarea "x"
type textarea "If there is one quality that"
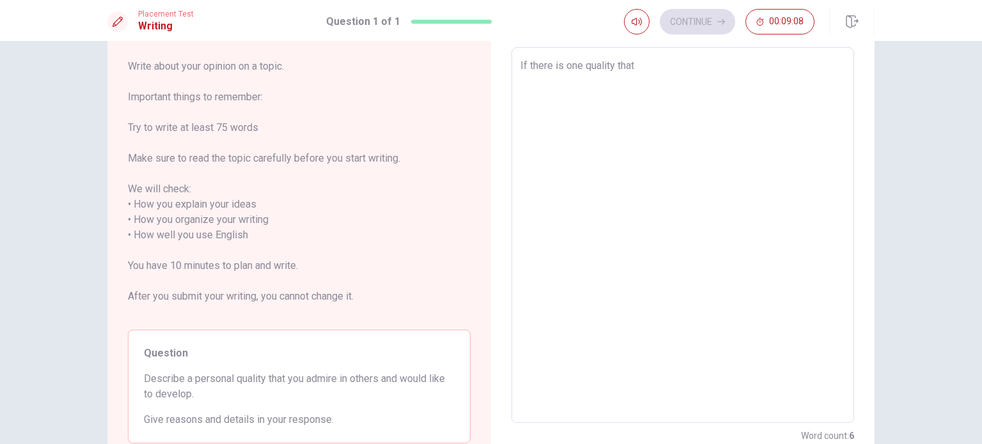
type textarea "x"
type textarea "If there is one quality that i"
type textarea "x"
type textarea "If there is one quality that i"
type textarea "x"
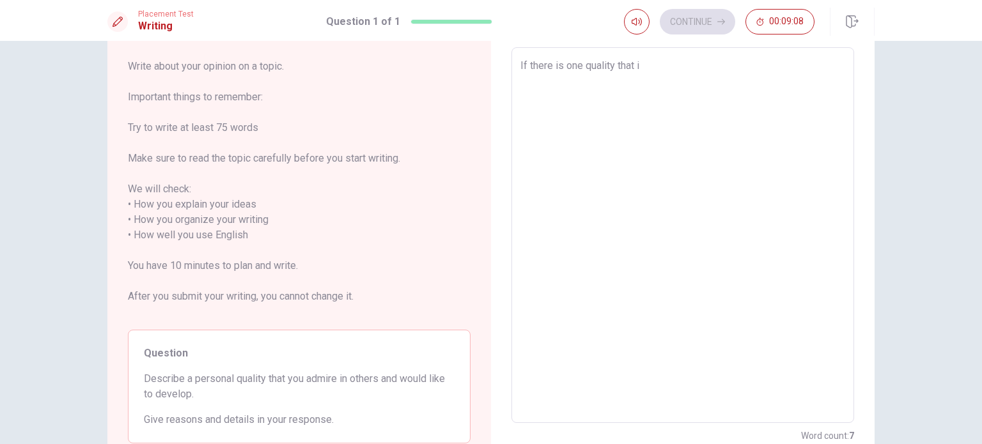
type textarea "If there is one quality that i a"
type textarea "x"
type textarea "If there is one quality that i ad"
type textarea "x"
type textarea "If there is one quality that i adm"
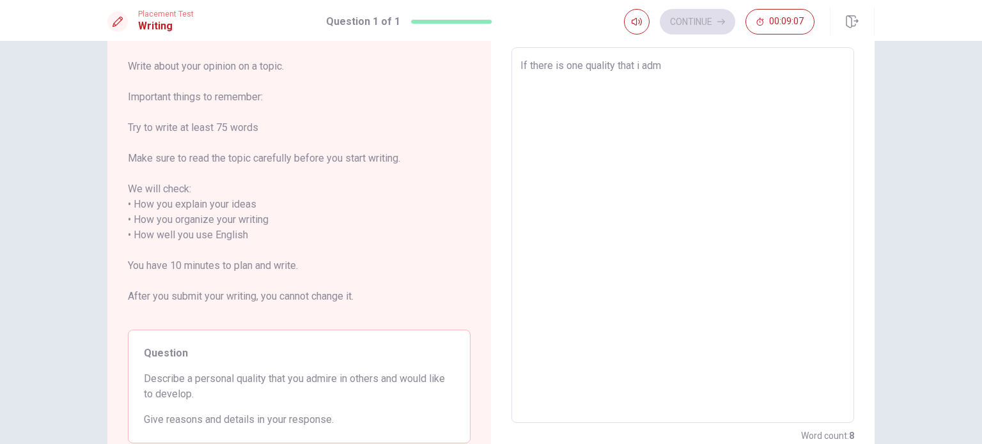
type textarea "x"
type textarea "If there is one quality that i admi"
type textarea "x"
type textarea "If there is one quality that i [PERSON_NAME]"
type textarea "x"
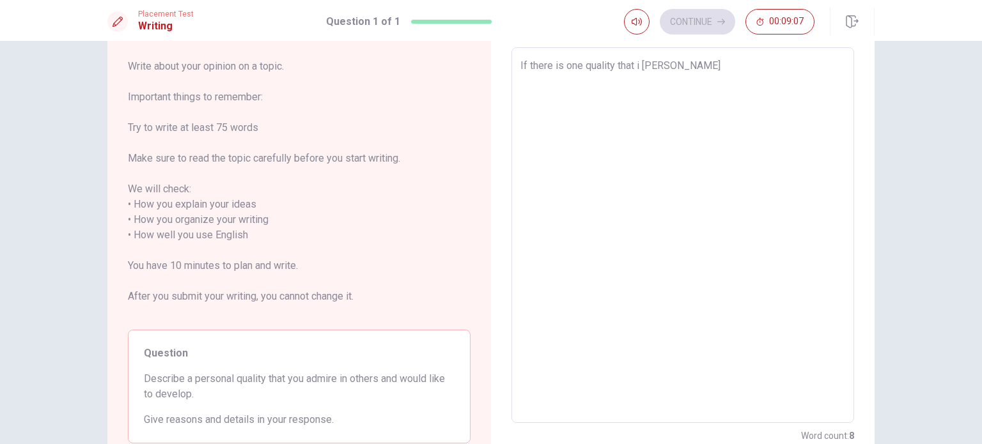
type textarea "If there is one quality that i admire"
type textarea "x"
type textarea "If there is one quality that i admire"
type textarea "x"
type textarea "If there is one quality that i admire i"
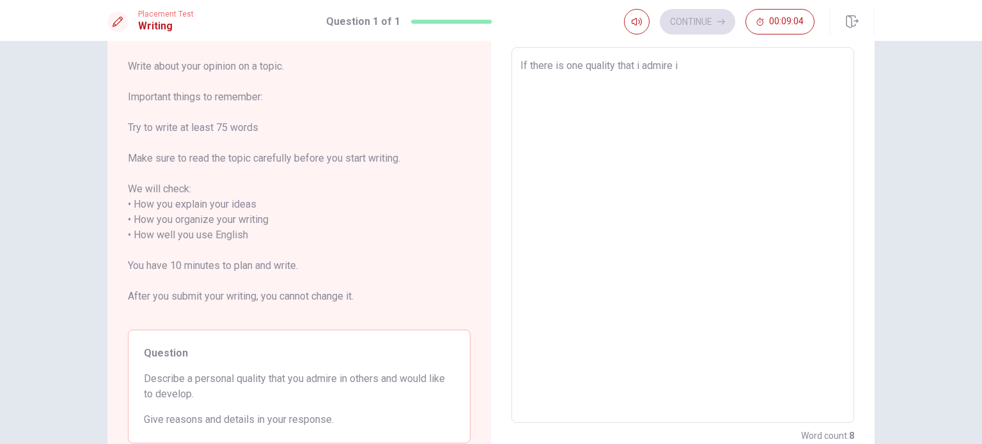
type textarea "x"
type textarea "If there is one quality that i admire in"
type textarea "x"
type textarea "If there is one quality that i admire in"
type textarea "x"
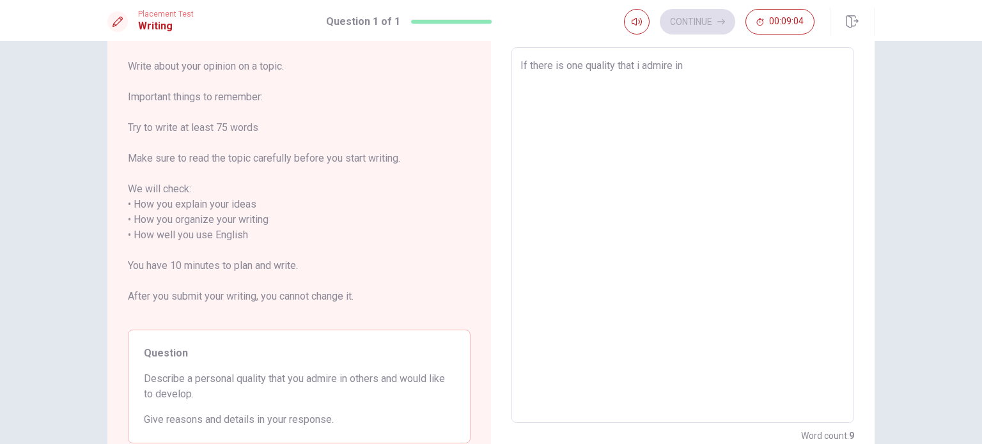
type textarea "If there is one quality that i admire in o"
type textarea "x"
type textarea "If there is one quality that i admire in ot"
type textarea "x"
type textarea "If there is one quality that i admire in oth"
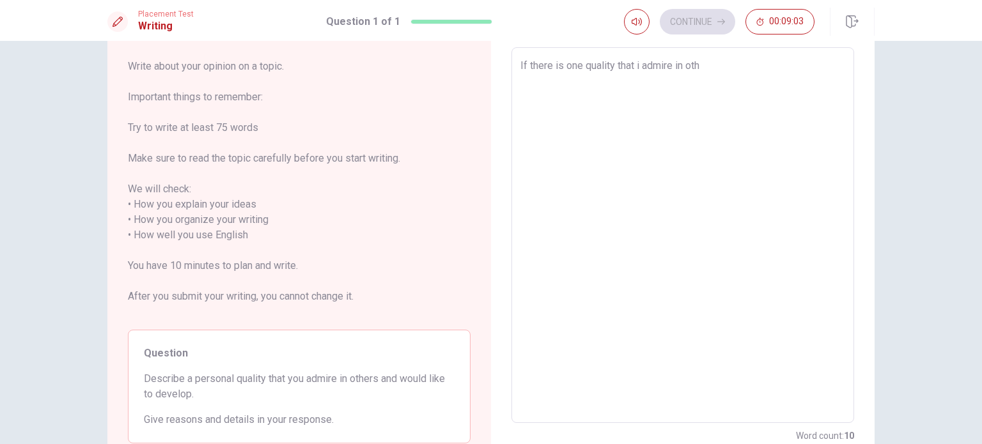
type textarea "x"
type textarea "If there is one quality that i admire in othe"
type textarea "x"
type textarea "If there is one quality that i admire in other"
type textarea "x"
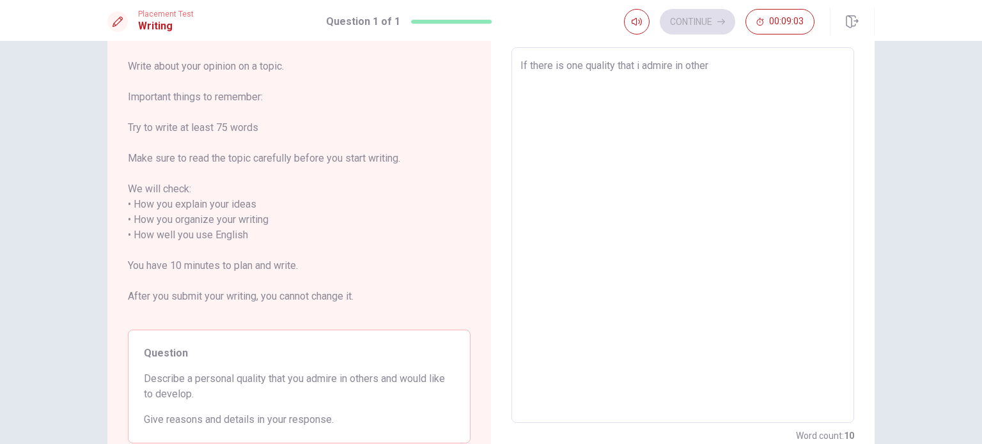
type textarea "If there is one quality that i admire in other"
type textarea "x"
type textarea "If there is one quality that i admire in other i"
type textarea "x"
type textarea "If there is one quality that i admire in other it"
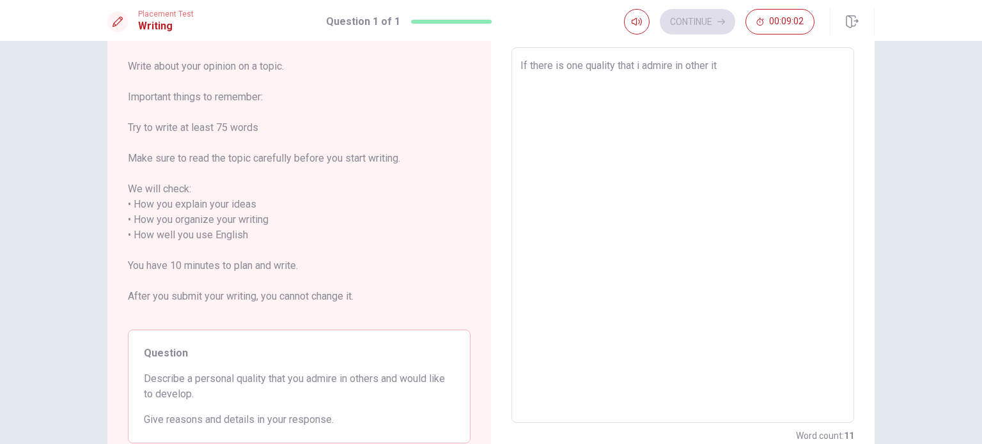
type textarea "x"
type textarea "If there is one quality that i admire in other it"
type textarea "x"
type textarea "If there is one quality that i admire in other it w"
type textarea "x"
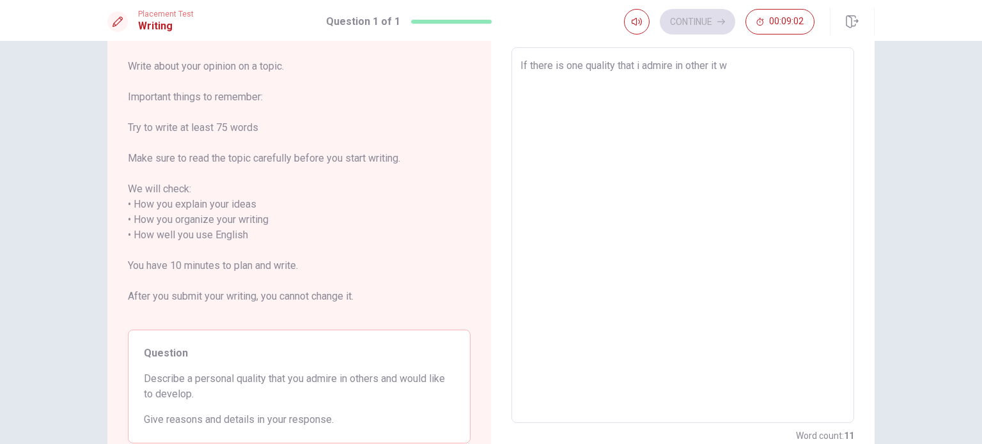
type textarea "If there is one quality that i admire in other it wo"
type textarea "x"
type textarea "If there is one quality that i admire in other it wou"
type textarea "x"
type textarea "If there is one quality that i admire in other it woul"
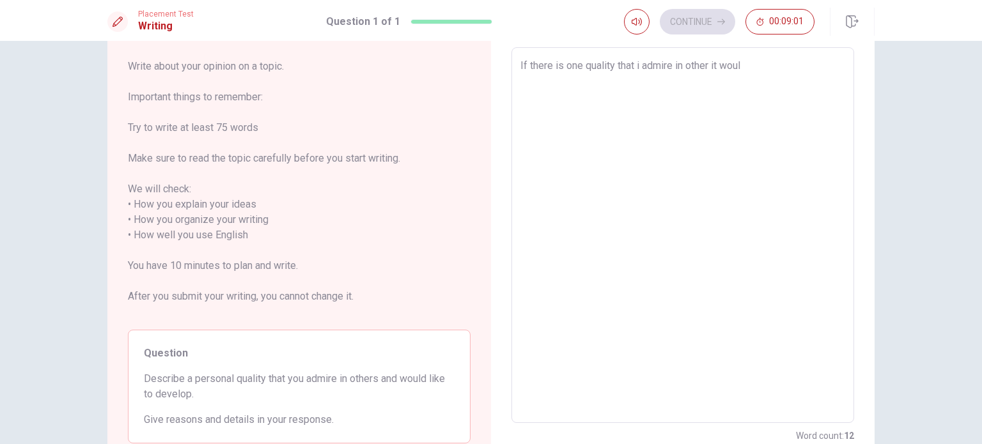
type textarea "x"
type textarea "If there is one quality that i admire in other it would"
type textarea "x"
type textarea "If there is one quality that i admire in other it would"
type textarea "x"
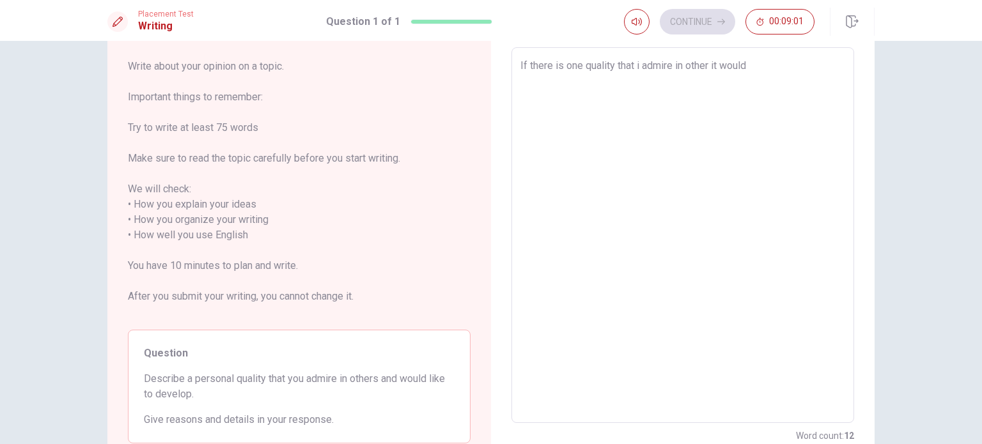
type textarea "If there is one quality that i admire in other it would b"
type textarea "x"
type textarea "If there is one quality that i admire in other it would be"
type textarea "x"
type textarea "If there is one quality that i admire in other it would be"
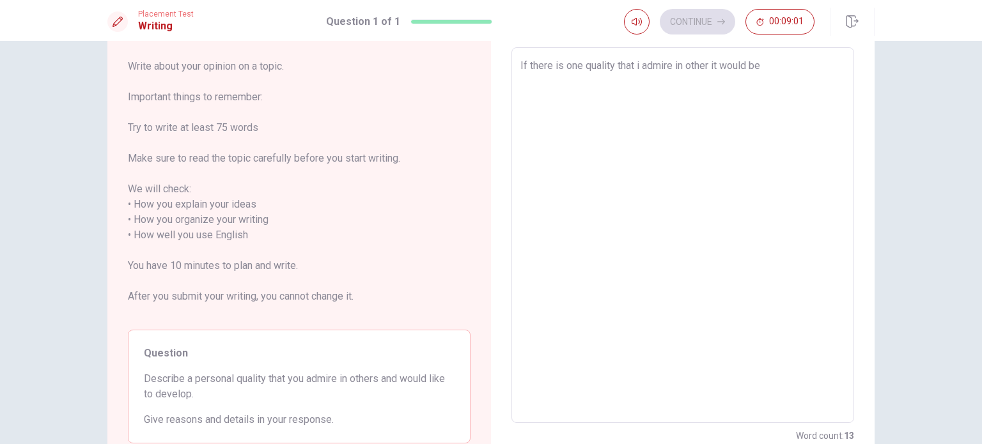
type textarea "x"
type textarea "If there is one quality that i admire in other it would be t"
type textarea "x"
type textarea "If there is one quality that i admire in other it would be th"
type textarea "x"
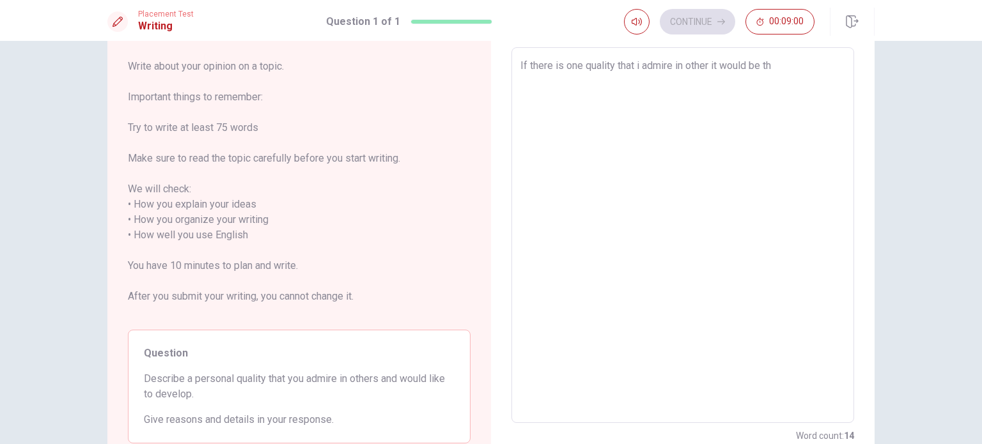
type textarea "If there is one quality that i admire in other it would be the"
type textarea "x"
type textarea "If there is one quality that i admire in other it would be the"
type textarea "x"
type textarea "If there is one quality that i admire in other it would be the c"
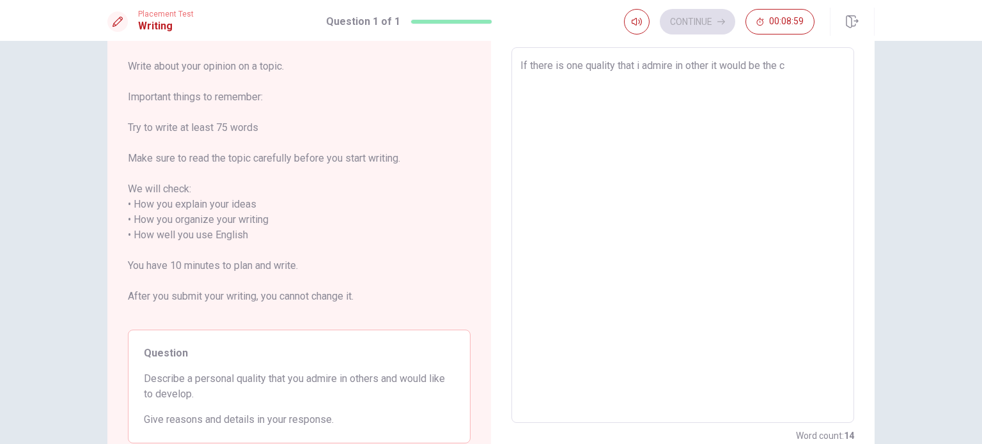
type textarea "x"
type textarea "If there is one quality that i admire in other it would be the ca"
type textarea "x"
type textarea "If there is one quality that i admire in other it would be the cap"
type textarea "x"
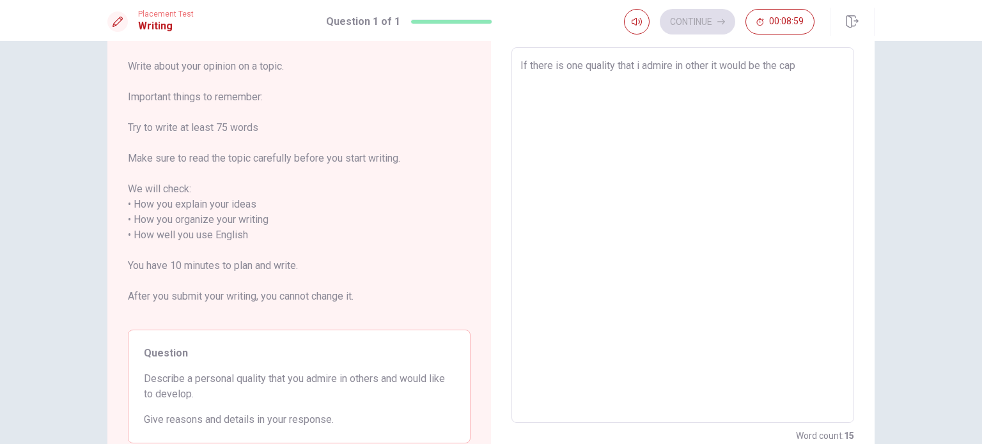
type textarea "If there is one quality that i admire in other it would be the capa"
type textarea "x"
type textarea "If there is one quality that i admire in other it would be the capac"
type textarea "x"
type textarea "If there is one quality that i admire in other it would be the capaci"
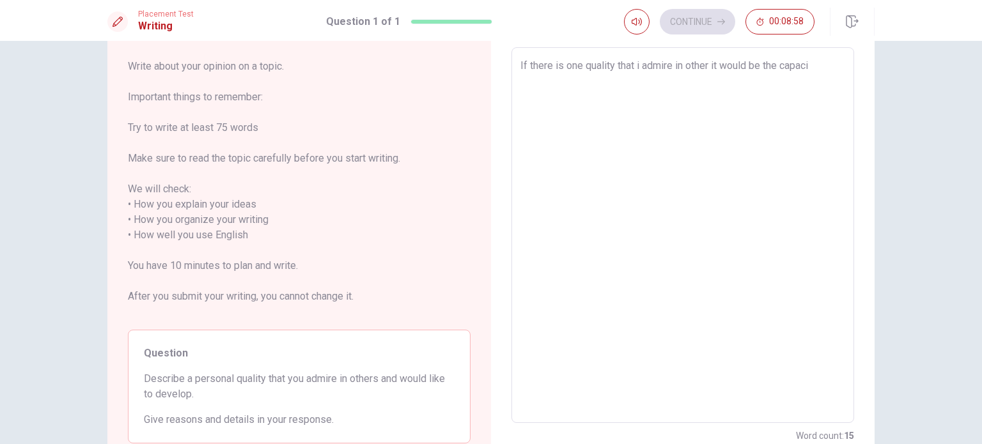
type textarea "x"
type textarea "If there is one quality that i admire in other it would be the capacit"
type textarea "x"
type textarea "If there is one quality that i admire in other it would be the capacity"
type textarea "x"
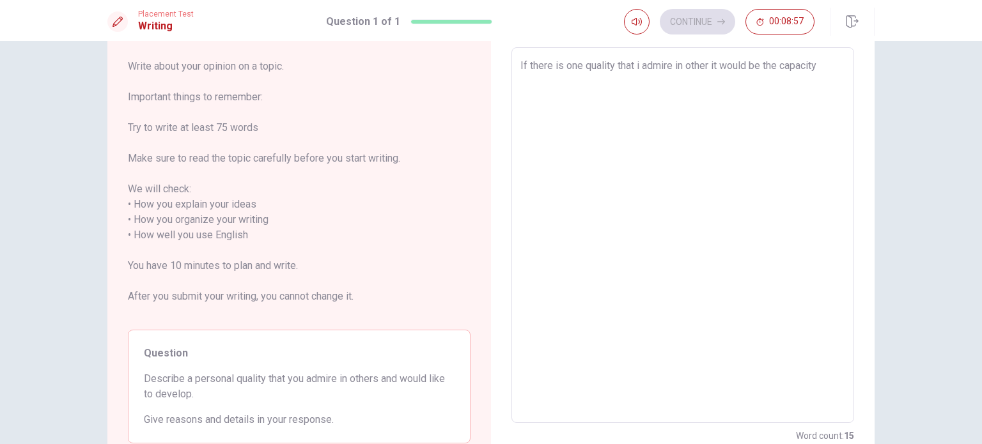
type textarea "If there is one quality that i admire in other it would be the capacity"
type textarea "x"
type textarea "If there is one quality that i admire in other it would be the capacity o"
type textarea "x"
type textarea "If there is one quality that i admire in other it would be the capacity of"
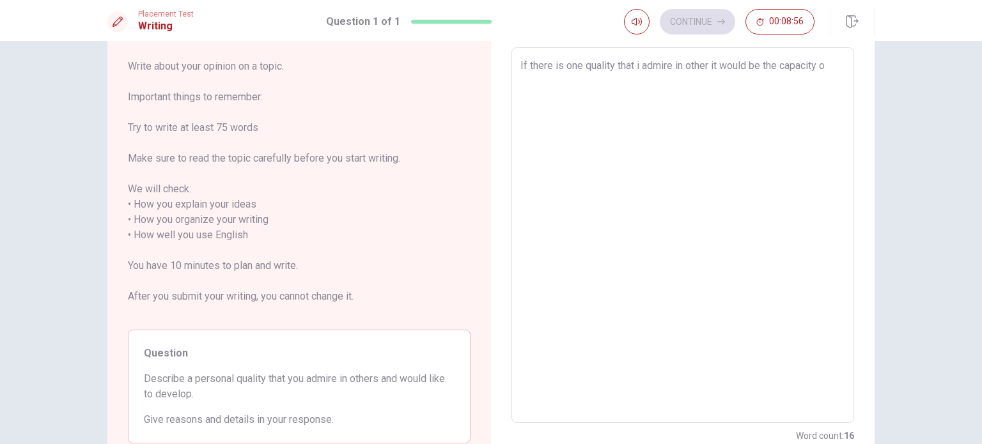
type textarea "x"
type textarea "If there is one quality that i admire in other it would be the capacity of"
type textarea "x"
type textarea "If there is one quality that i admire in other it would be the capacity of"
click at [834, 66] on textarea "If there is one quality that i admire in other it would be the capacity of" at bounding box center [682, 235] width 325 height 355
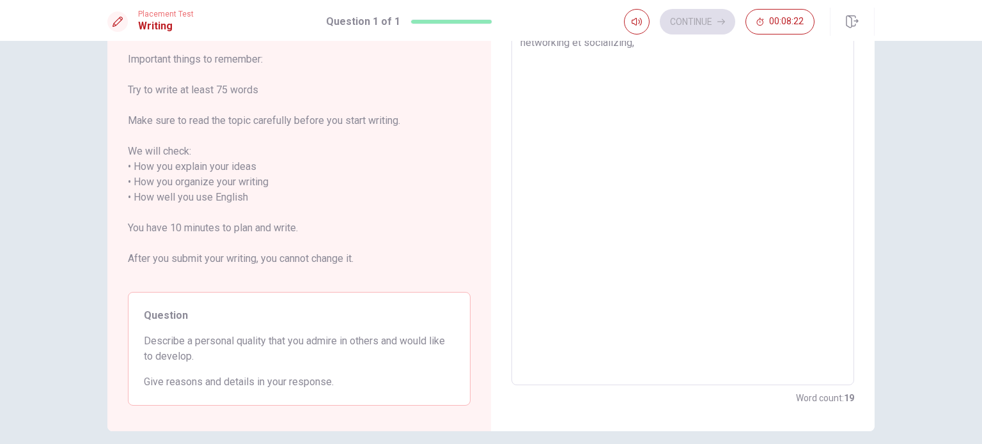
scroll to position [0, 0]
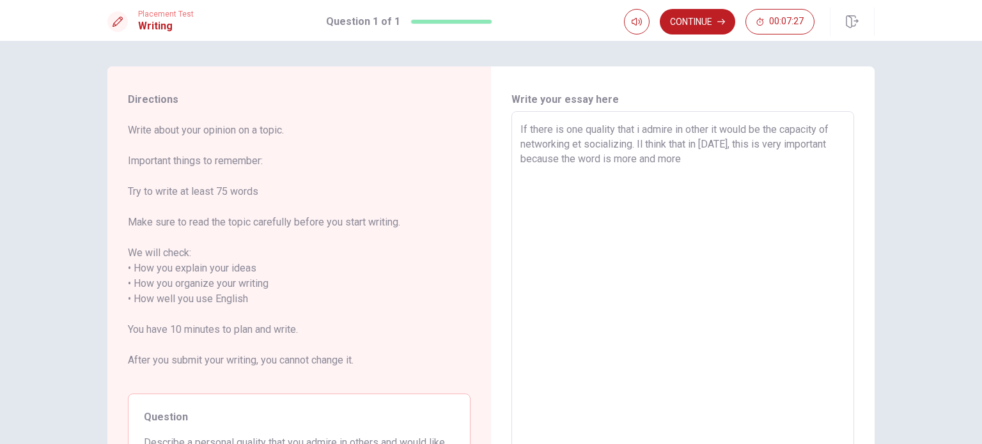
drag, startPoint x: 611, startPoint y: 158, endPoint x: 719, endPoint y: 159, distance: 108.1
click at [719, 159] on textarea "If there is one quality that i admire in other it would be the capacity of netw…" at bounding box center [682, 299] width 325 height 355
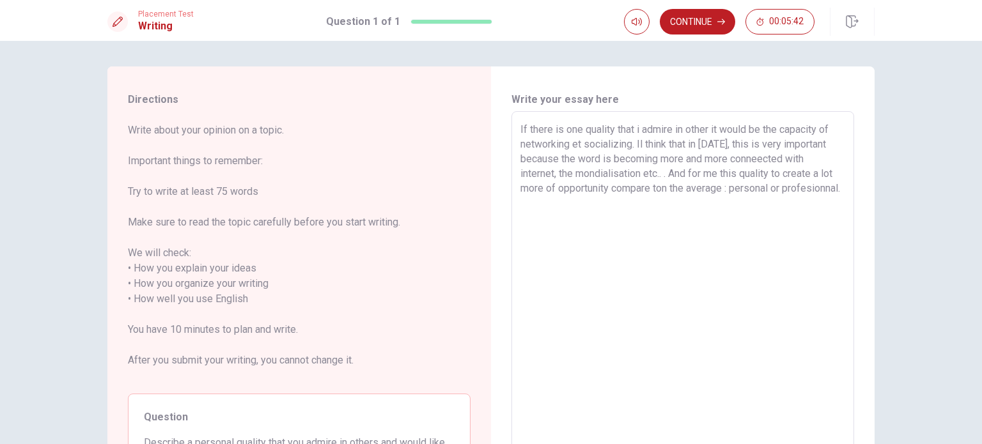
click at [680, 187] on textarea "If there is one quality that i admire in other it would be the capacity of netw…" at bounding box center [682, 299] width 325 height 355
click at [765, 169] on textarea "If there is one quality that i admire in other it would be the capacity of netw…" at bounding box center [682, 299] width 325 height 355
click at [770, 175] on textarea "If there is one quality that i admire in other it would be the capacity of netw…" at bounding box center [682, 299] width 325 height 355
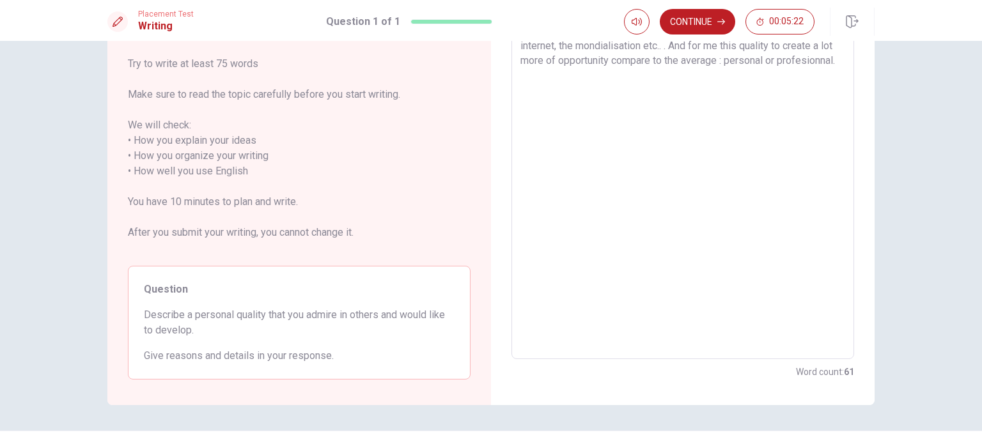
scroll to position [64, 0]
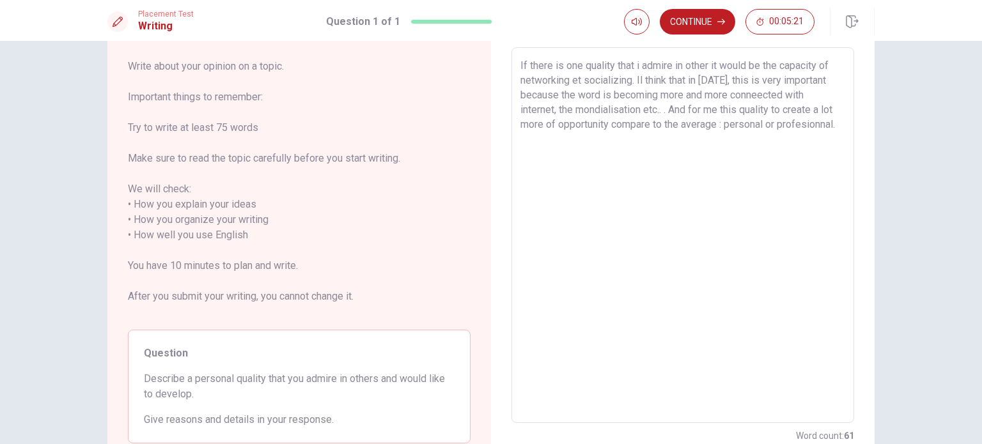
click at [787, 107] on textarea "If there is one quality that i admire in other it would be the capacity of netw…" at bounding box center [682, 235] width 325 height 355
click at [779, 109] on textarea "If there is one quality that i admire in other it would be the capacity of netw…" at bounding box center [682, 235] width 325 height 355
drag, startPoint x: 776, startPoint y: 109, endPoint x: 815, endPoint y: 114, distance: 39.4
click at [815, 114] on textarea "If there is one quality that i admire in other it would be the capacity of netw…" at bounding box center [682, 235] width 325 height 355
drag, startPoint x: 592, startPoint y: 124, endPoint x: 612, endPoint y: 125, distance: 19.8
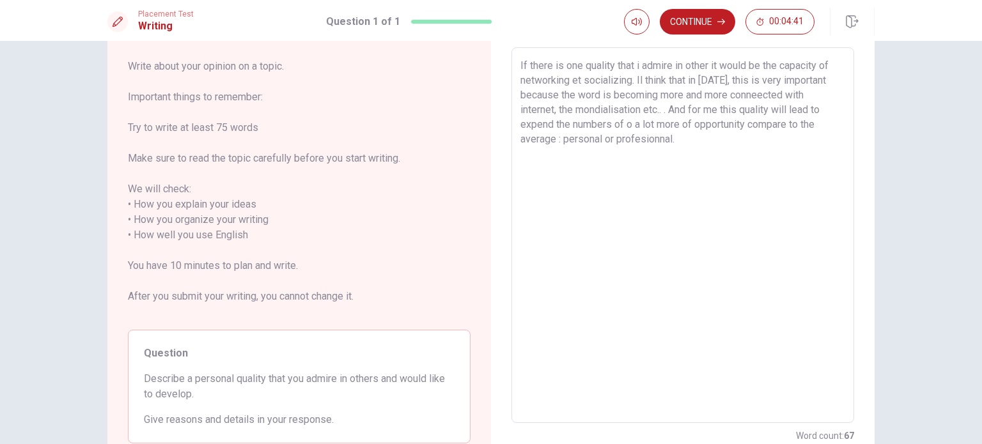
click at [612, 125] on textarea "If there is one quality that i admire in other it would be the capacity of netw…" at bounding box center [682, 235] width 325 height 355
click at [674, 121] on textarea "If there is one quality that i admire in other it would be the capacity of netw…" at bounding box center [682, 235] width 325 height 355
click at [670, 121] on textarea "If there is one quality that i admire in other it would be the capacity of netw…" at bounding box center [682, 235] width 325 height 355
click at [614, 124] on textarea "If there is one quality that i admire in other it would be the capacity of netw…" at bounding box center [682, 235] width 325 height 355
drag, startPoint x: 744, startPoint y: 145, endPoint x: 488, endPoint y: 150, distance: 255.1
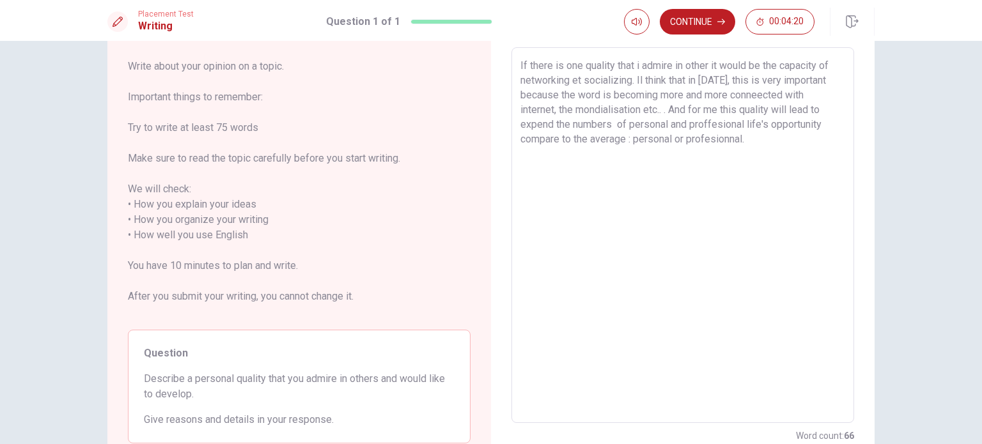
click at [491, 150] on div "Write your essay here If there is one quality that i admire in other it would b…" at bounding box center [683, 236] width 384 height 467
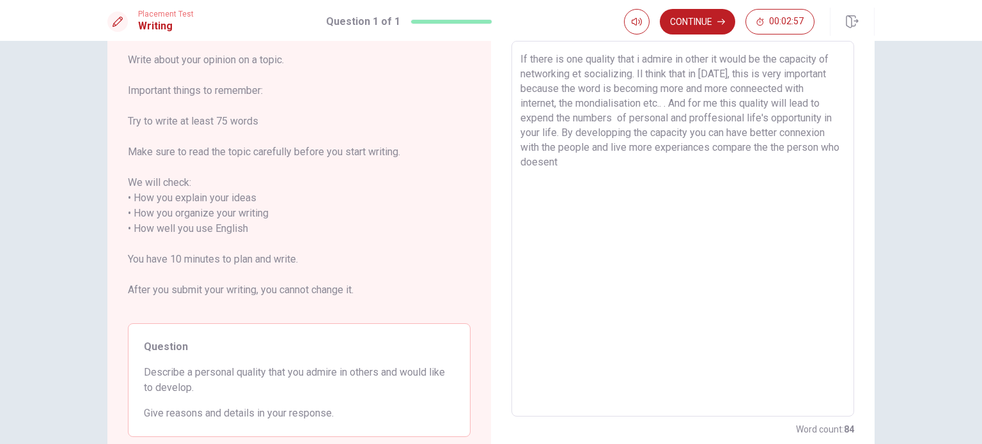
scroll to position [0, 0]
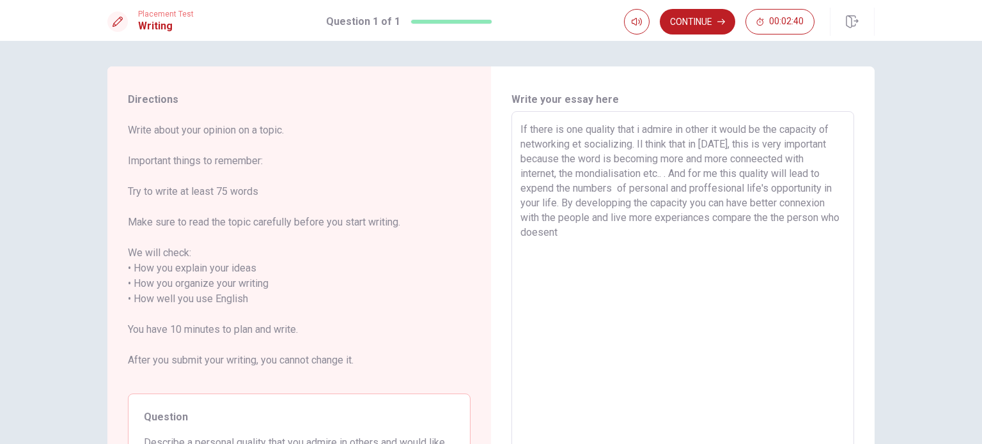
click at [617, 186] on textarea "If there is one quality that i admire in other it would be the capacity of netw…" at bounding box center [682, 299] width 325 height 355
click at [642, 204] on textarea "If there is one quality that i admire in other it would be the capacity of netw…" at bounding box center [682, 299] width 325 height 355
click at [731, 202] on textarea "If there is one quality that i admire in other it would be the capacity of netw…" at bounding box center [682, 299] width 325 height 355
click at [728, 202] on textarea "If there is one quality that i admire in other it would be the capacity of netw…" at bounding box center [682, 299] width 325 height 355
drag, startPoint x: 751, startPoint y: 200, endPoint x: 768, endPoint y: 201, distance: 16.7
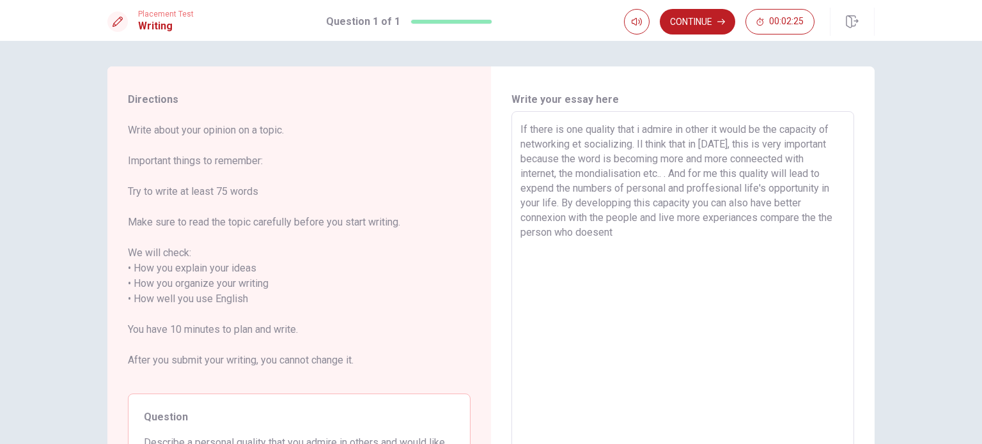
click at [768, 201] on textarea "If there is one quality that i admire in other it would be the capacity of netw…" at bounding box center [682, 299] width 325 height 355
drag, startPoint x: 561, startPoint y: 217, endPoint x: 496, endPoint y: 223, distance: 65.5
click at [496, 223] on div "Write your essay here If there is one quality that i admire in other it would b…" at bounding box center [683, 299] width 384 height 467
drag, startPoint x: 675, startPoint y: 214, endPoint x: 768, endPoint y: 231, distance: 94.3
click at [768, 231] on textarea "If there is one quality that i admire in other it would be the capacity of netw…" at bounding box center [682, 299] width 325 height 355
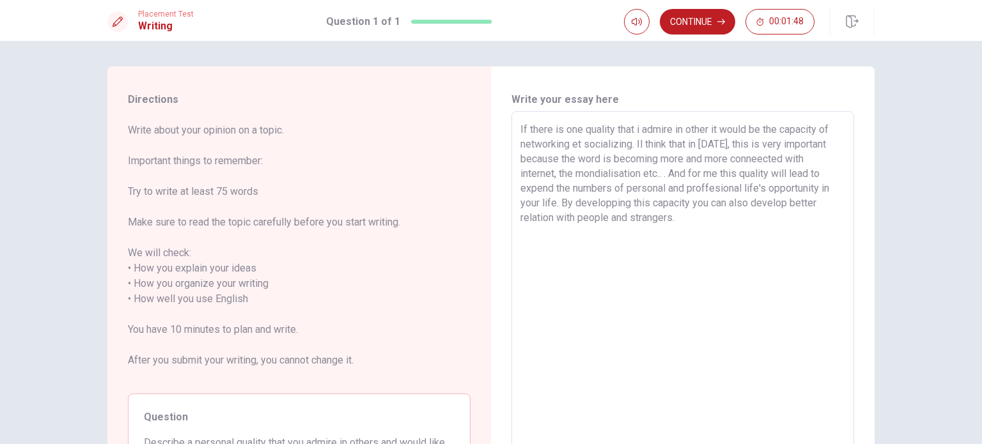
click at [705, 130] on textarea "If there is one quality that i admire in other it would be the capacity of netw…" at bounding box center [682, 299] width 325 height 355
drag, startPoint x: 687, startPoint y: 204, endPoint x: 650, endPoint y: 209, distance: 36.8
click at [650, 209] on textarea "If there is one quality that i admire in others it would be the capacity of net…" at bounding box center [682, 299] width 325 height 355
drag, startPoint x: 742, startPoint y: 201, endPoint x: 777, endPoint y: 208, distance: 36.5
click at [777, 208] on textarea "If there is one quality that i admire in others it would be the capacity of net…" at bounding box center [682, 299] width 325 height 355
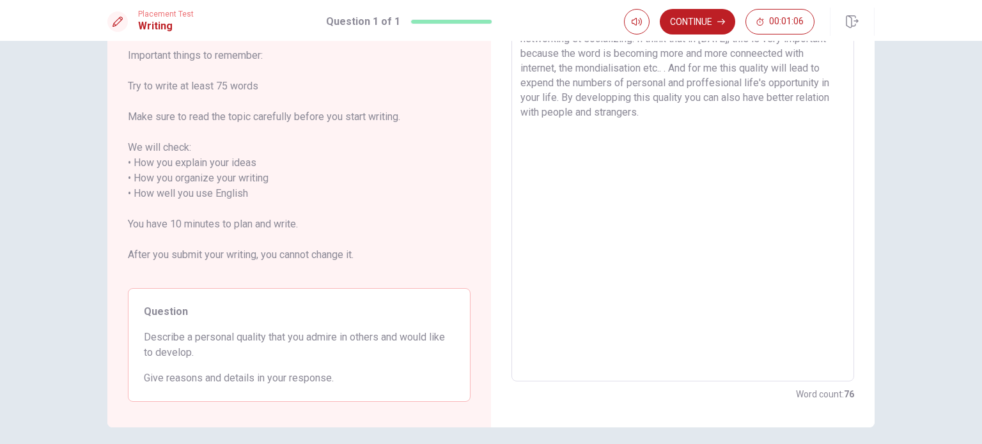
scroll to position [155, 0]
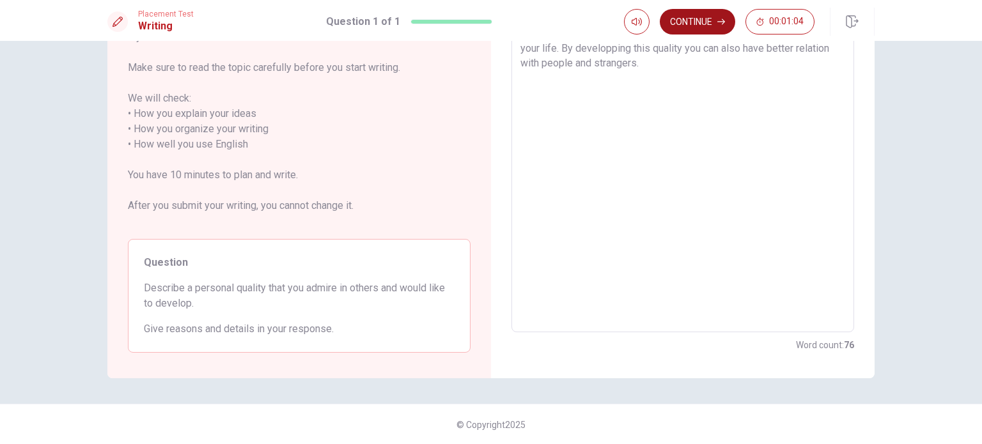
click at [673, 30] on button "Continue" at bounding box center [697, 22] width 75 height 26
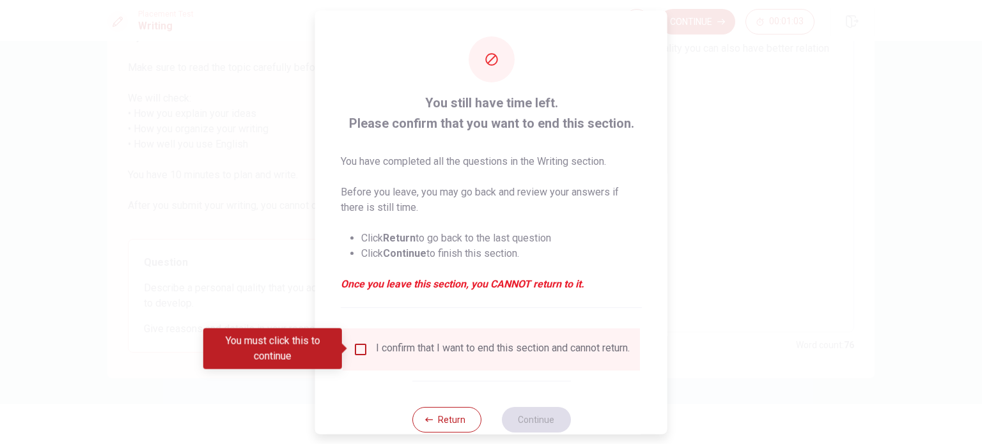
drag, startPoint x: 361, startPoint y: 350, endPoint x: 488, endPoint y: 402, distance: 137.4
click at [362, 350] on input "You must click this to continue" at bounding box center [360, 348] width 15 height 15
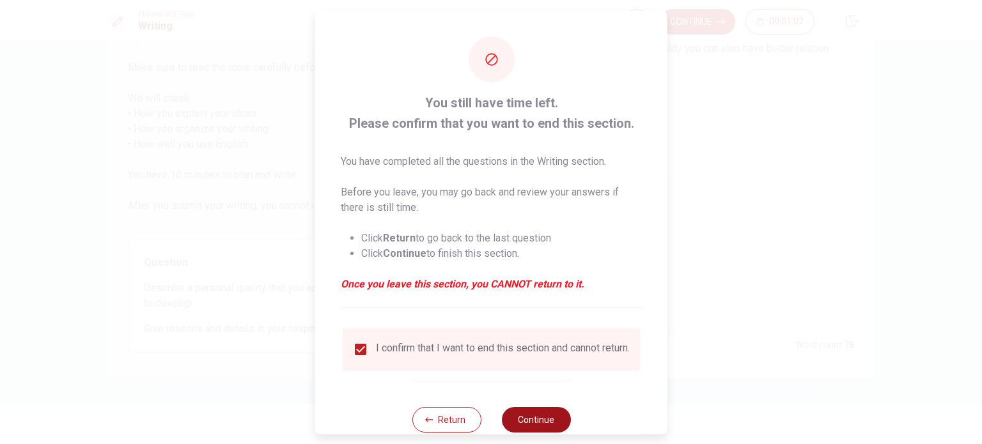
click at [514, 428] on button "Continue" at bounding box center [535, 420] width 69 height 26
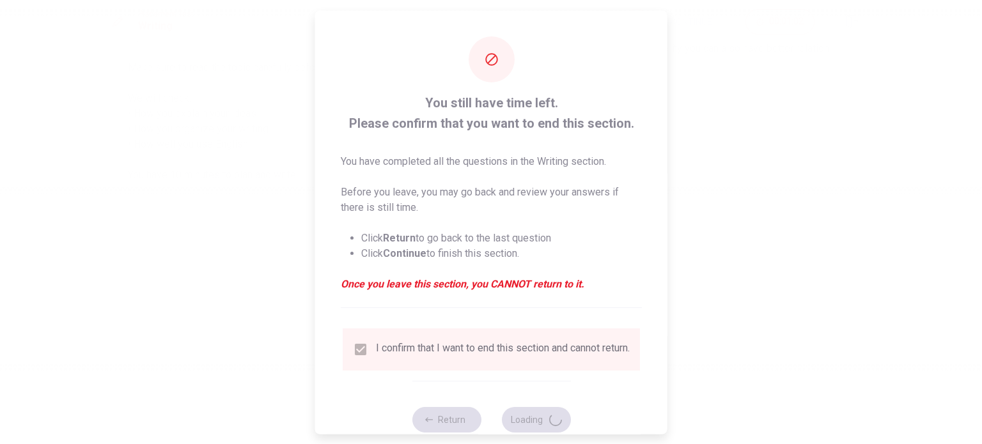
scroll to position [0, 0]
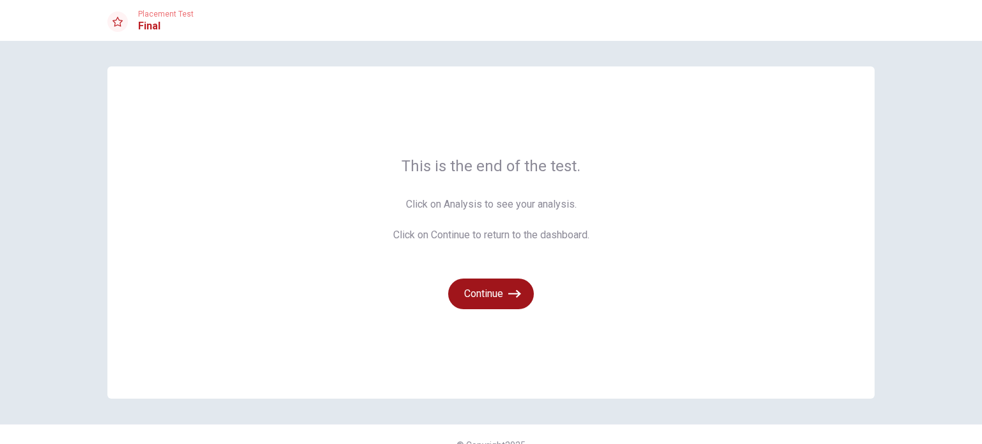
click at [503, 286] on button "Continue" at bounding box center [491, 294] width 86 height 31
